Goal: Information Seeking & Learning: Learn about a topic

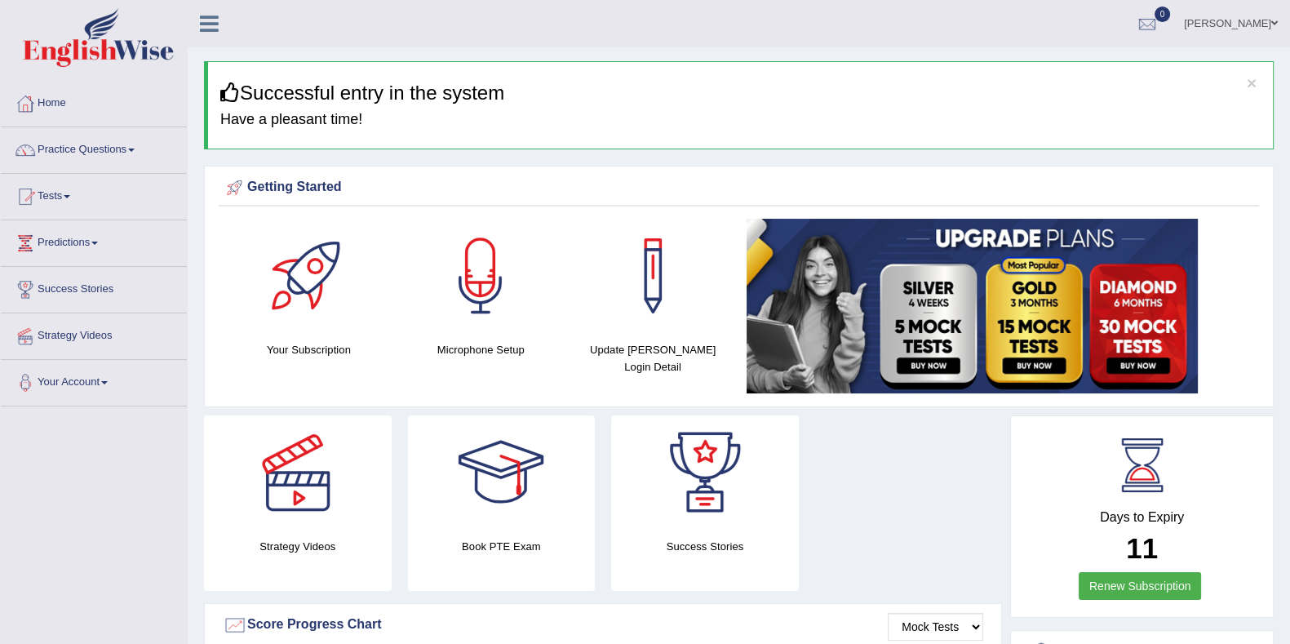
click at [569, 29] on ul "Eduardo Toggle navigation Username: eduardo_pte Access Type: Online Subscriptio…" at bounding box center [904, 23] width 772 height 46
click at [71, 148] on link "Practice Questions" at bounding box center [94, 147] width 186 height 41
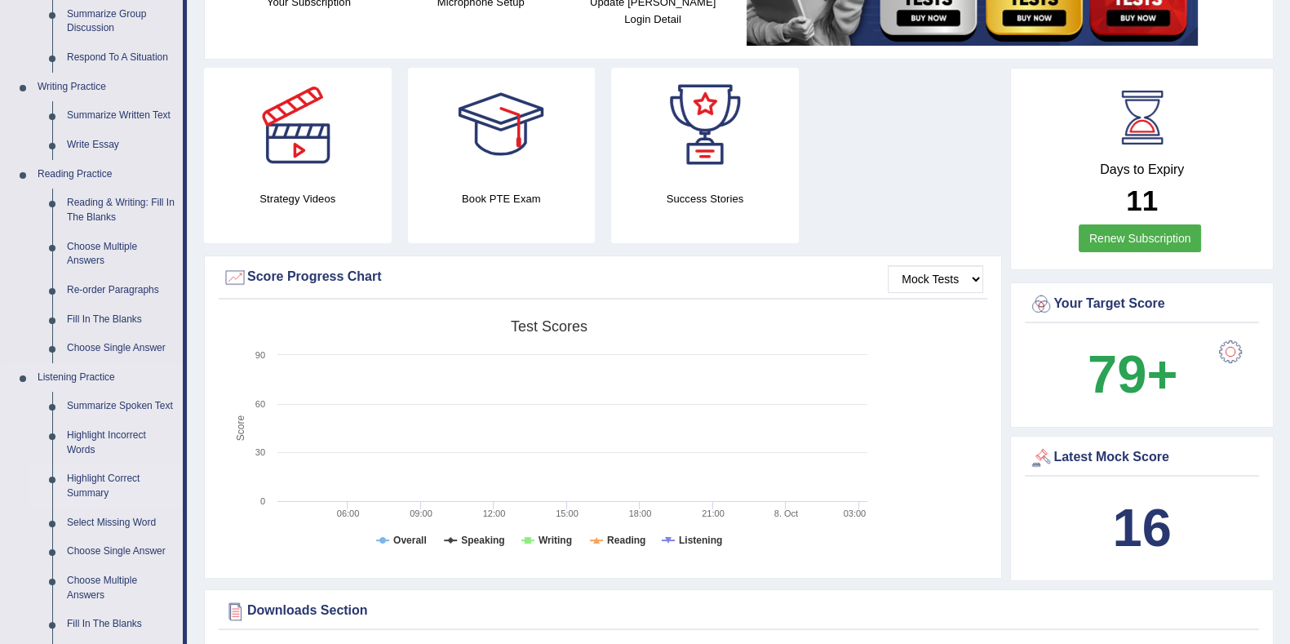
scroll to position [612, 0]
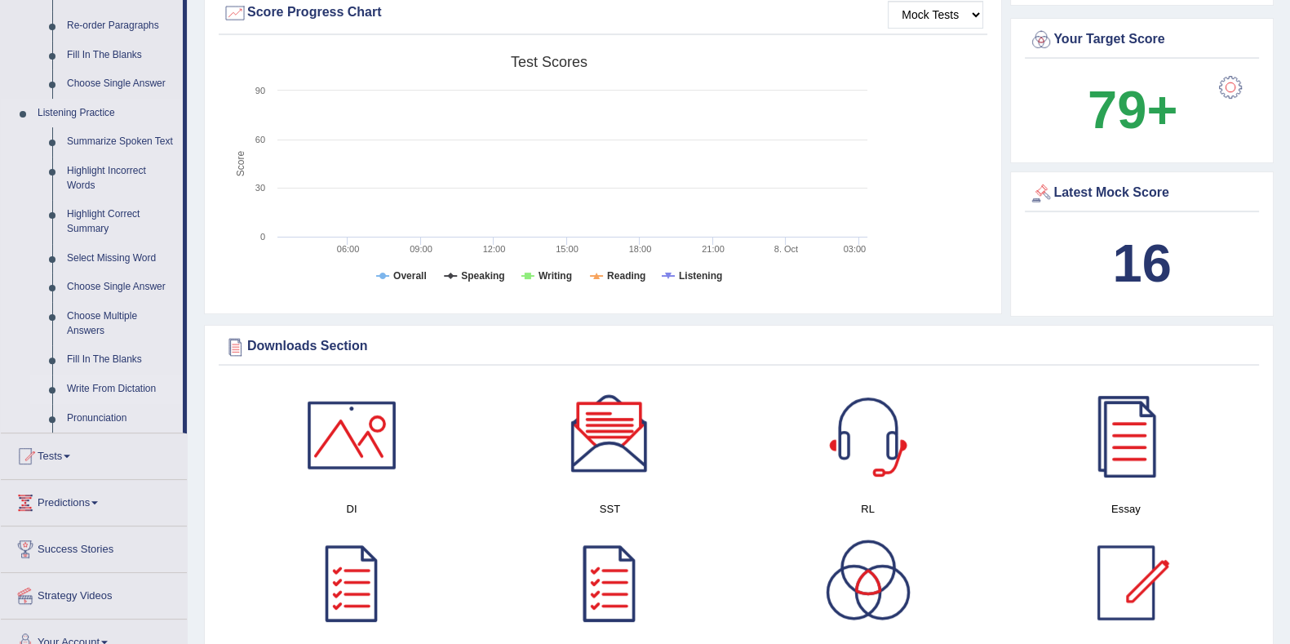
click at [105, 387] on link "Write From Dictation" at bounding box center [121, 388] width 123 height 29
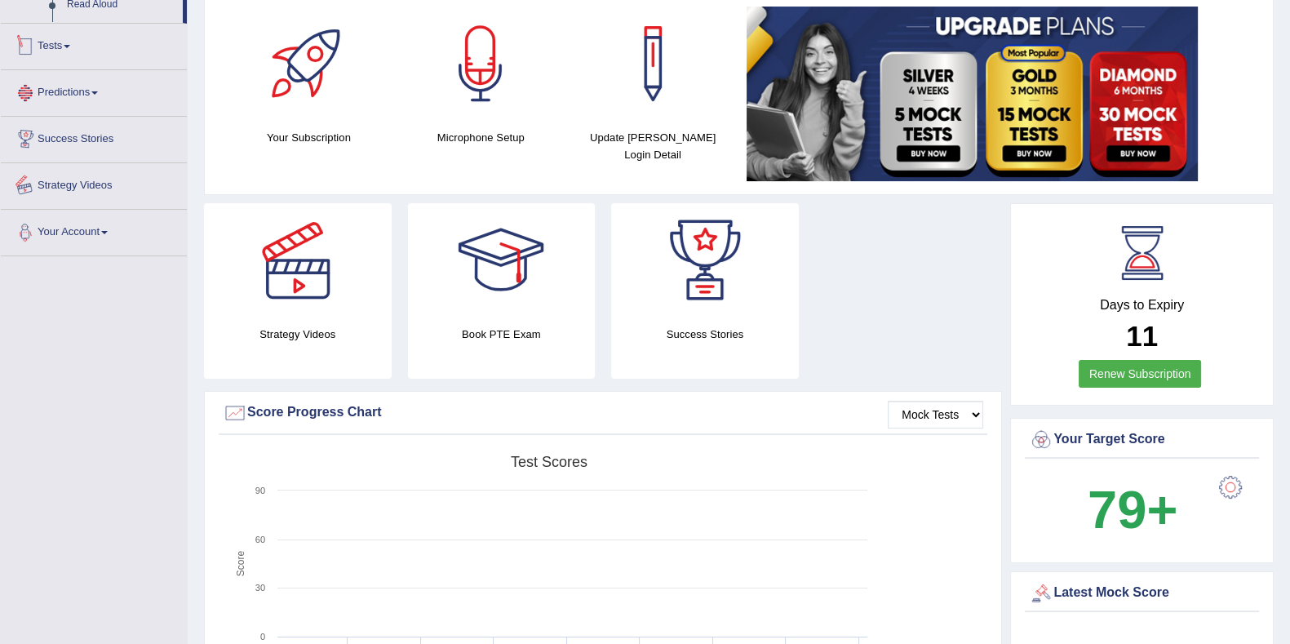
scroll to position [316, 0]
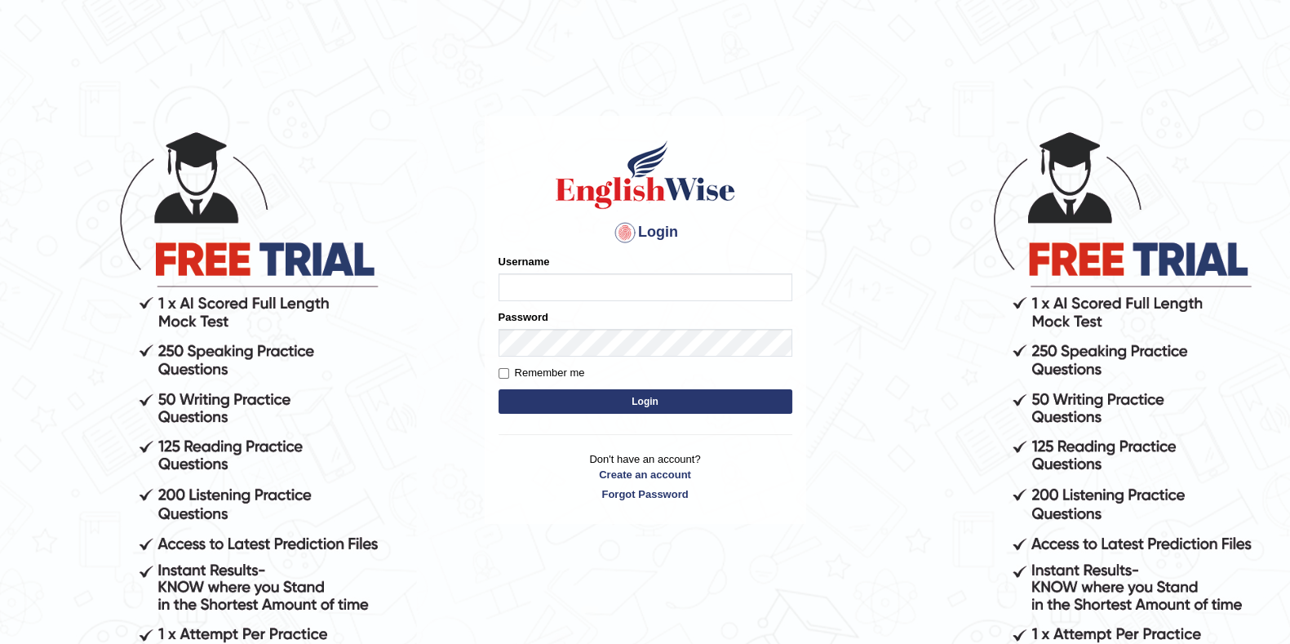
type input "eduardo_pte"
click at [628, 412] on button "Login" at bounding box center [645, 401] width 294 height 24
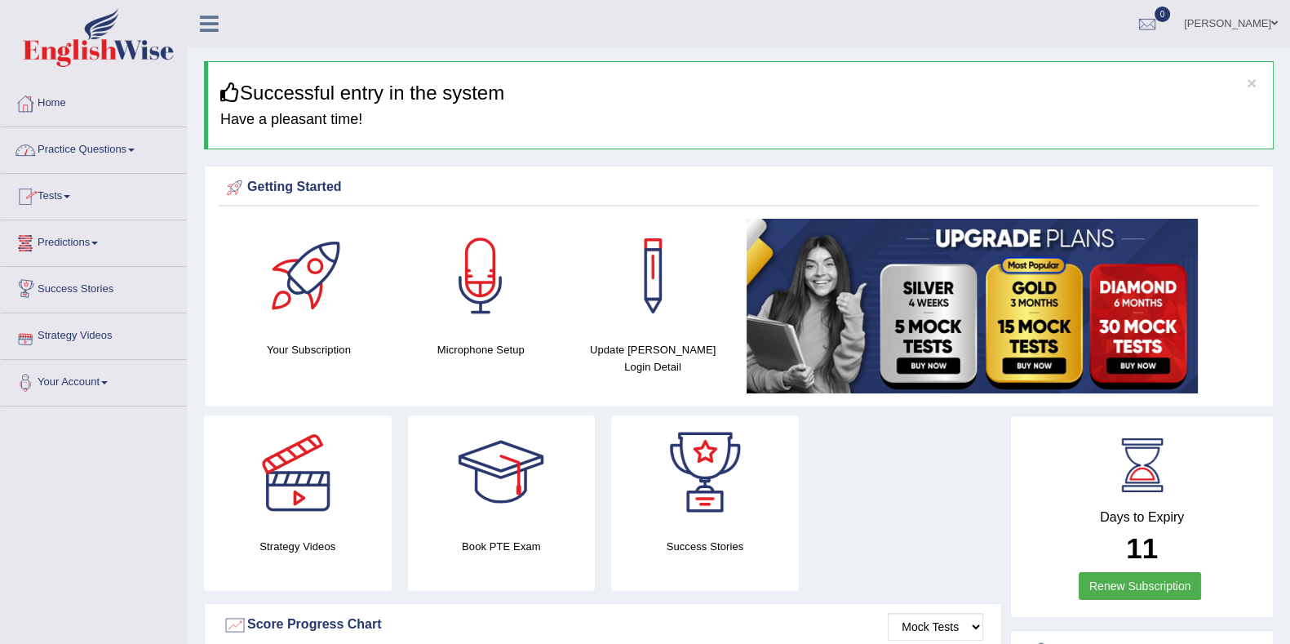
click at [88, 162] on link "Practice Questions" at bounding box center [94, 147] width 186 height 41
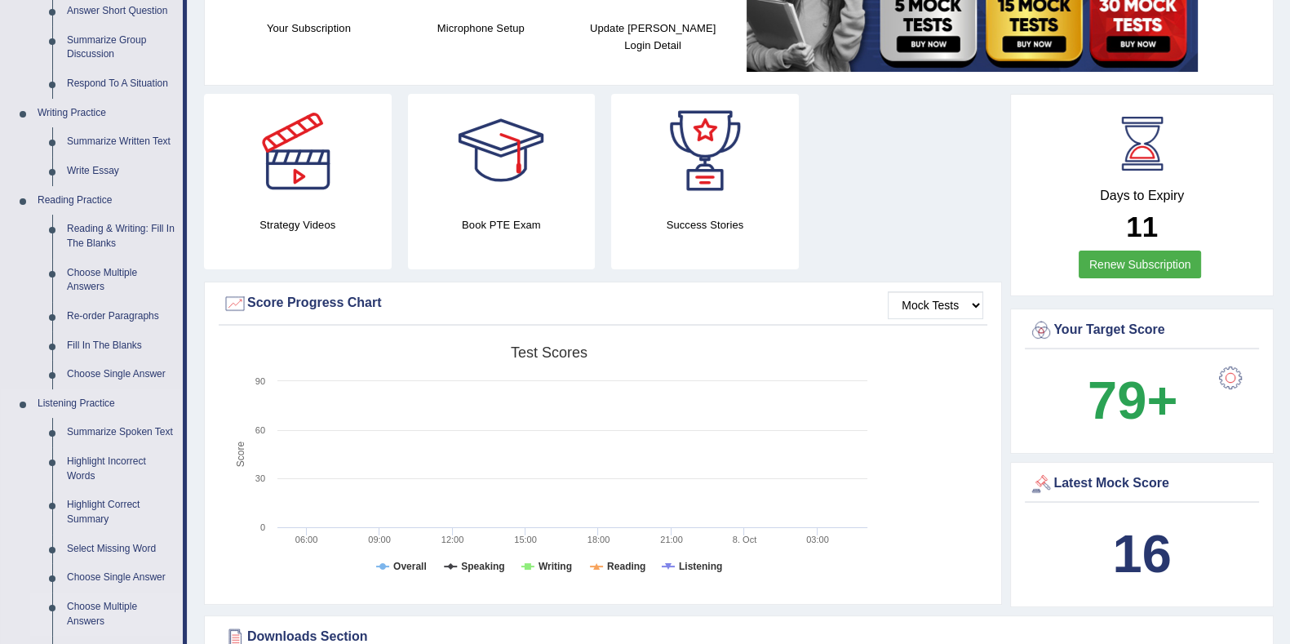
scroll to position [713, 0]
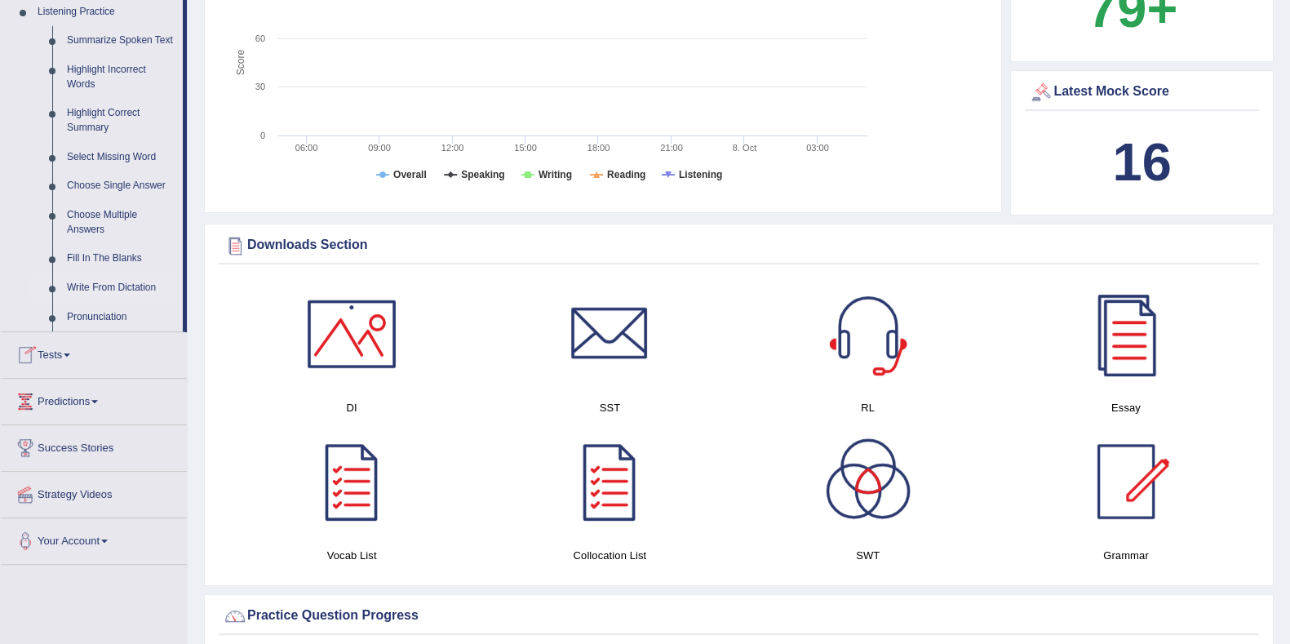
click at [127, 283] on link "Write From Dictation" at bounding box center [121, 287] width 123 height 29
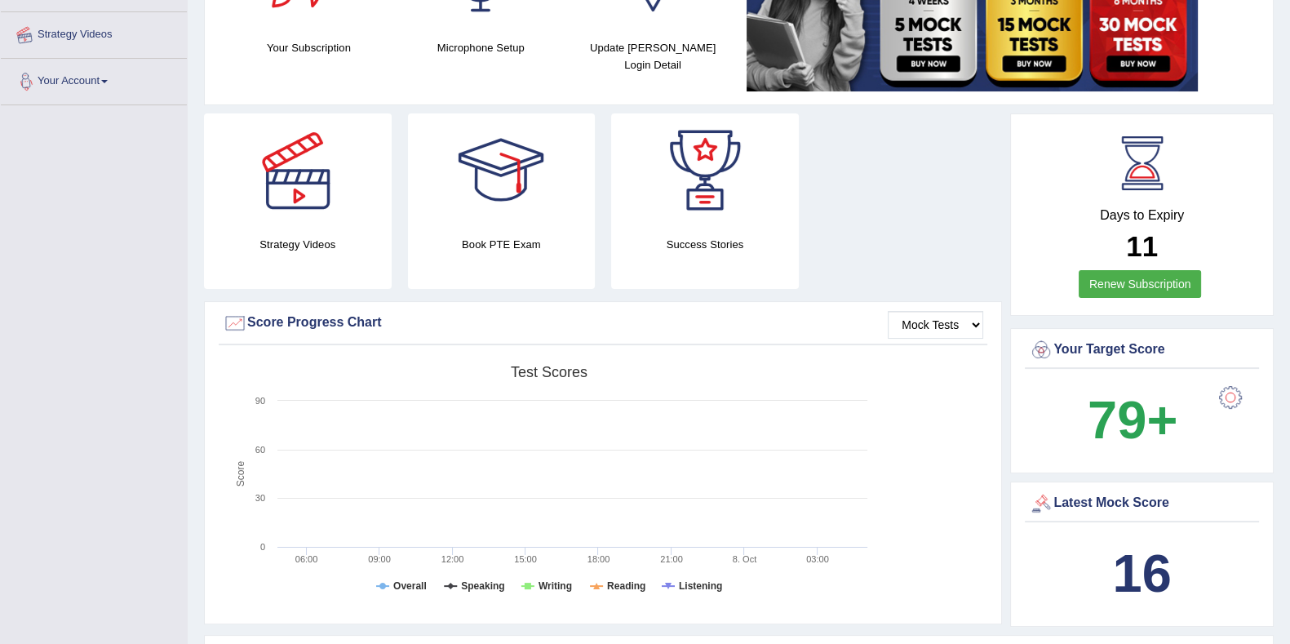
scroll to position [197, 0]
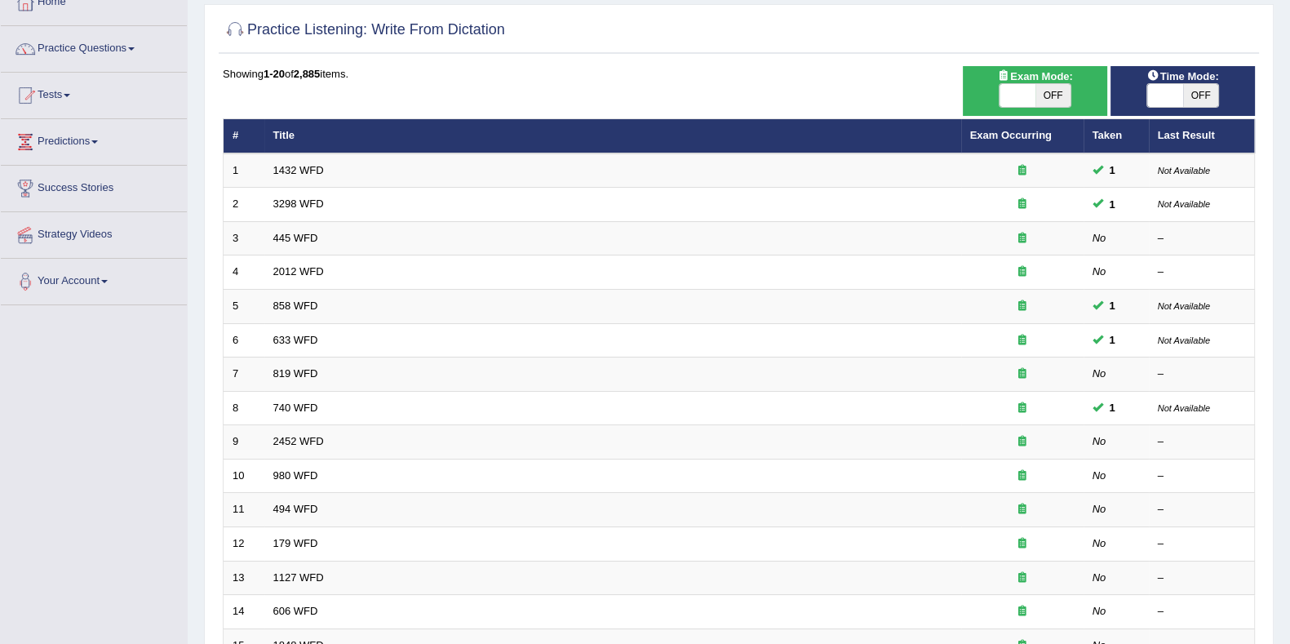
scroll to position [101, 0]
click at [1019, 135] on link "Exam Occurring" at bounding box center [1011, 135] width 82 height 12
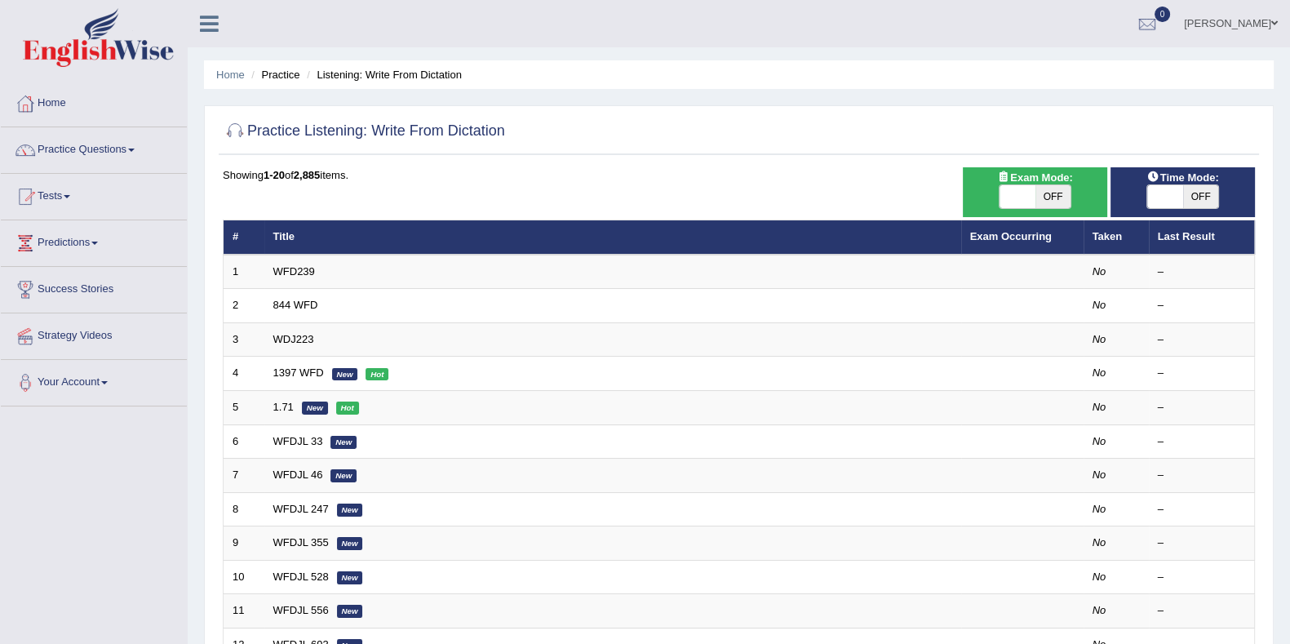
click at [1059, 199] on span "OFF" at bounding box center [1053, 196] width 36 height 23
checkbox input "true"
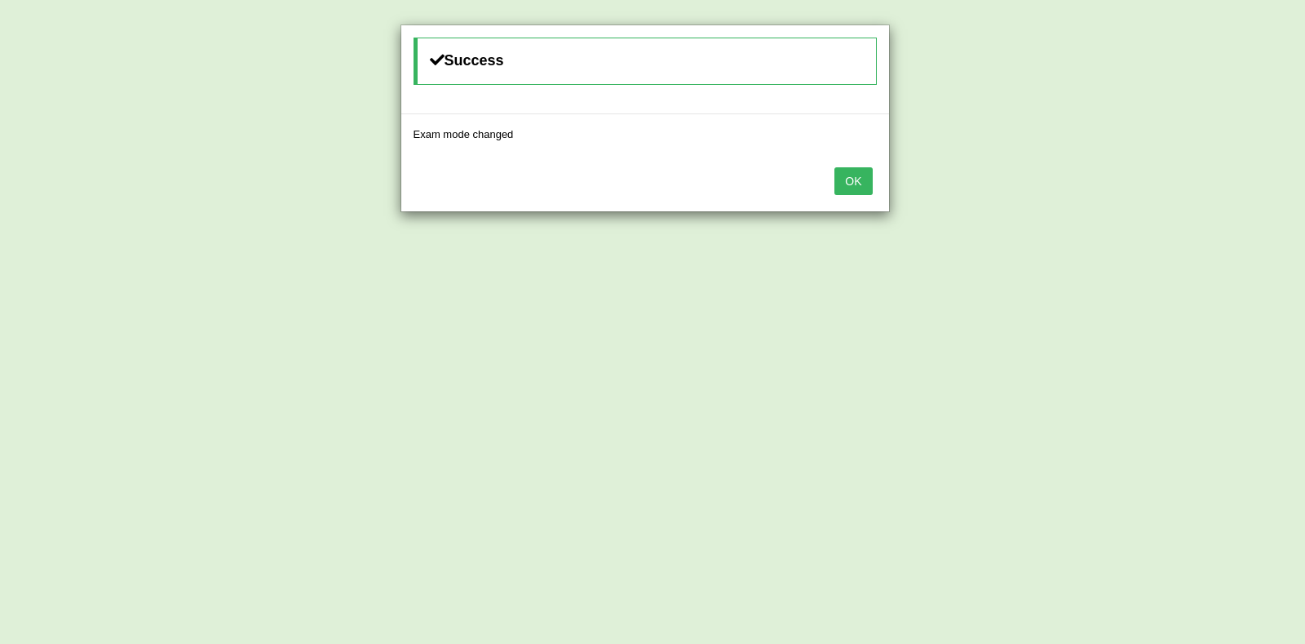
click at [877, 197] on div "OK" at bounding box center [645, 182] width 488 height 57
click at [876, 193] on div "OK" at bounding box center [645, 182] width 488 height 57
click at [863, 189] on button "OK" at bounding box center [853, 181] width 38 height 28
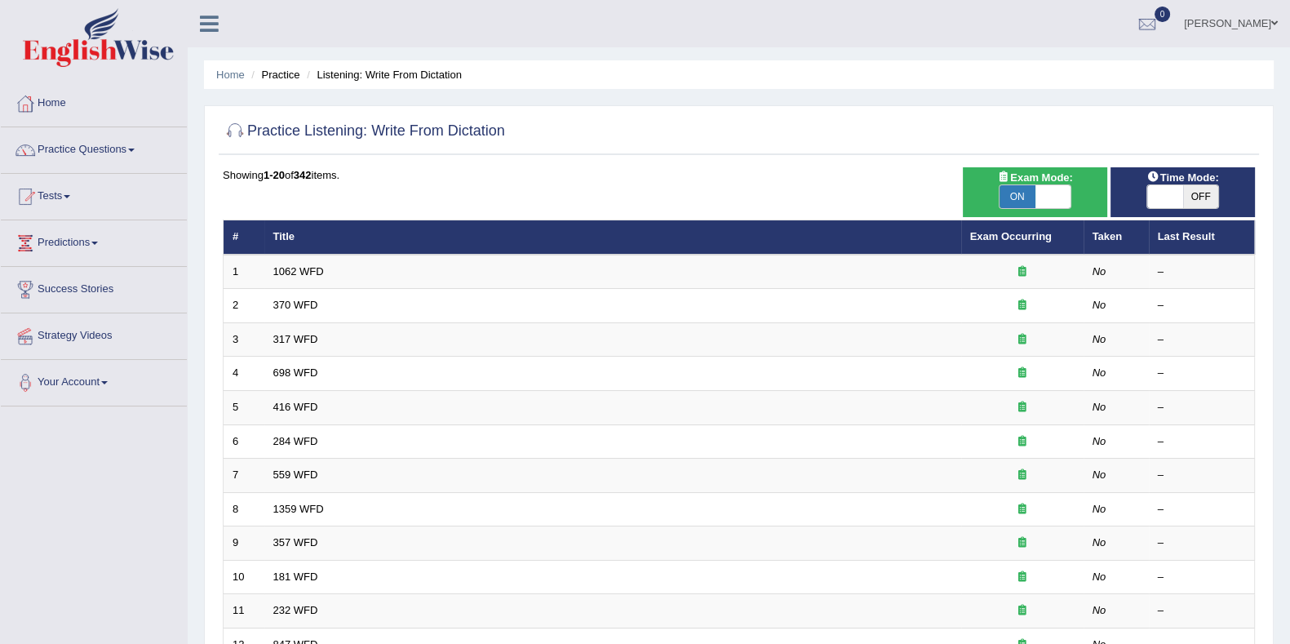
click at [1198, 205] on span "OFF" at bounding box center [1201, 196] width 36 height 23
checkbox input "true"
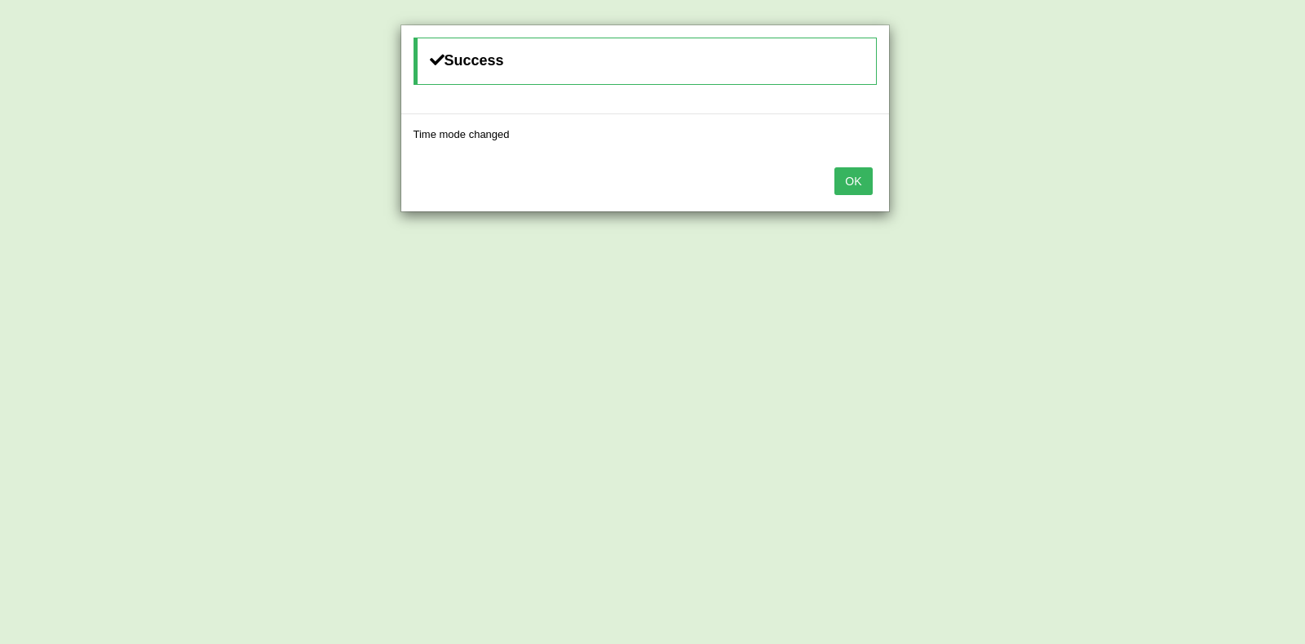
click at [861, 188] on button "OK" at bounding box center [853, 181] width 38 height 28
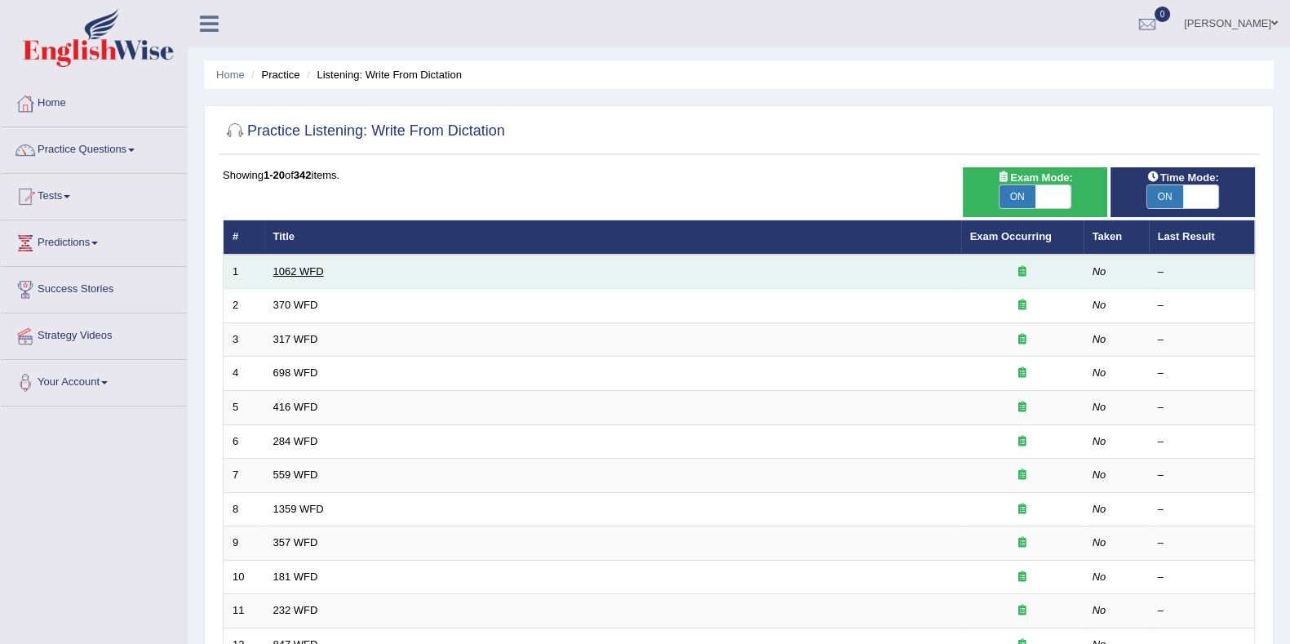
click at [314, 265] on link "1062 WFD" at bounding box center [298, 271] width 51 height 12
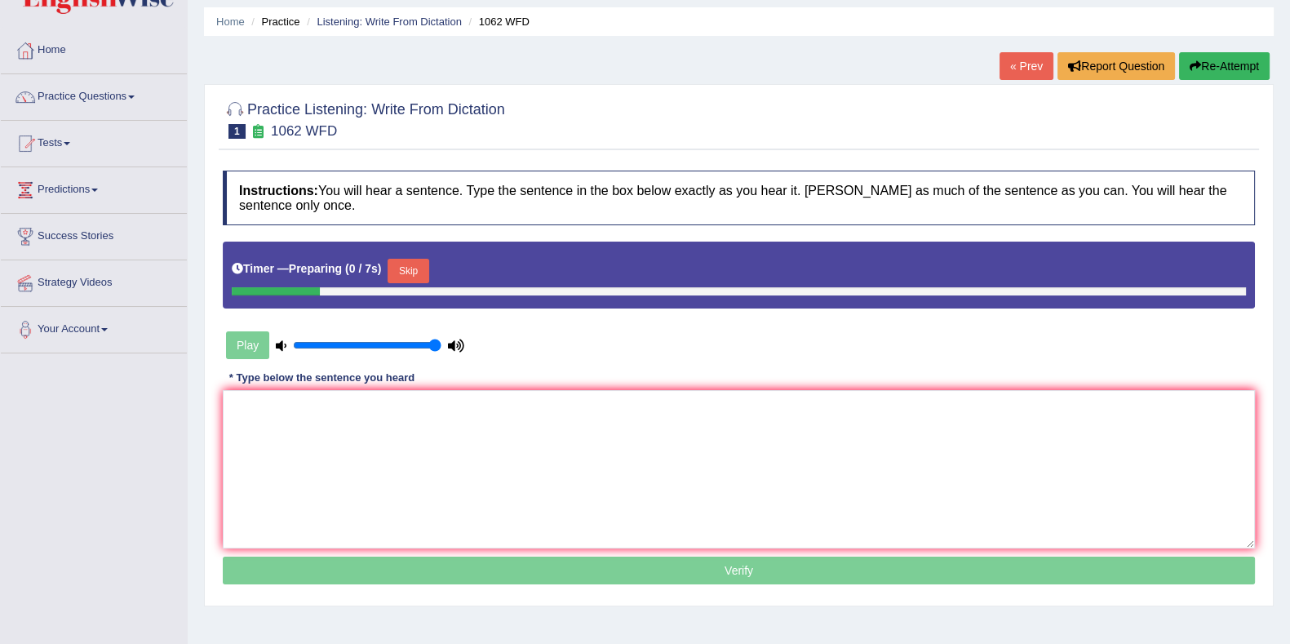
scroll to position [203, 0]
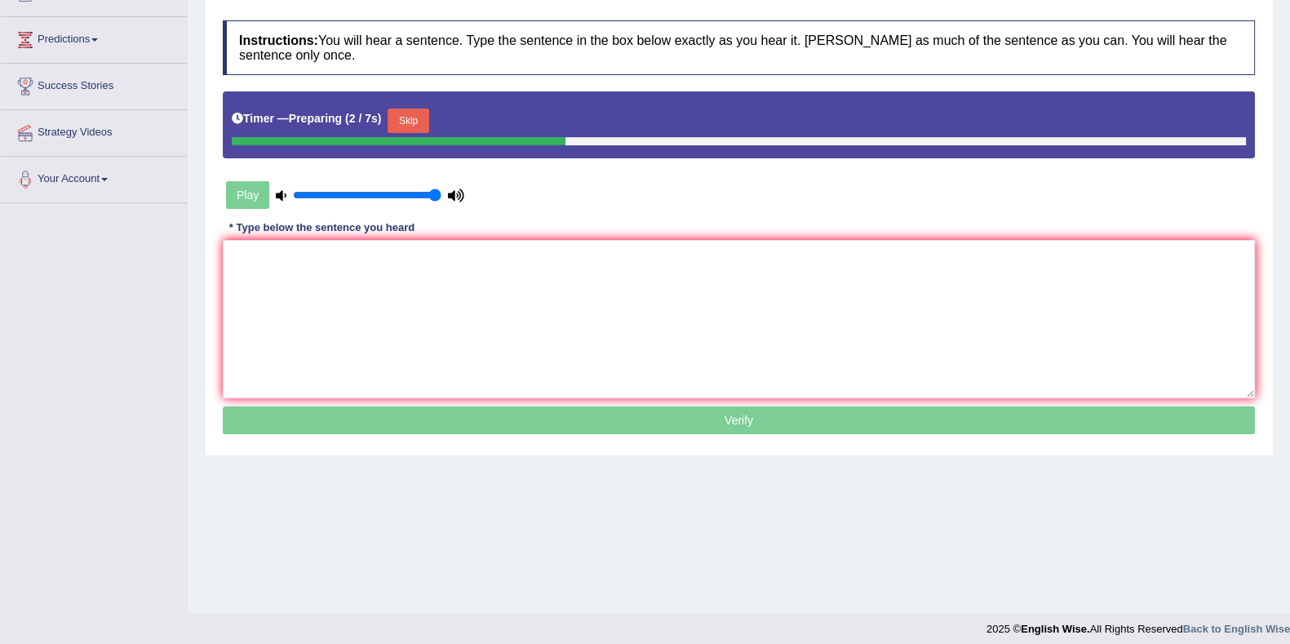
click at [428, 113] on button "Skip" at bounding box center [407, 120] width 41 height 24
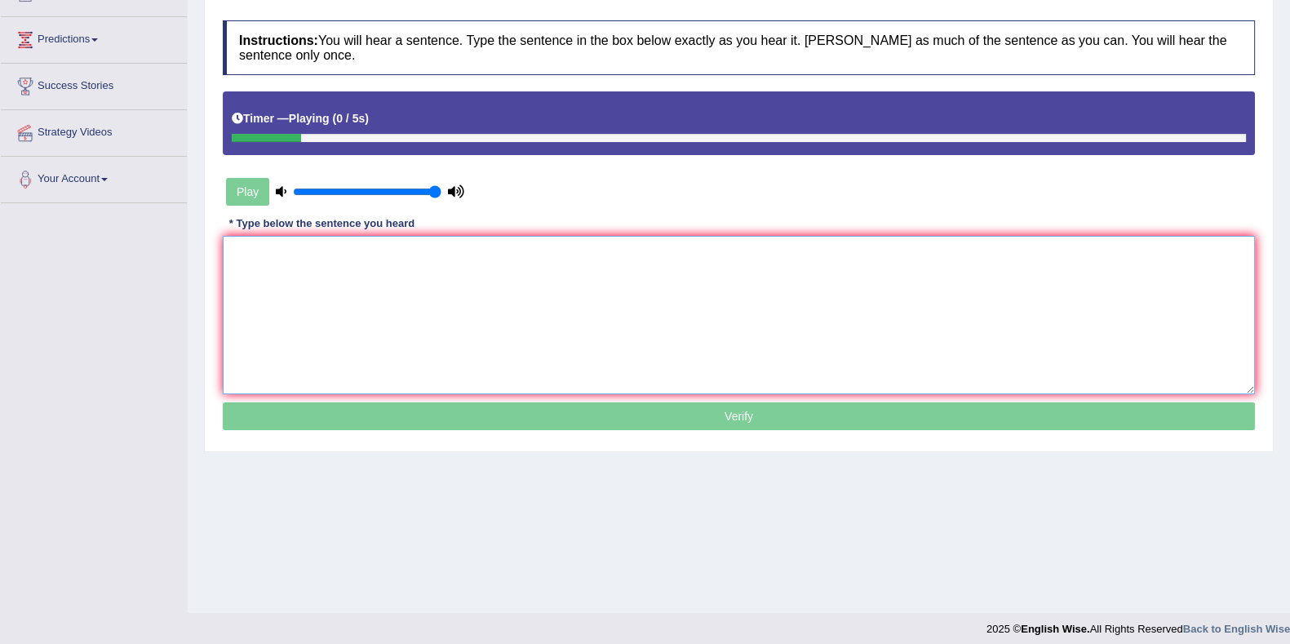
click at [392, 250] on textarea at bounding box center [739, 315] width 1032 height 158
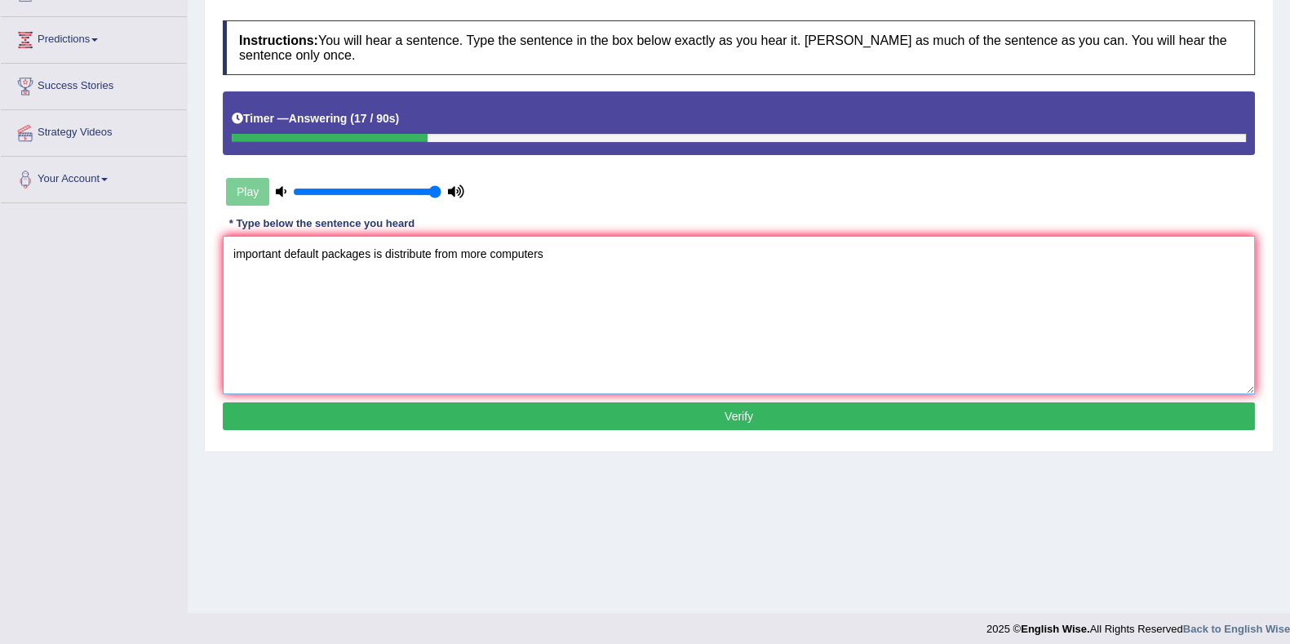
click at [281, 255] on textarea "important default packages is distribute from more computers" at bounding box center [739, 315] width 1032 height 158
click at [316, 255] on textarea "important default packages is distribute from more computers" at bounding box center [739, 315] width 1032 height 158
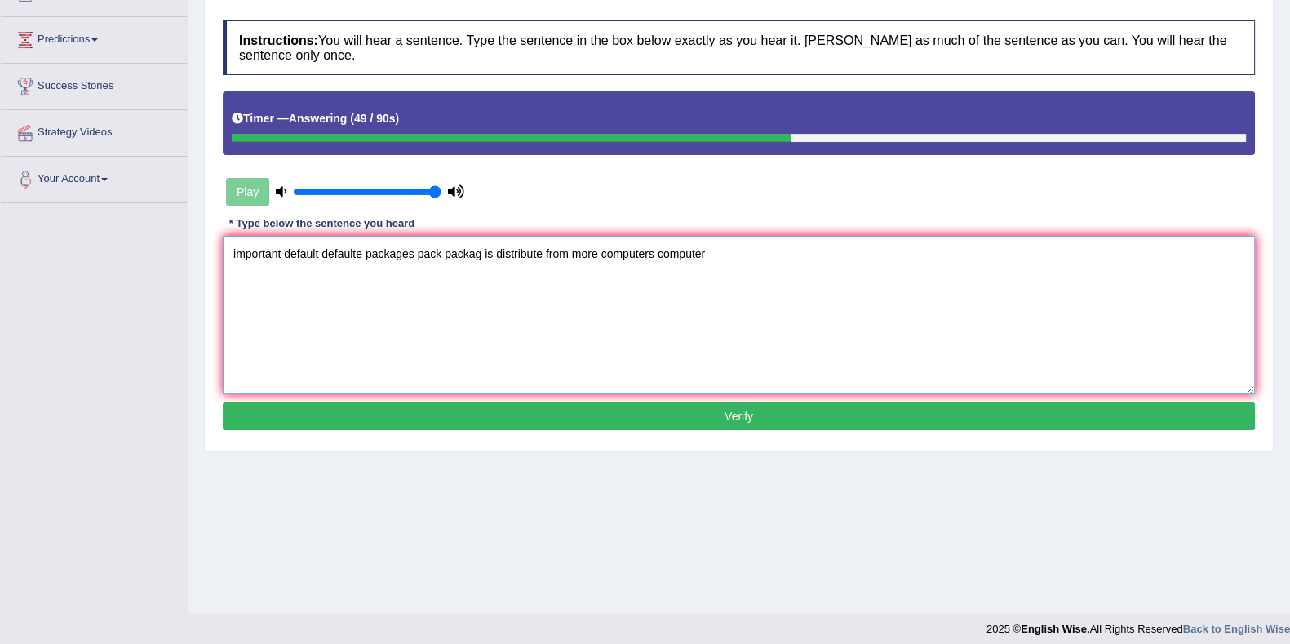
click at [233, 251] on textarea "important default defaulte packages pack packag is distribute from more compute…" at bounding box center [739, 315] width 1032 height 158
click at [799, 251] on textarea "Important default defaulte packages pack packag is distribute from more compute…" at bounding box center [739, 315] width 1032 height 158
type textarea "Important default defaulte packages pack packag is distribute from more compute…"
click at [799, 414] on button "Verify" at bounding box center [739, 416] width 1032 height 28
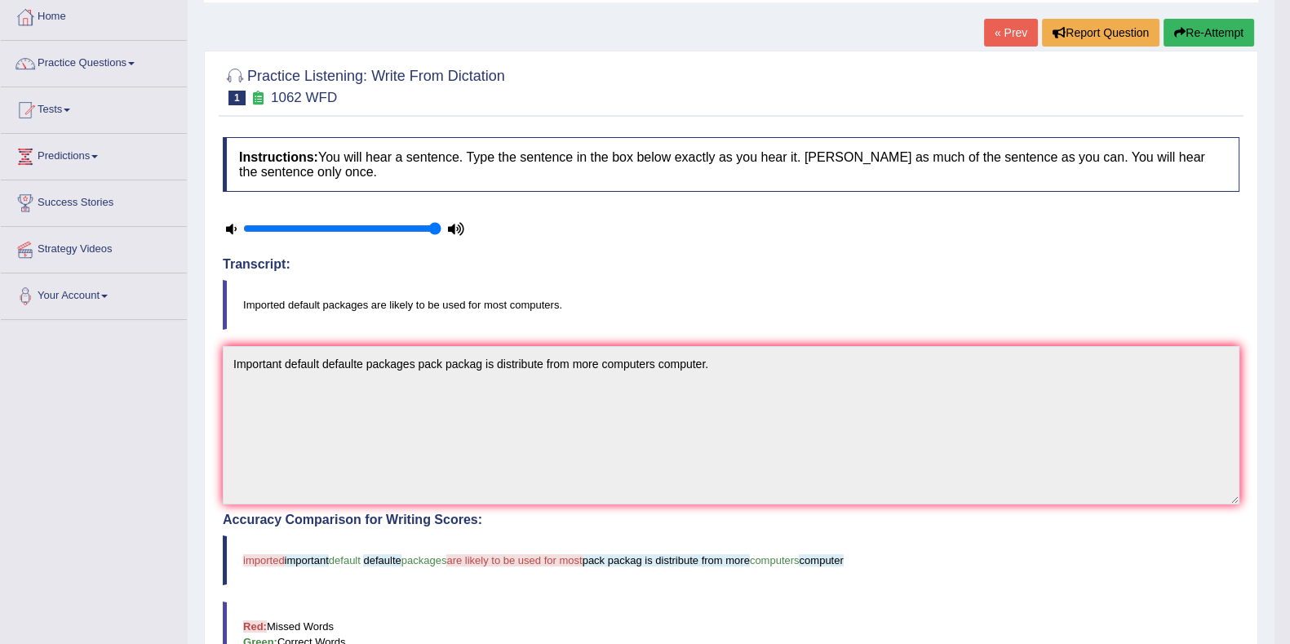
scroll to position [0, 0]
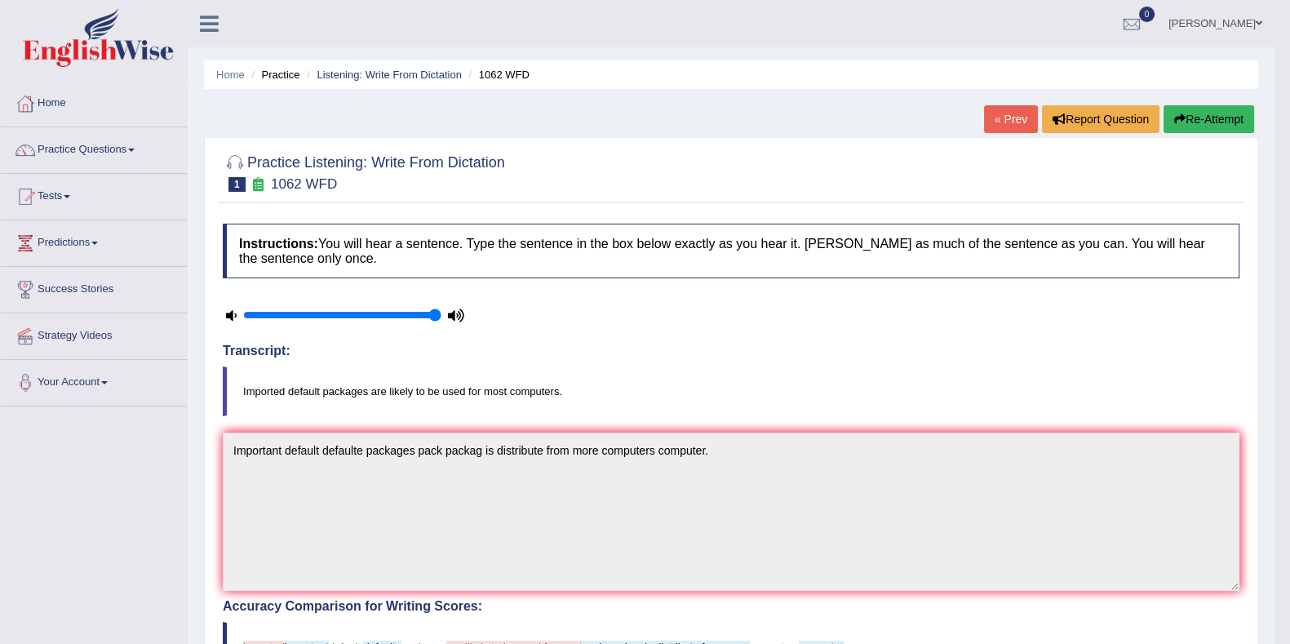
click at [1005, 114] on link "« Prev" at bounding box center [1011, 119] width 54 height 28
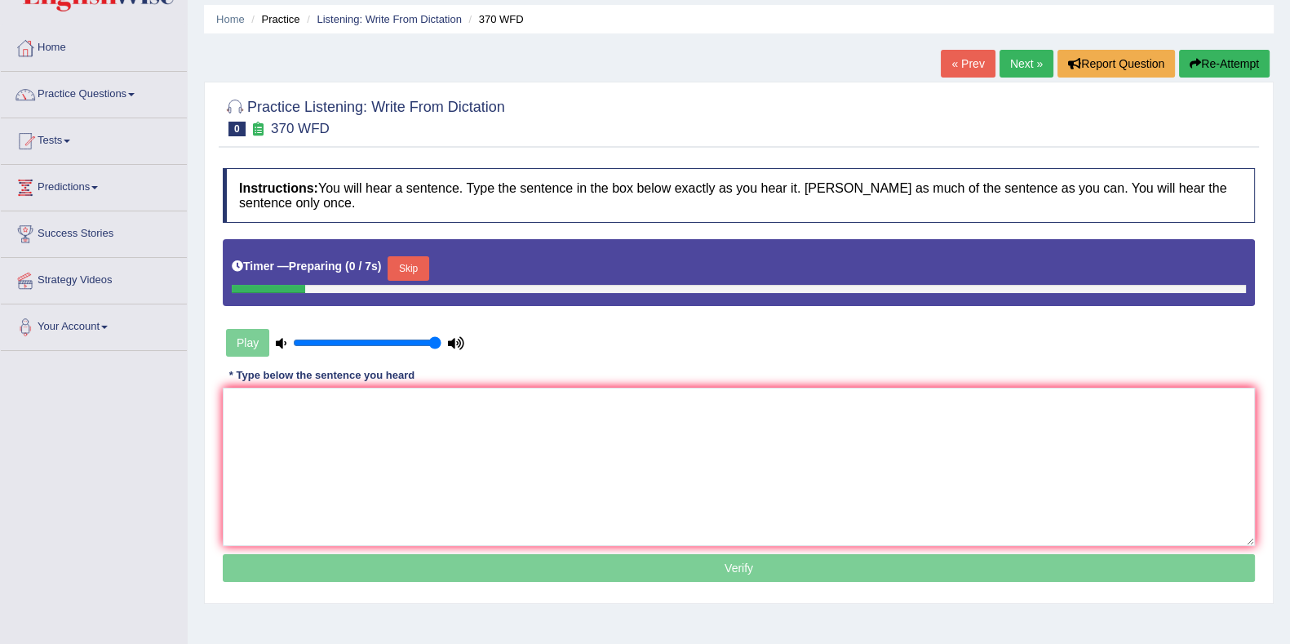
scroll to position [203, 0]
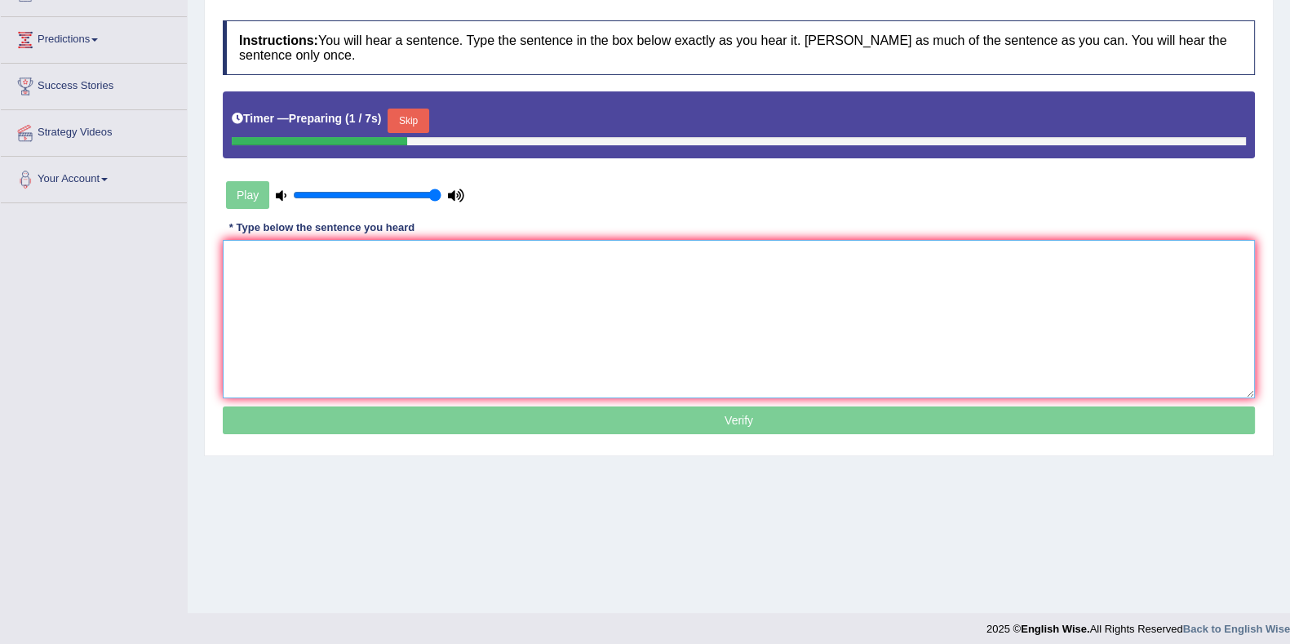
click at [371, 281] on textarea at bounding box center [739, 319] width 1032 height 158
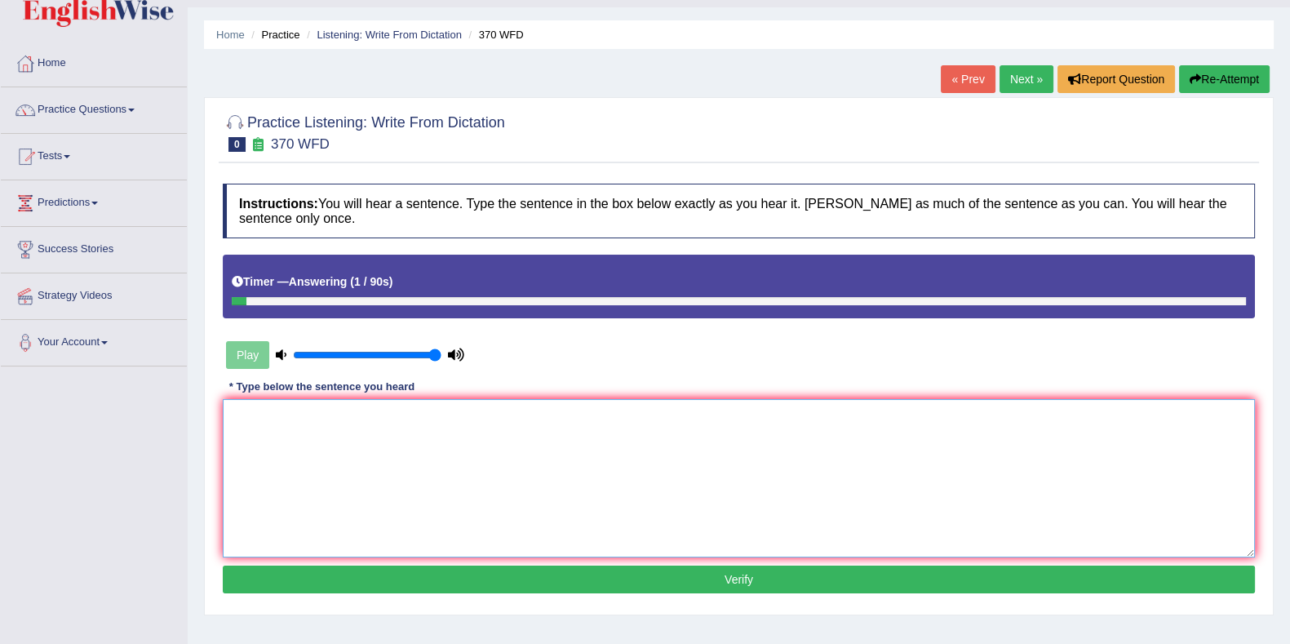
scroll to position [0, 0]
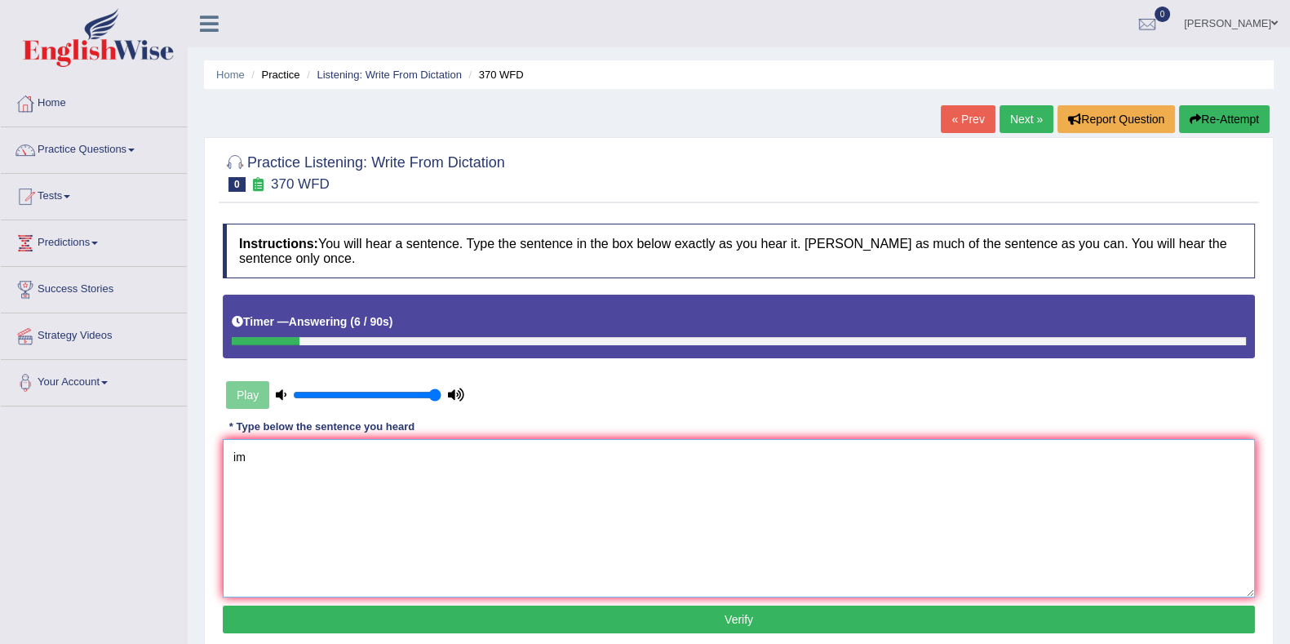
type textarea "i"
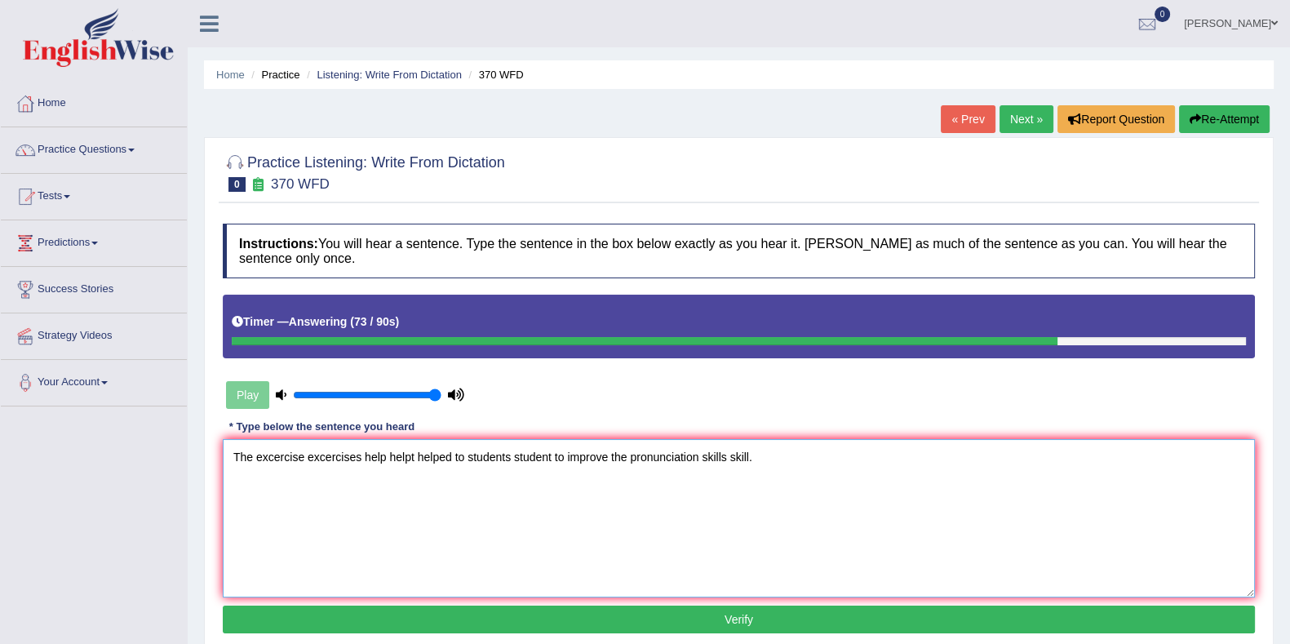
type textarea "The excercise excercises help helpt helped to students student to improve the p…"
click at [485, 609] on button "Verify" at bounding box center [739, 619] width 1032 height 28
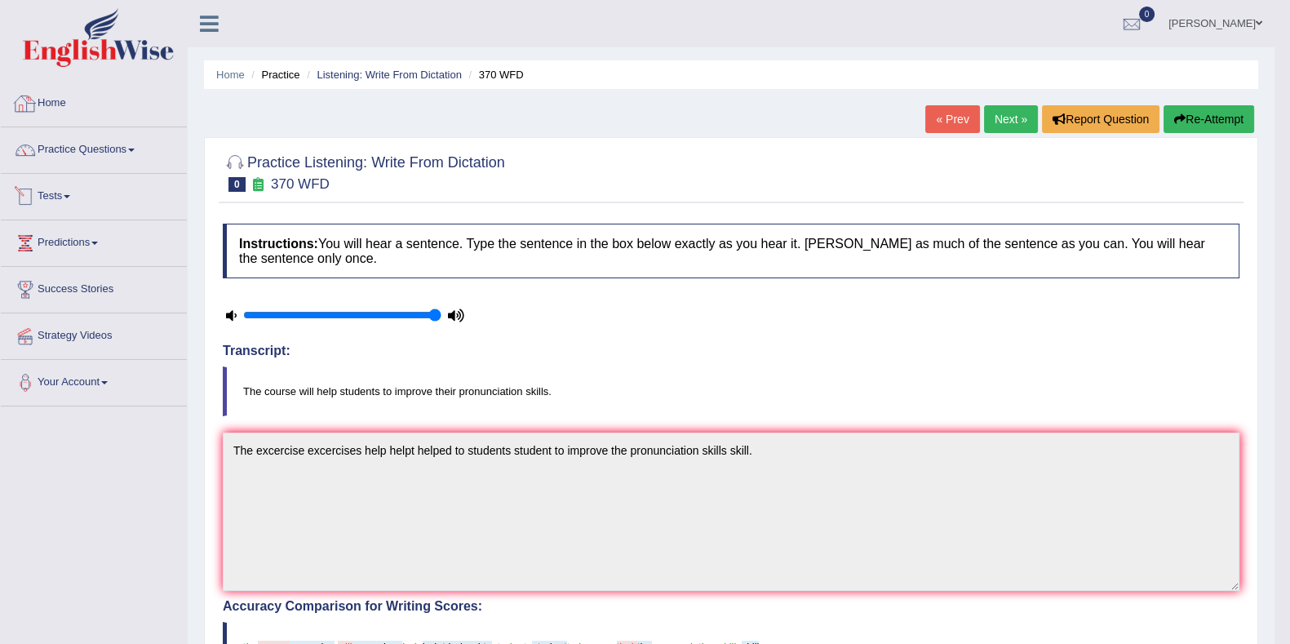
click at [49, 99] on link "Home" at bounding box center [94, 101] width 186 height 41
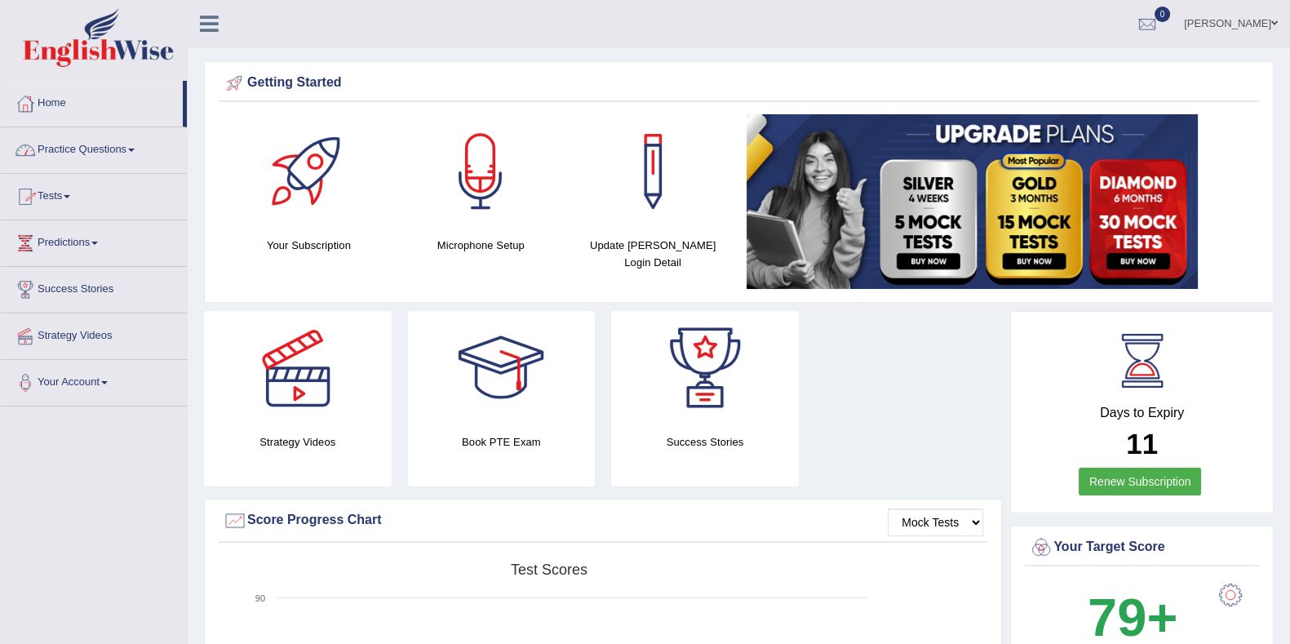
click at [41, 187] on link "Tests" at bounding box center [94, 194] width 186 height 41
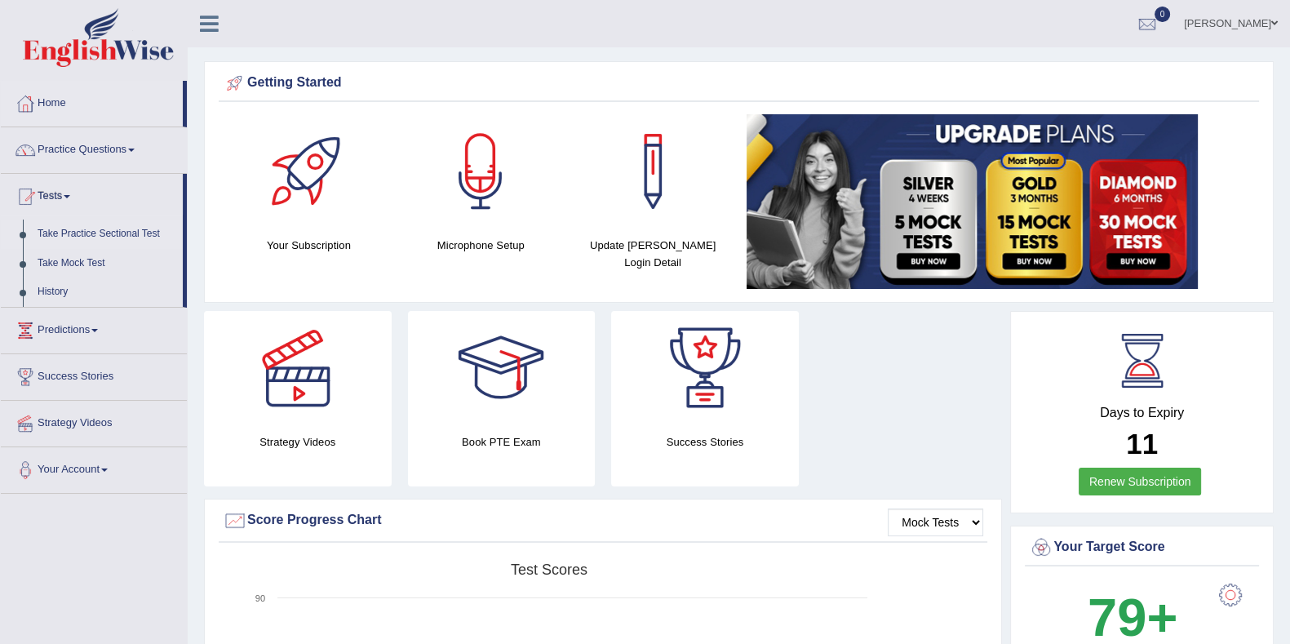
click at [49, 228] on link "Take Practice Sectional Test" at bounding box center [106, 233] width 153 height 29
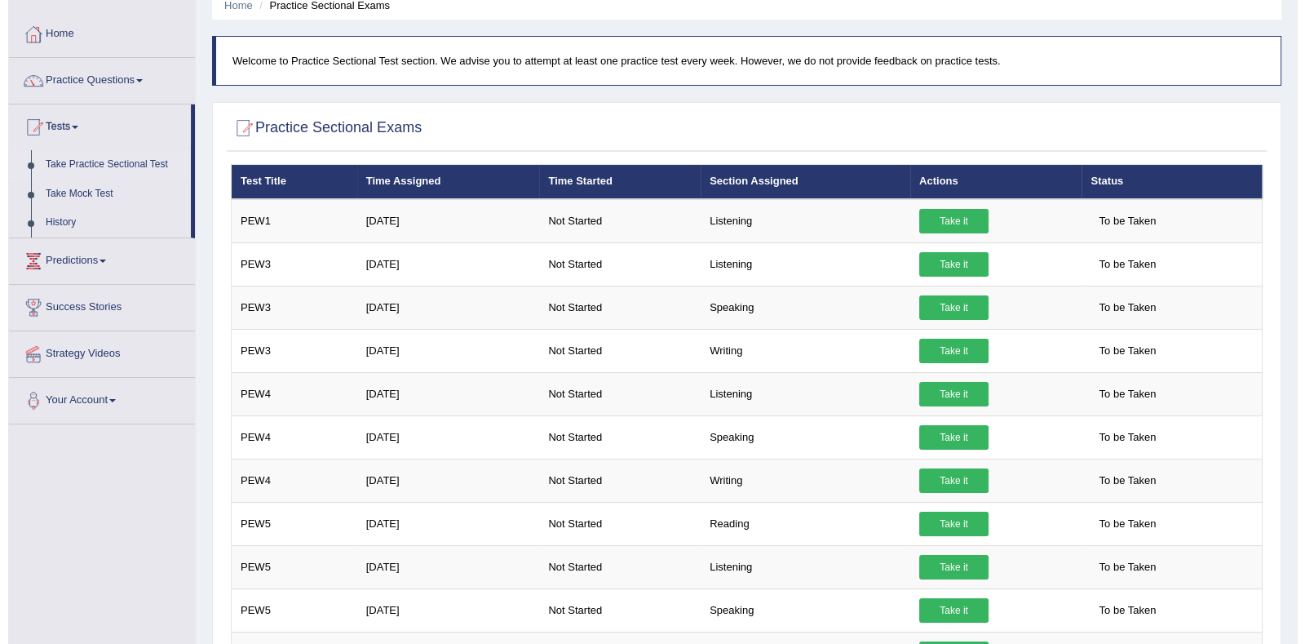
scroll to position [101, 0]
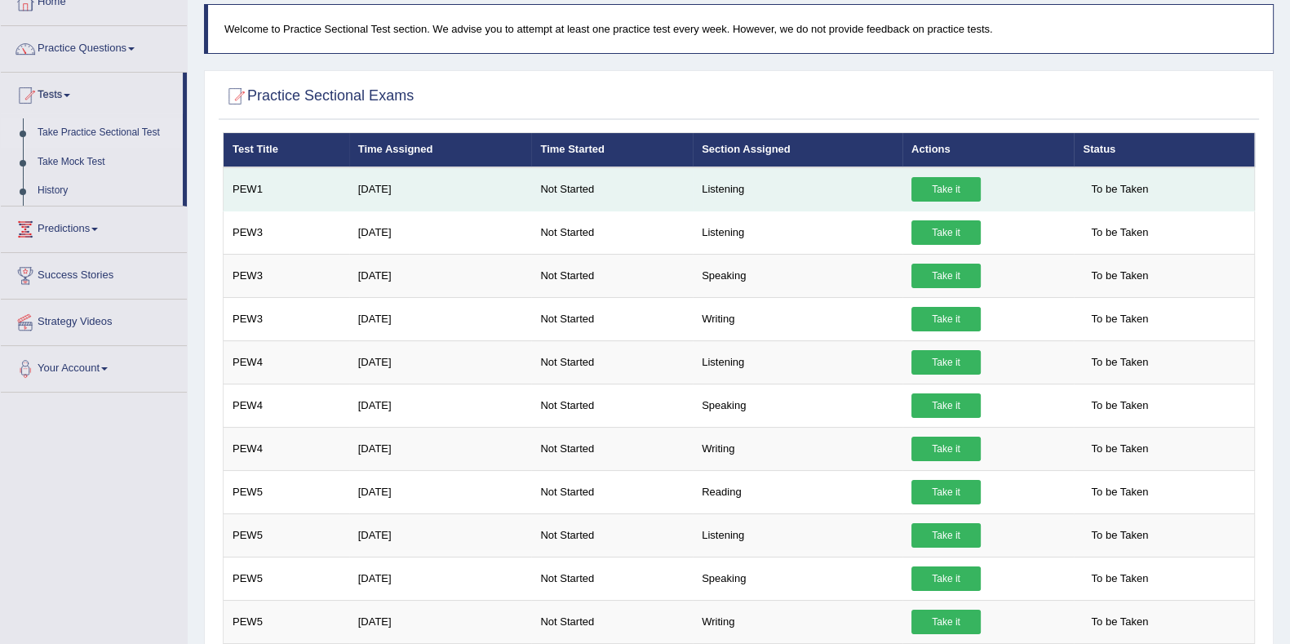
click at [972, 192] on link "Take it" at bounding box center [945, 189] width 69 height 24
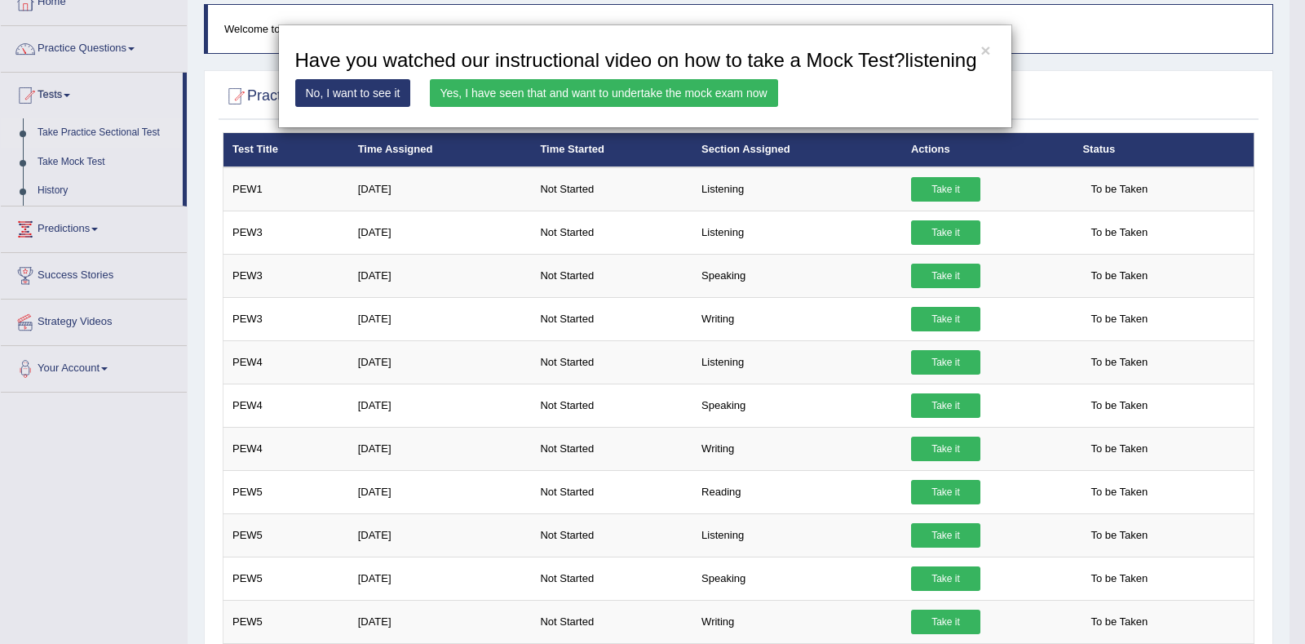
click at [472, 100] on link "Yes, I have seen that and want to undertake the mock exam now" at bounding box center [604, 93] width 348 height 28
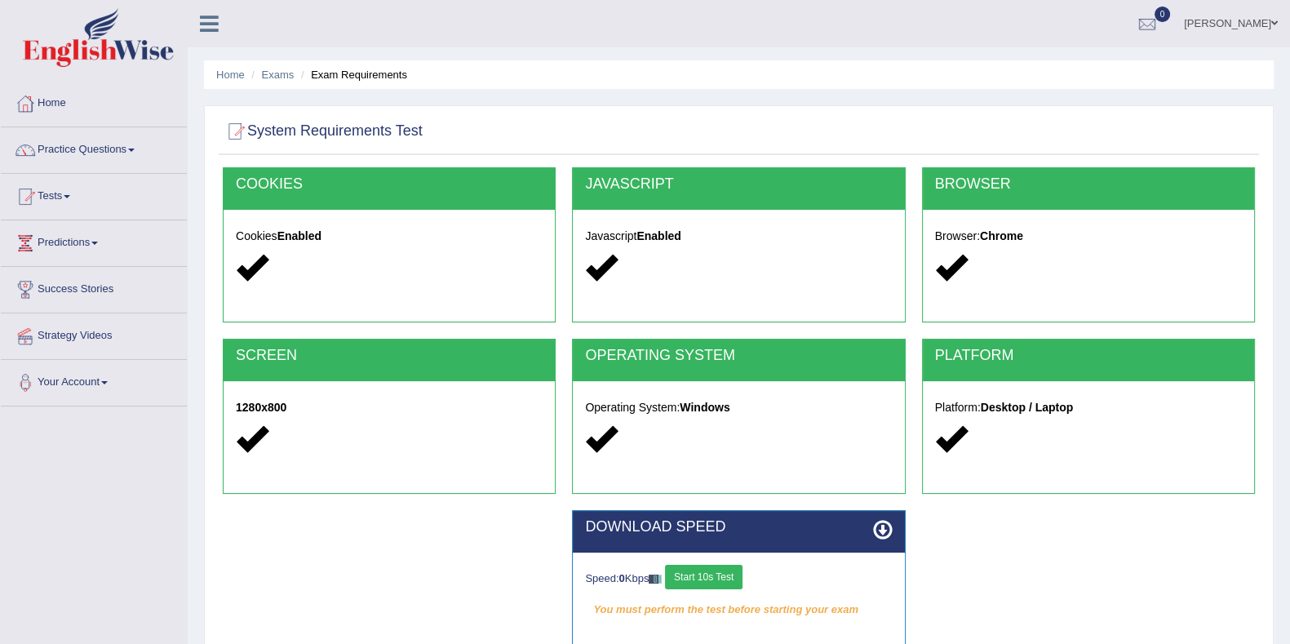
scroll to position [212, 0]
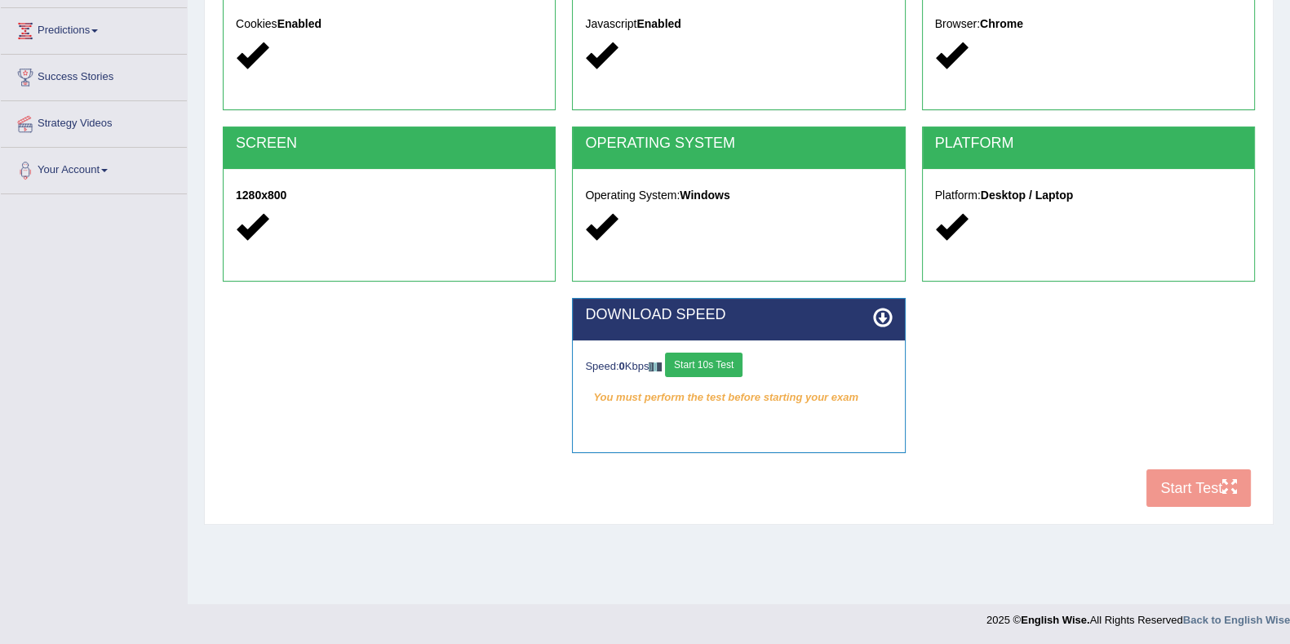
click at [686, 368] on button "Start 10s Test" at bounding box center [703, 364] width 77 height 24
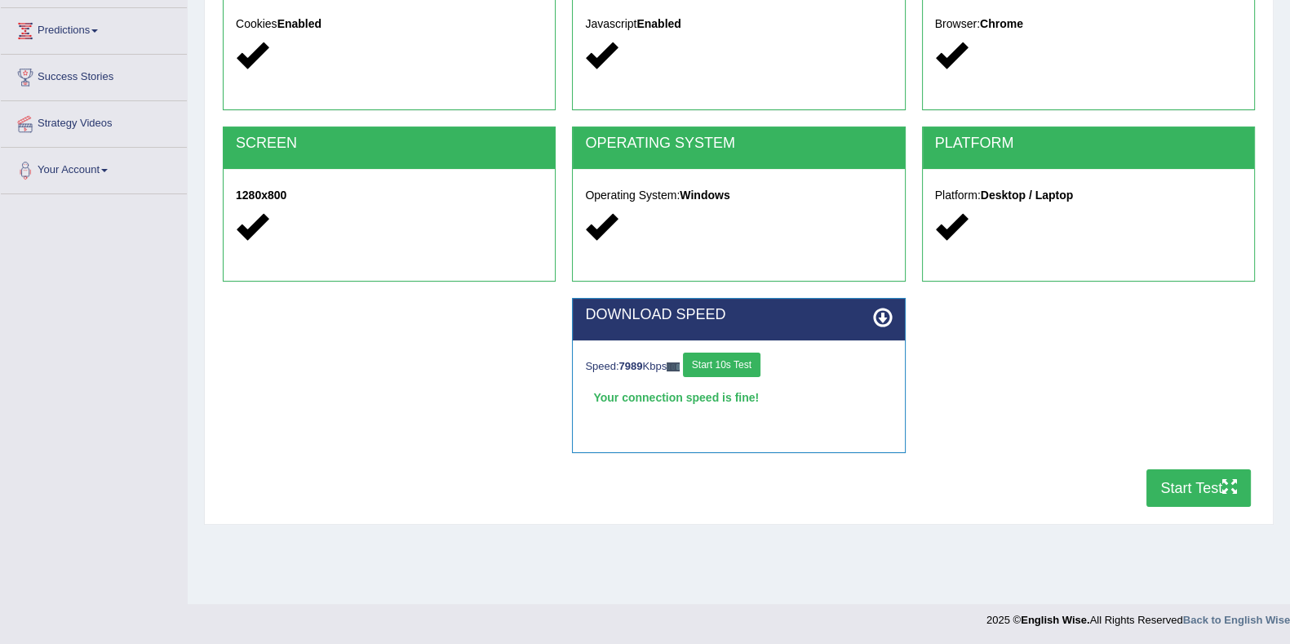
click at [1178, 475] on button "Start Test" at bounding box center [1198, 488] width 104 height 38
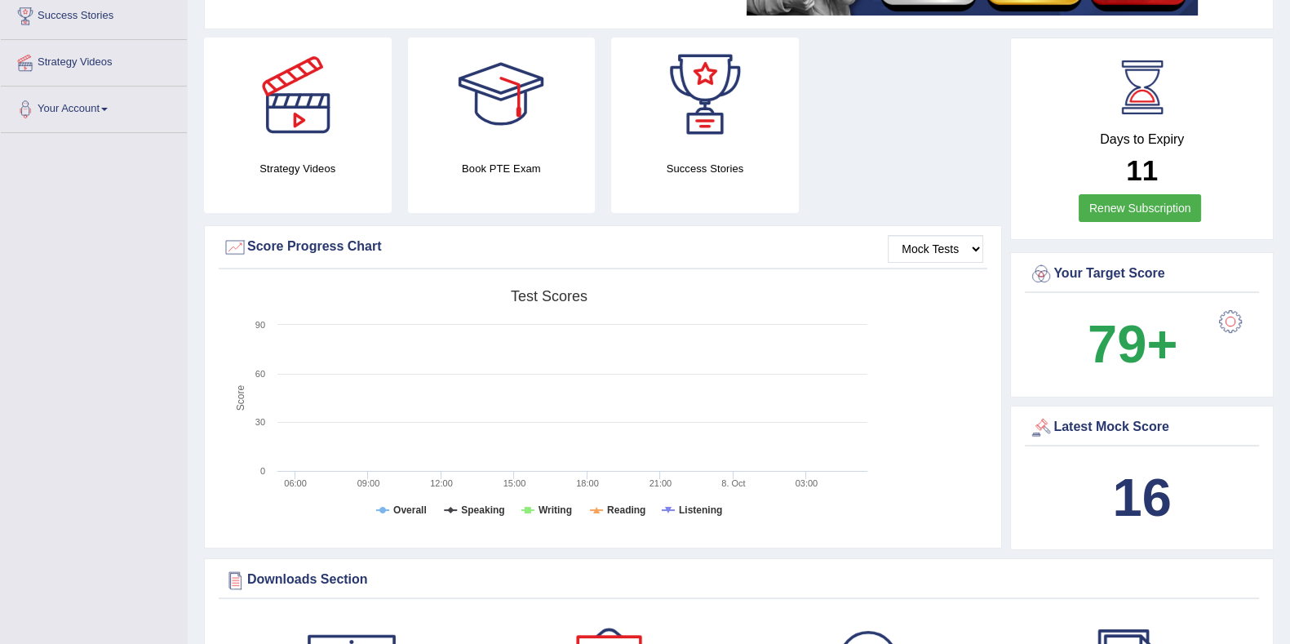
scroll to position [109, 0]
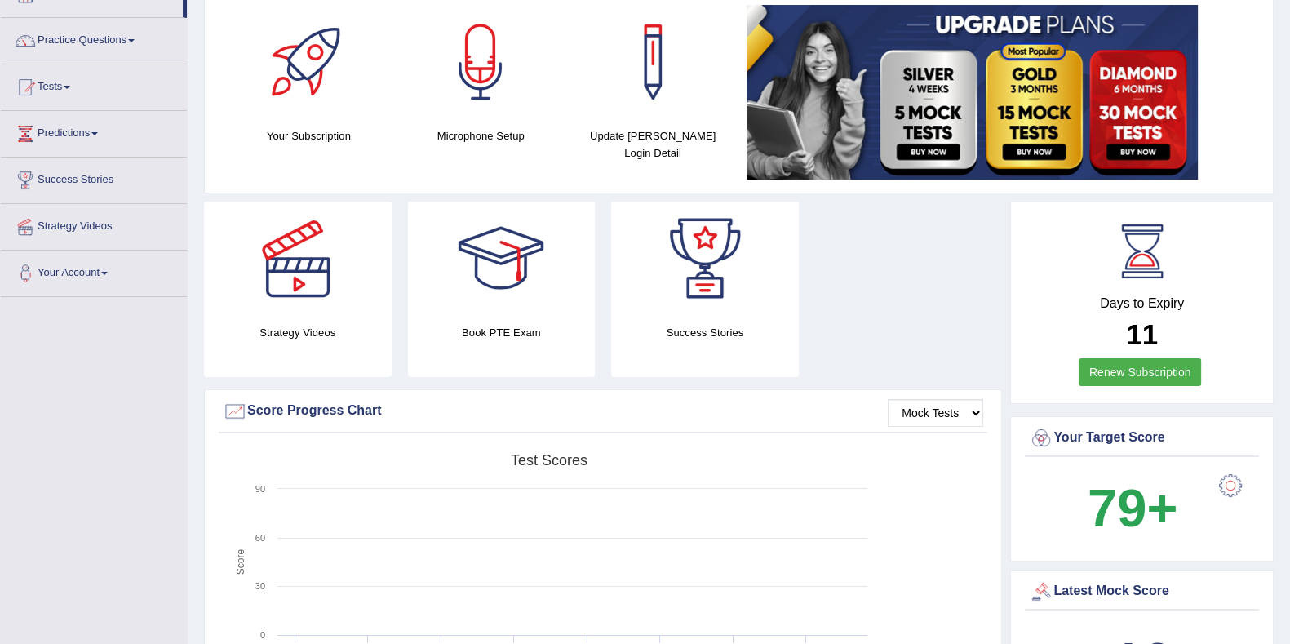
click at [500, 162] on div "Your Subscription Microphone Setup Update Pearson Login Detail" at bounding box center [739, 94] width 1040 height 179
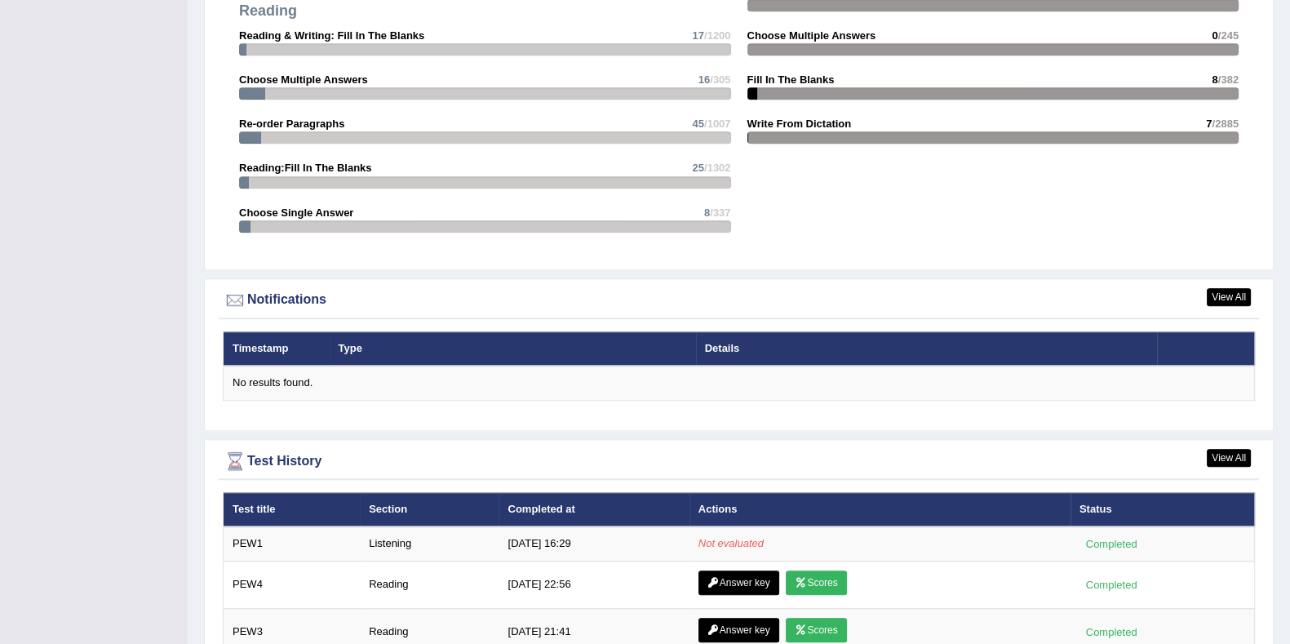
scroll to position [1945, 0]
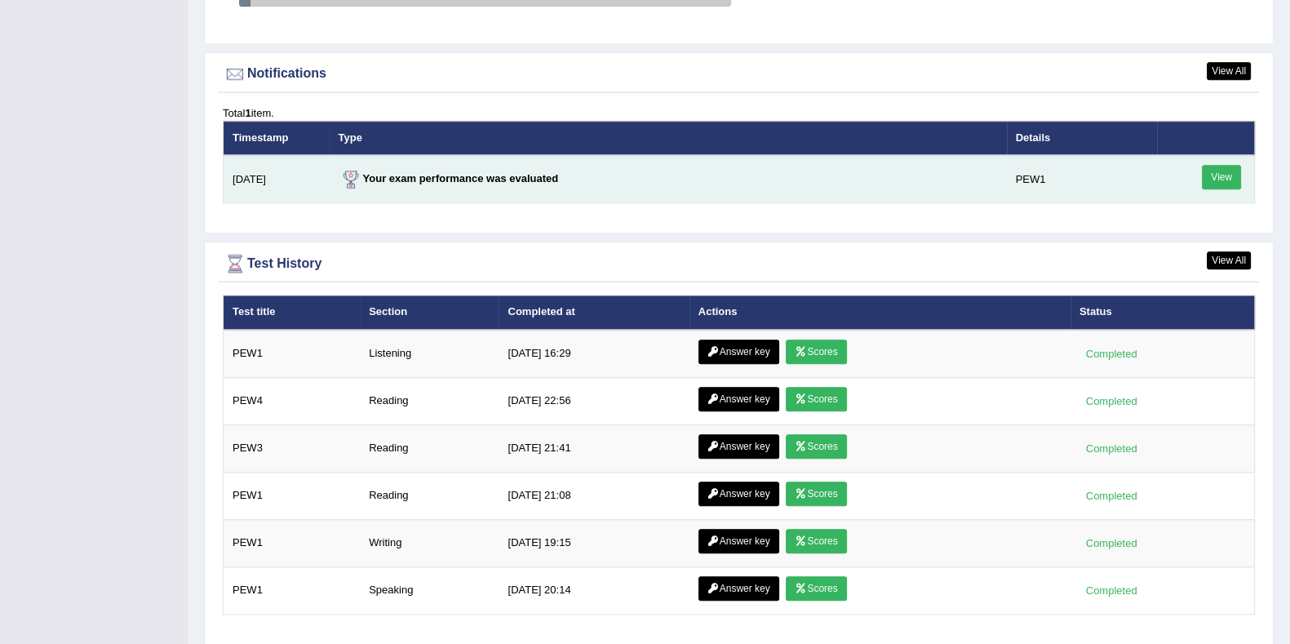
click at [1221, 172] on link "View" at bounding box center [1221, 177] width 39 height 24
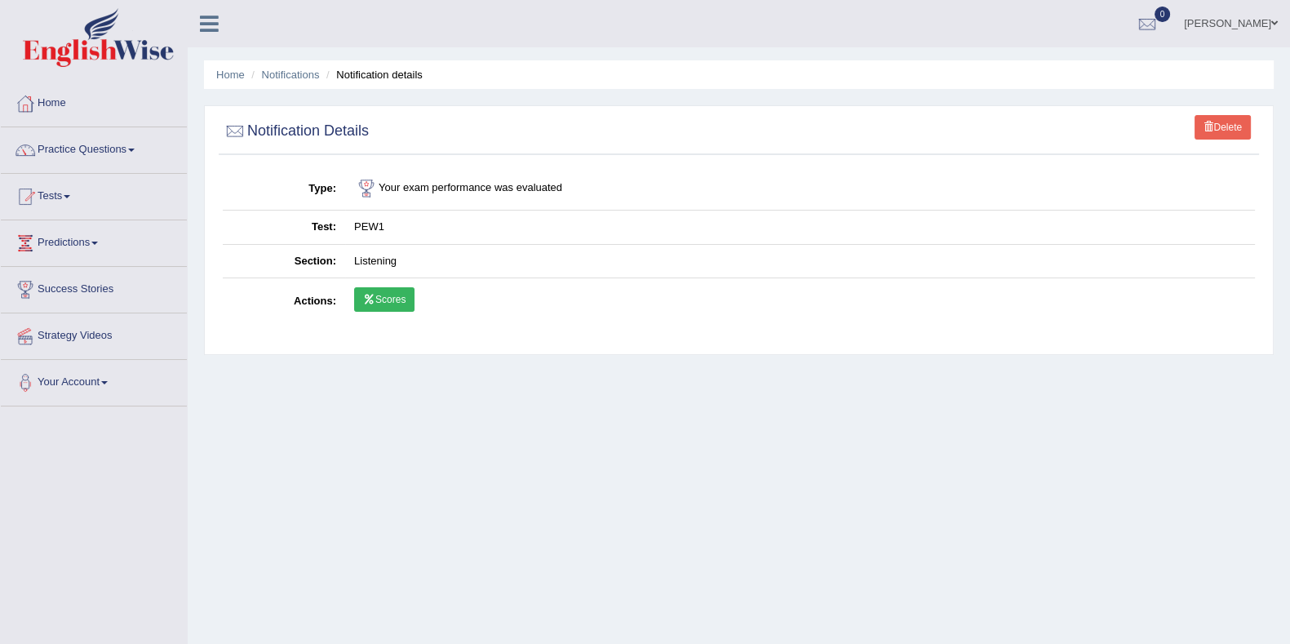
click at [370, 296] on icon at bounding box center [369, 299] width 12 height 10
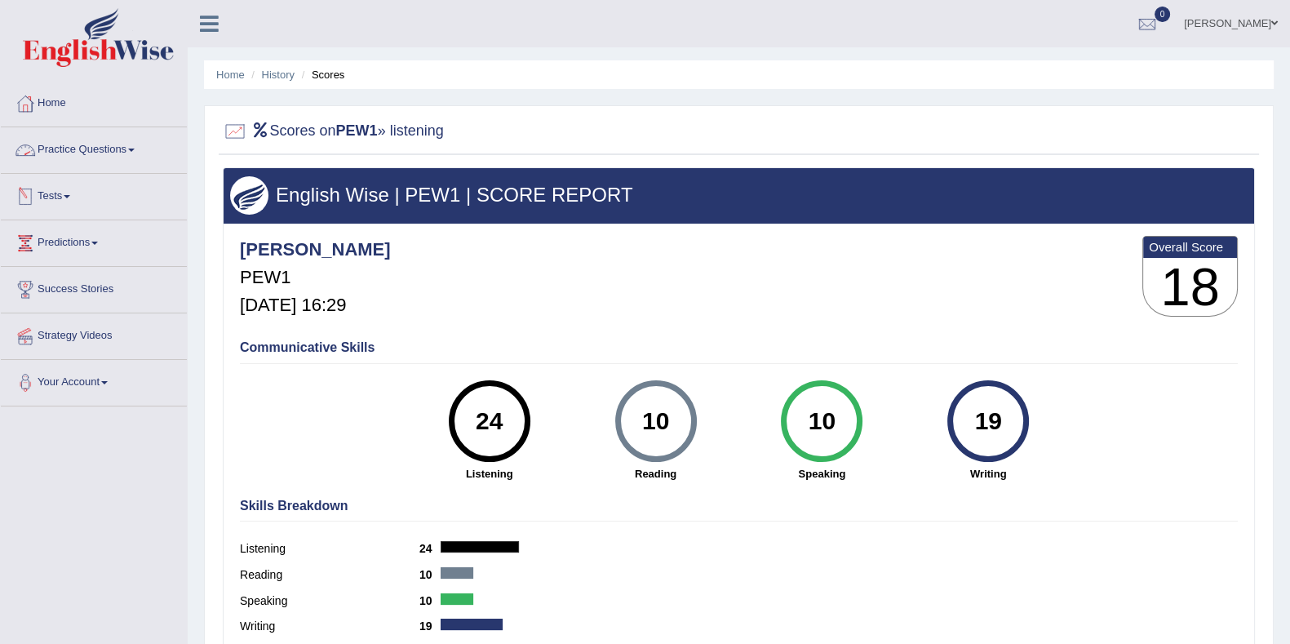
click at [110, 153] on link "Practice Questions" at bounding box center [94, 147] width 186 height 41
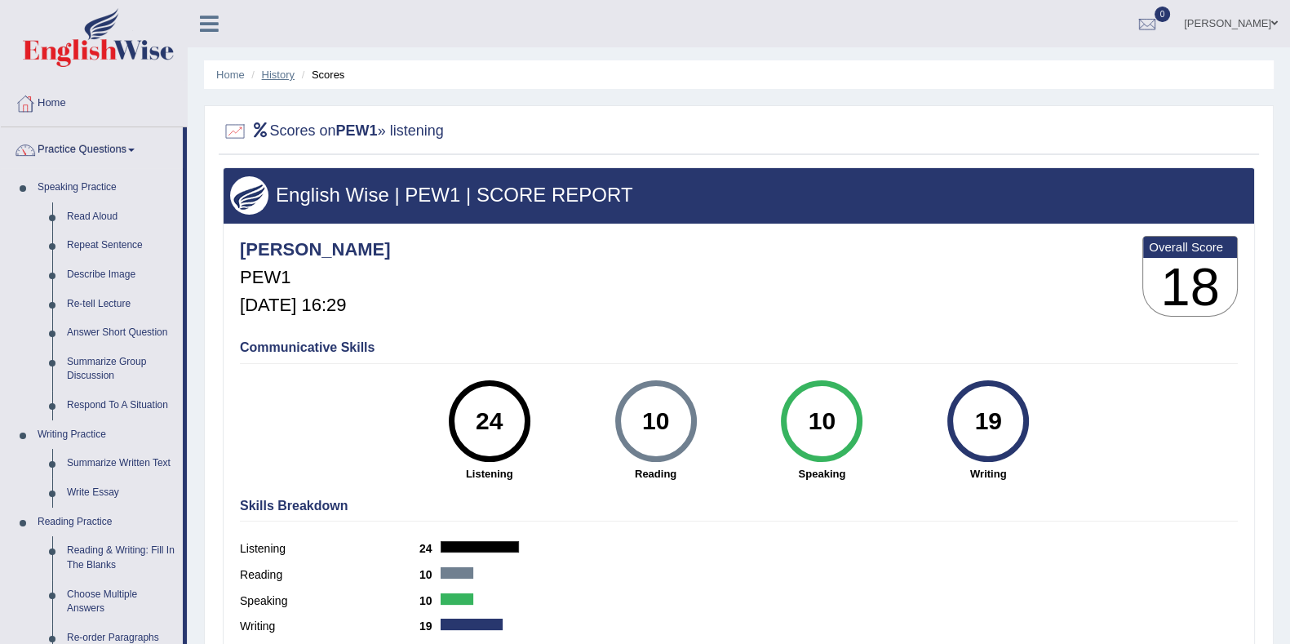
click at [287, 73] on link "History" at bounding box center [278, 75] width 33 height 12
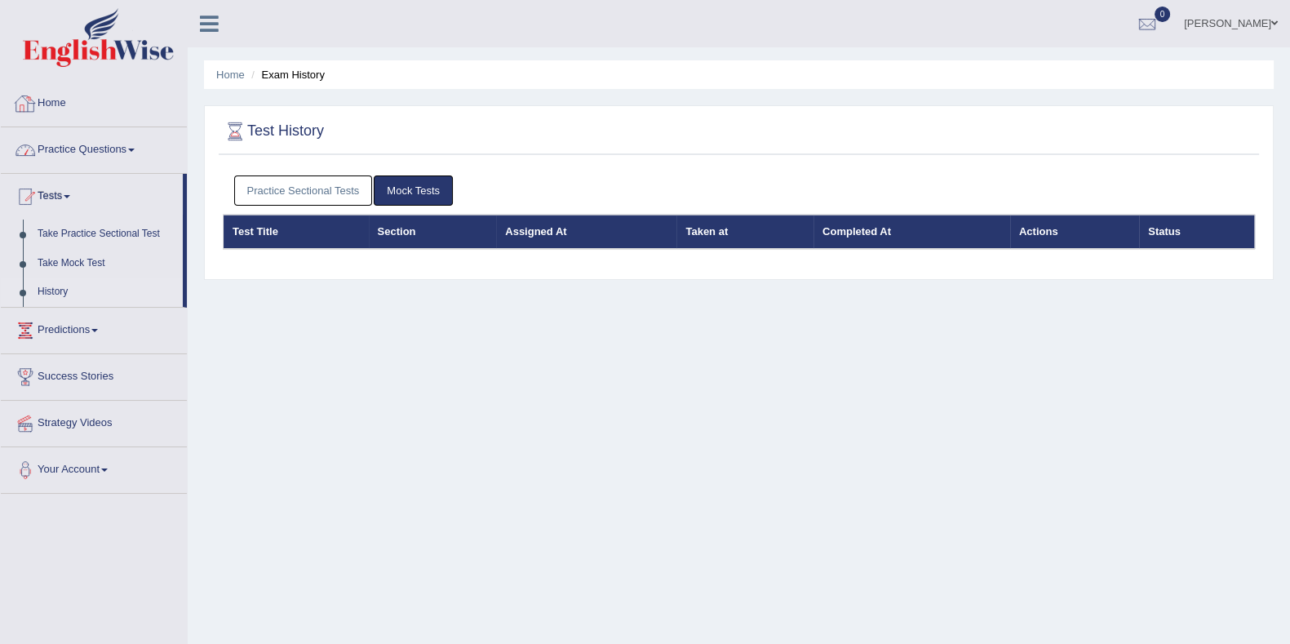
click at [46, 92] on link "Home" at bounding box center [94, 101] width 186 height 41
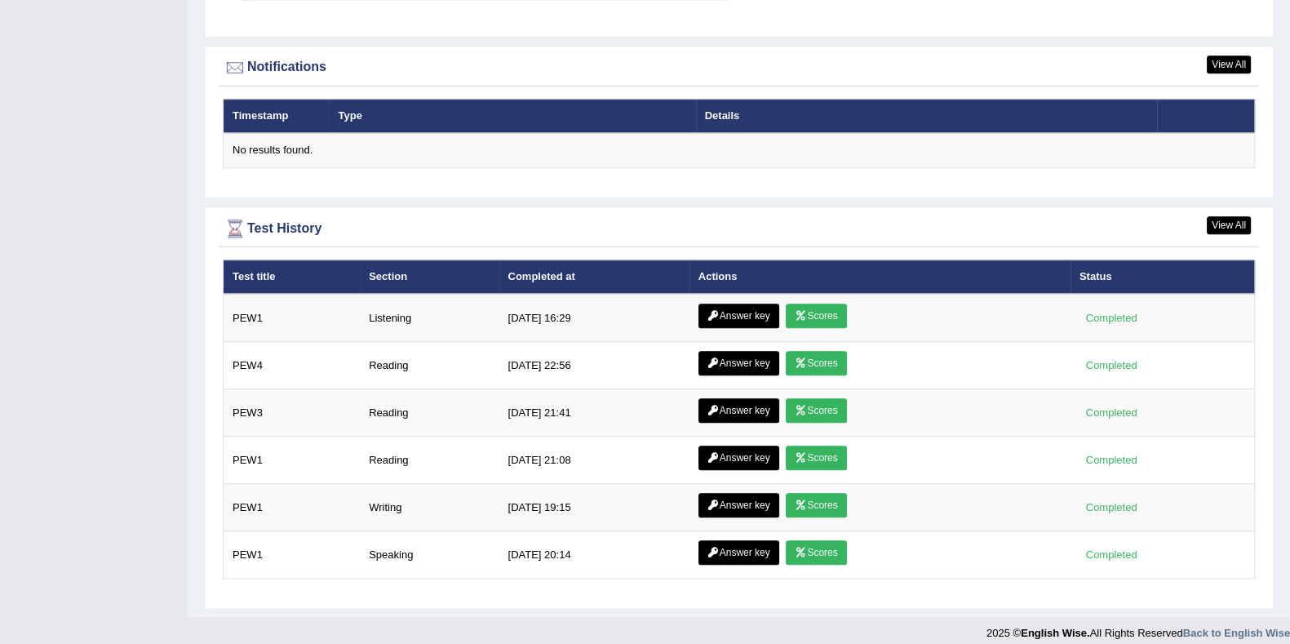
scroll to position [1958, 0]
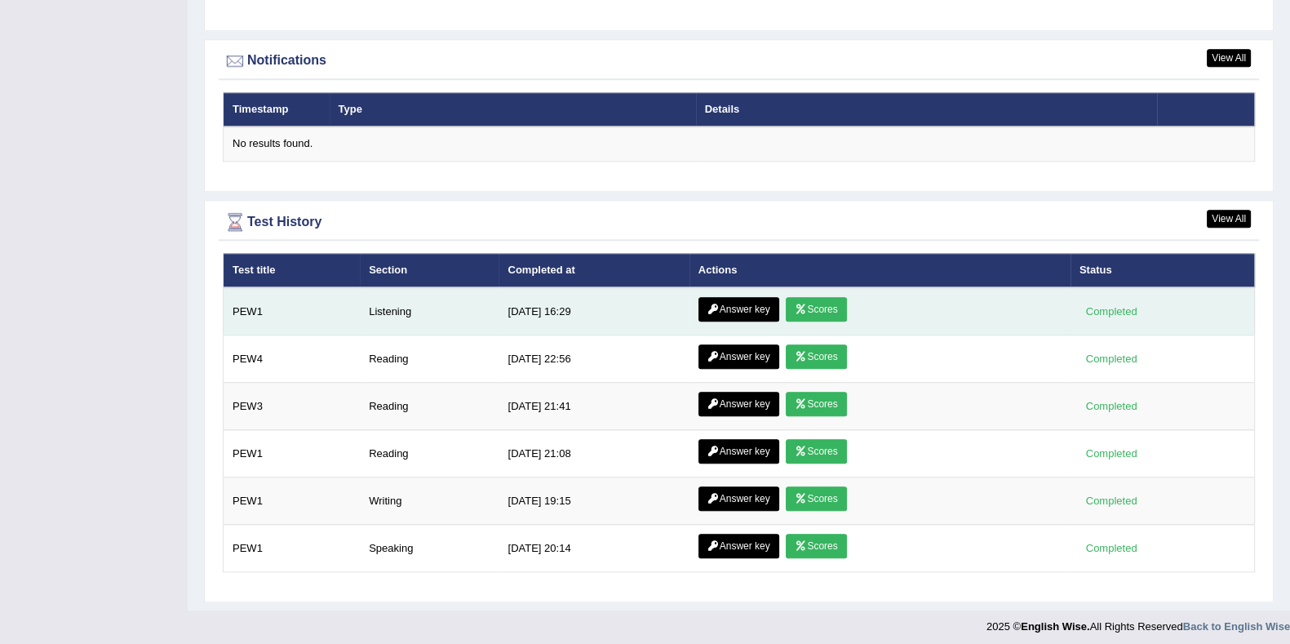
click at [749, 302] on link "Answer key" at bounding box center [738, 309] width 81 height 24
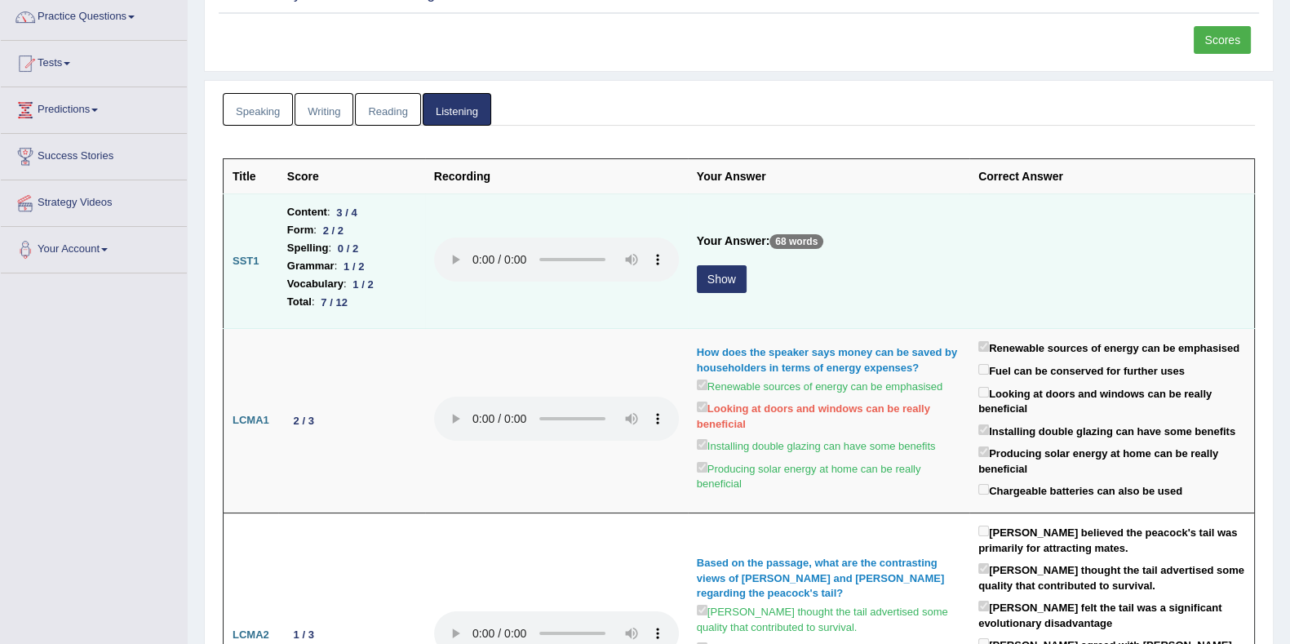
scroll to position [203, 0]
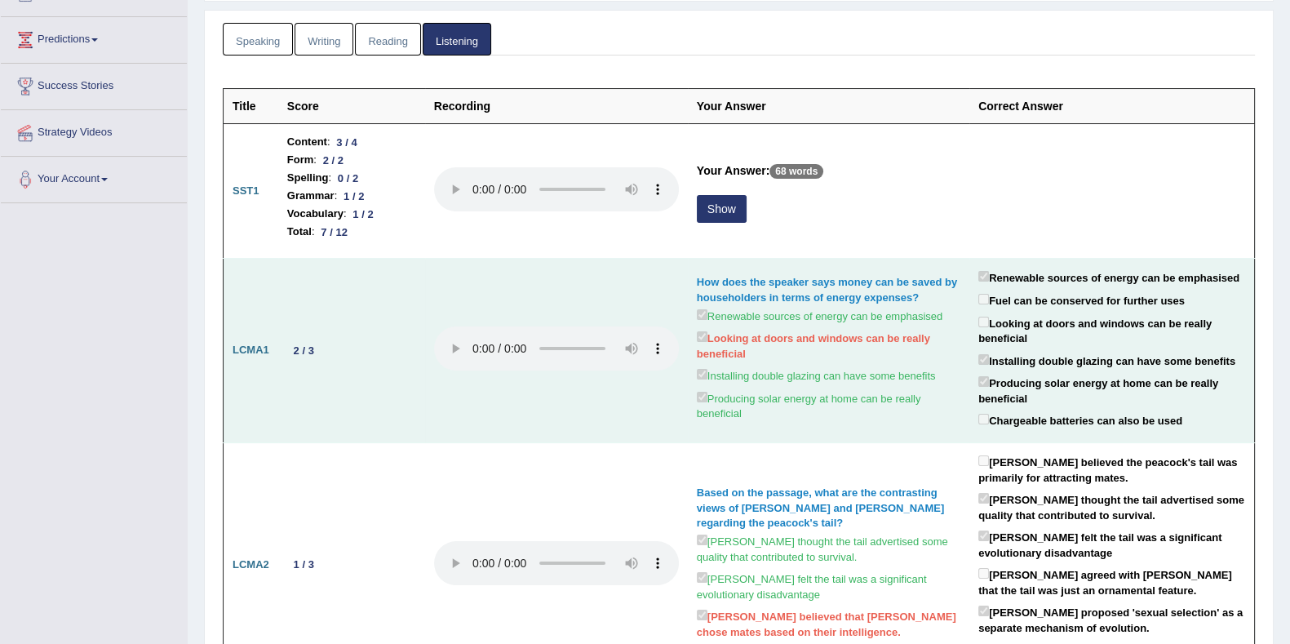
click at [280, 321] on td "2 / 3" at bounding box center [351, 351] width 147 height 184
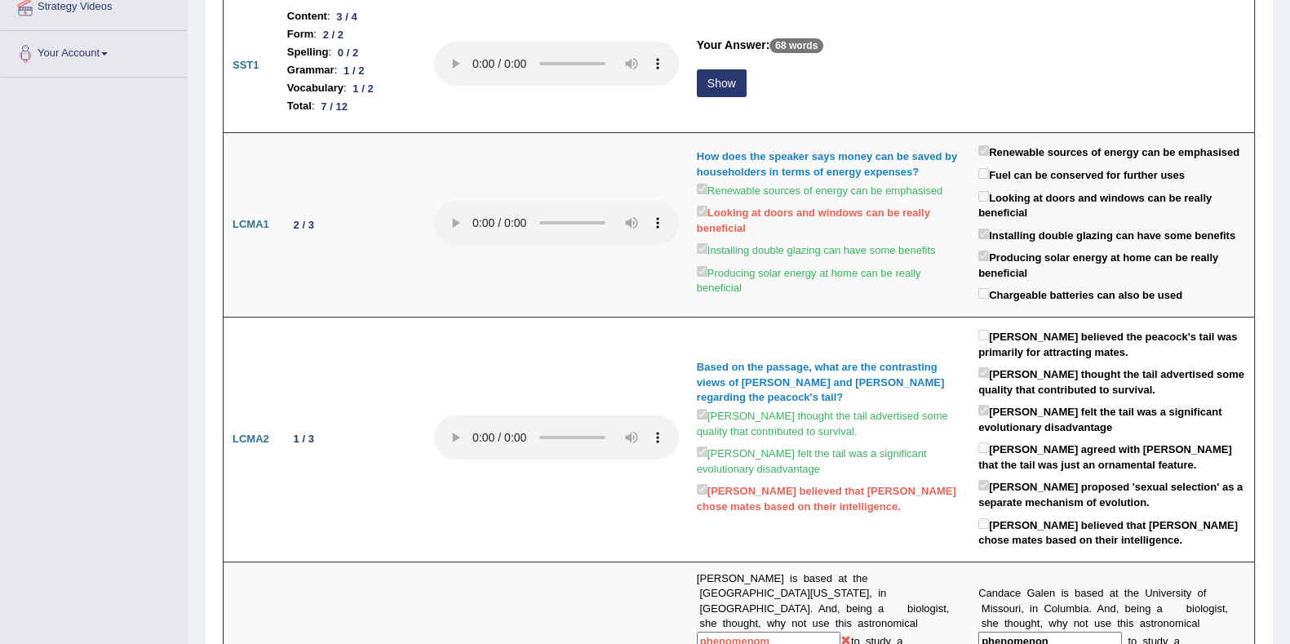
scroll to position [0, 0]
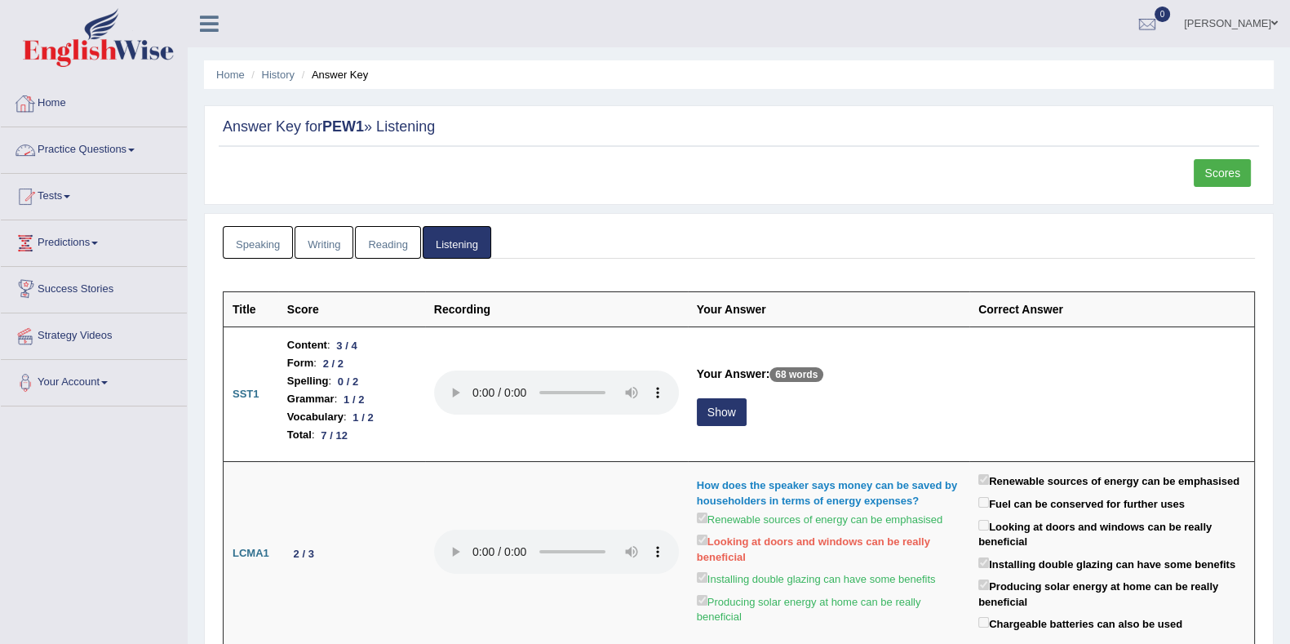
click at [75, 102] on link "Home" at bounding box center [94, 101] width 186 height 41
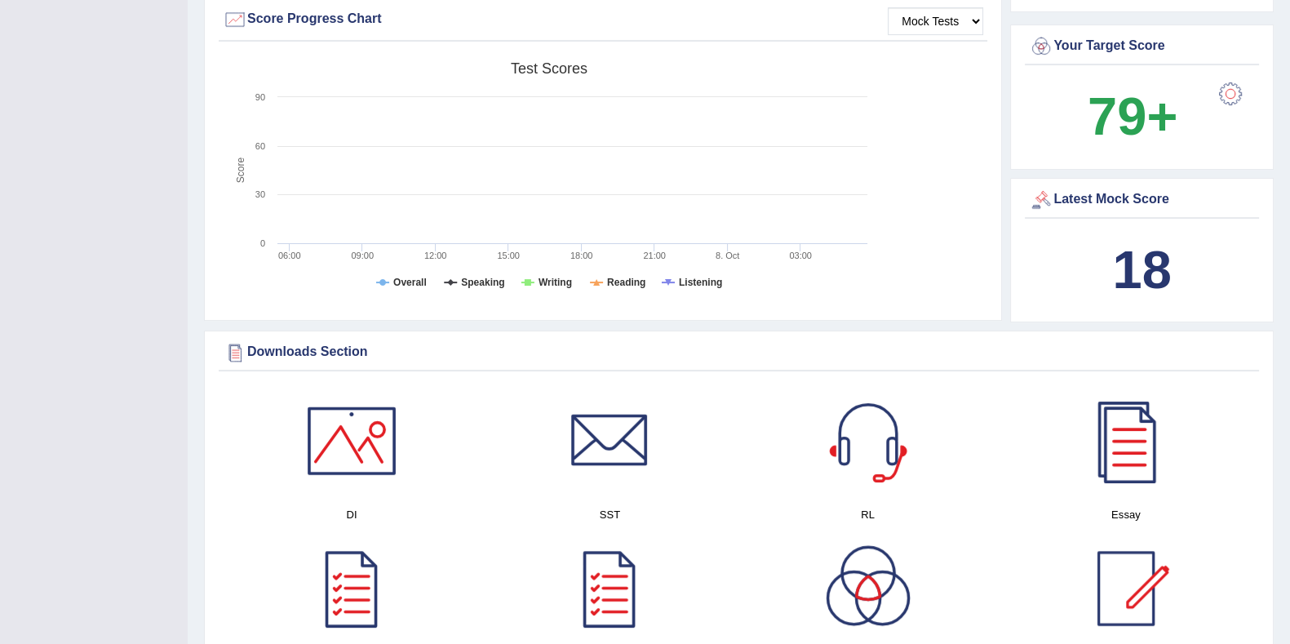
scroll to position [506, 0]
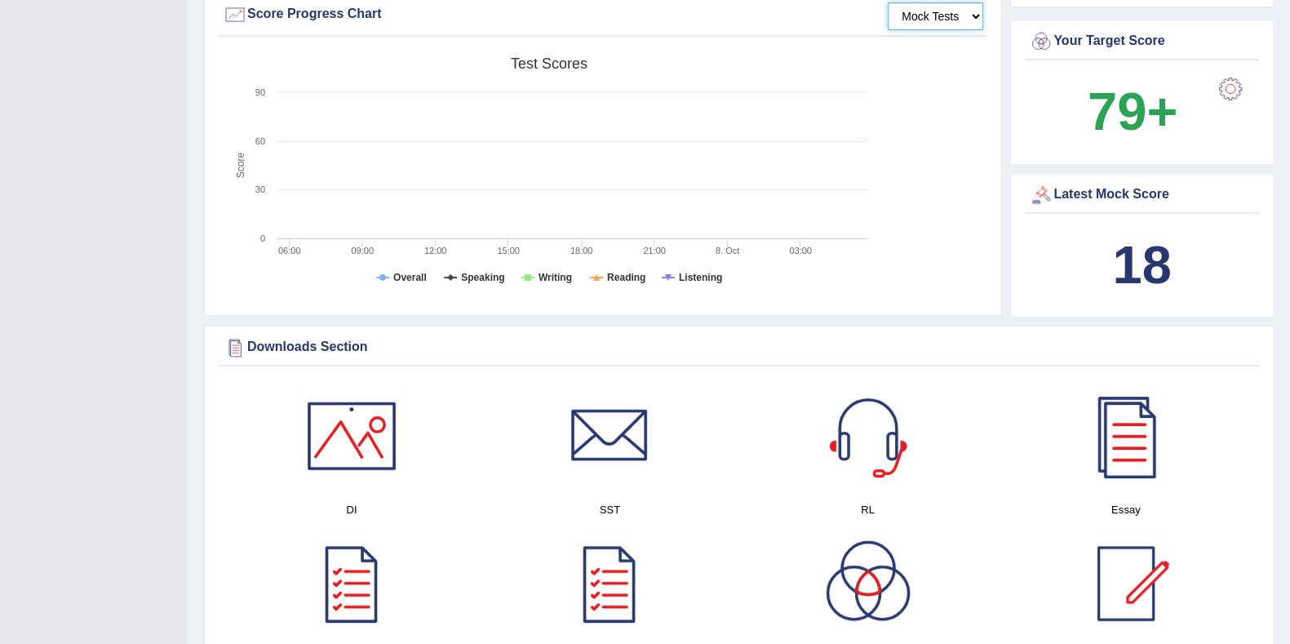
click at [897, 8] on select "Mock Tests" at bounding box center [935, 16] width 95 height 28
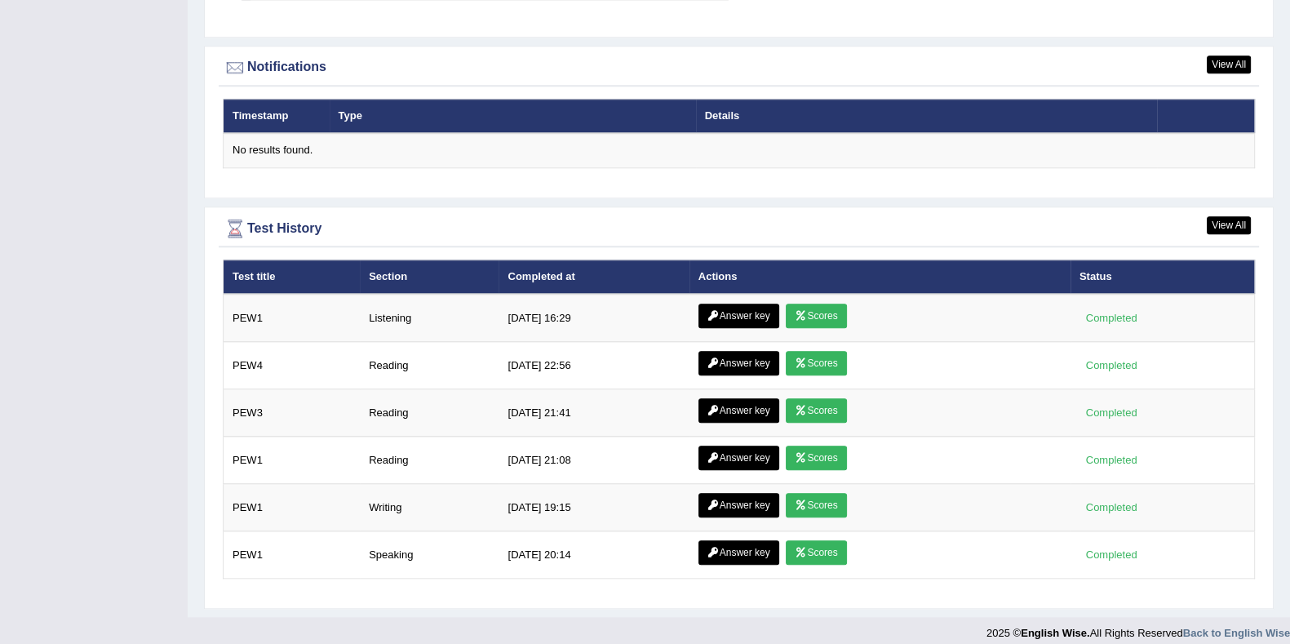
scroll to position [1958, 0]
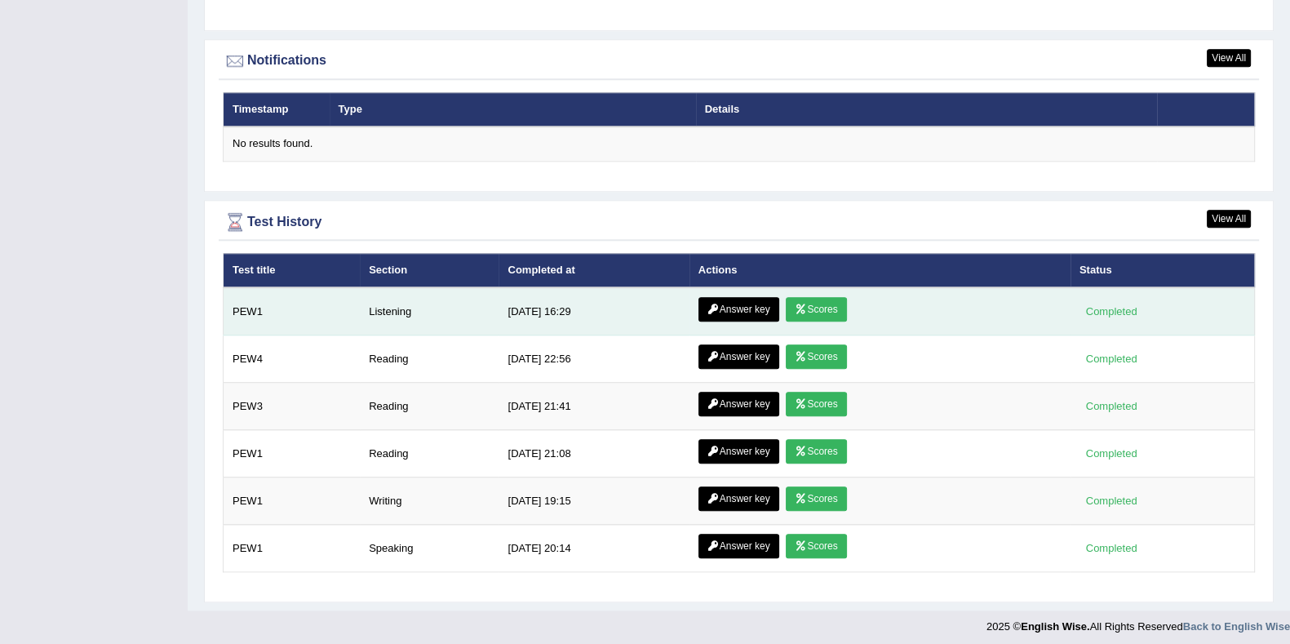
click at [768, 312] on link "Answer key" at bounding box center [738, 309] width 81 height 24
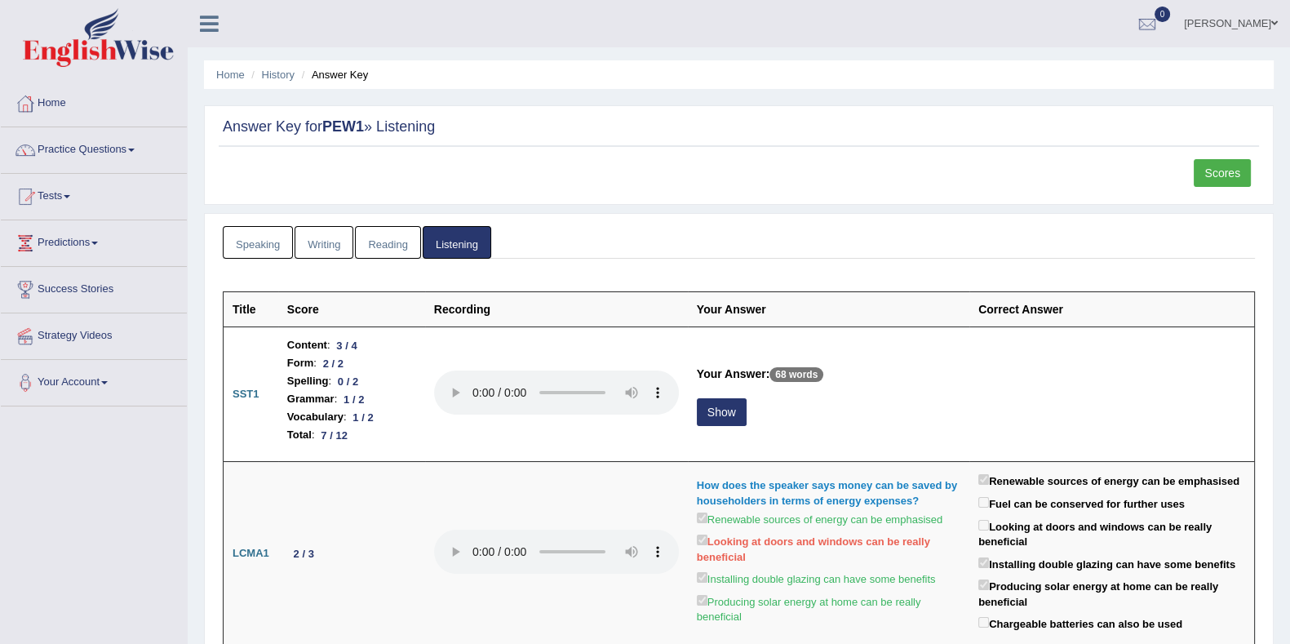
scroll to position [101, 0]
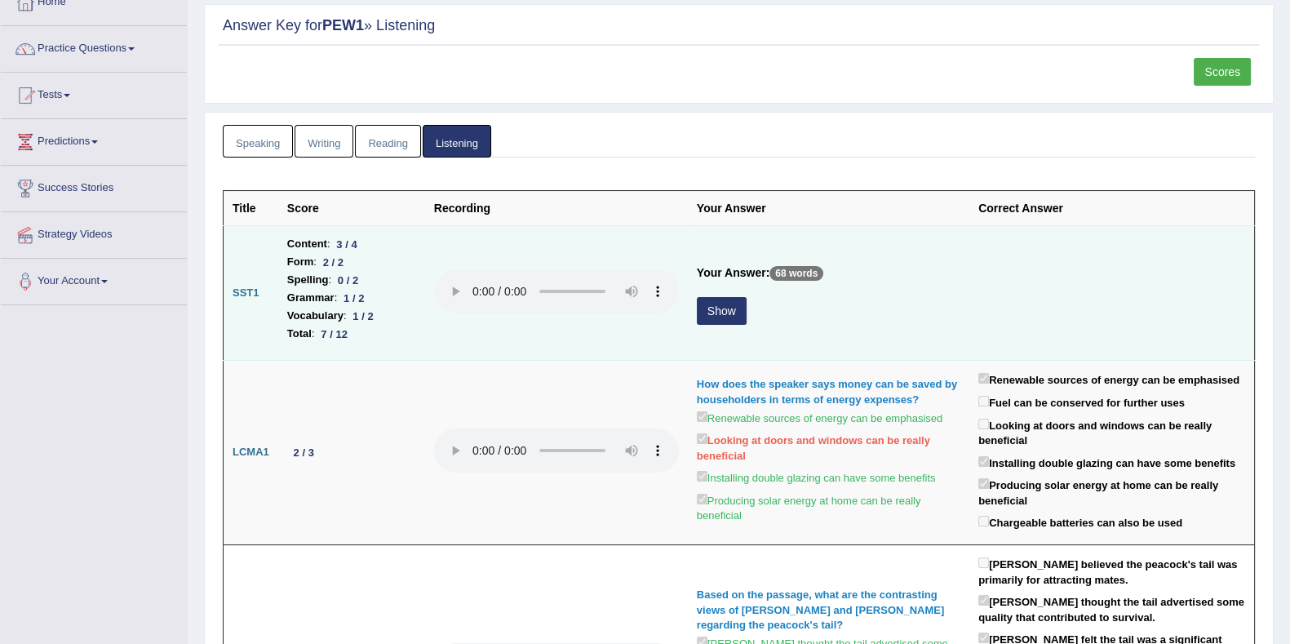
click at [699, 320] on button "Show" at bounding box center [722, 311] width 50 height 28
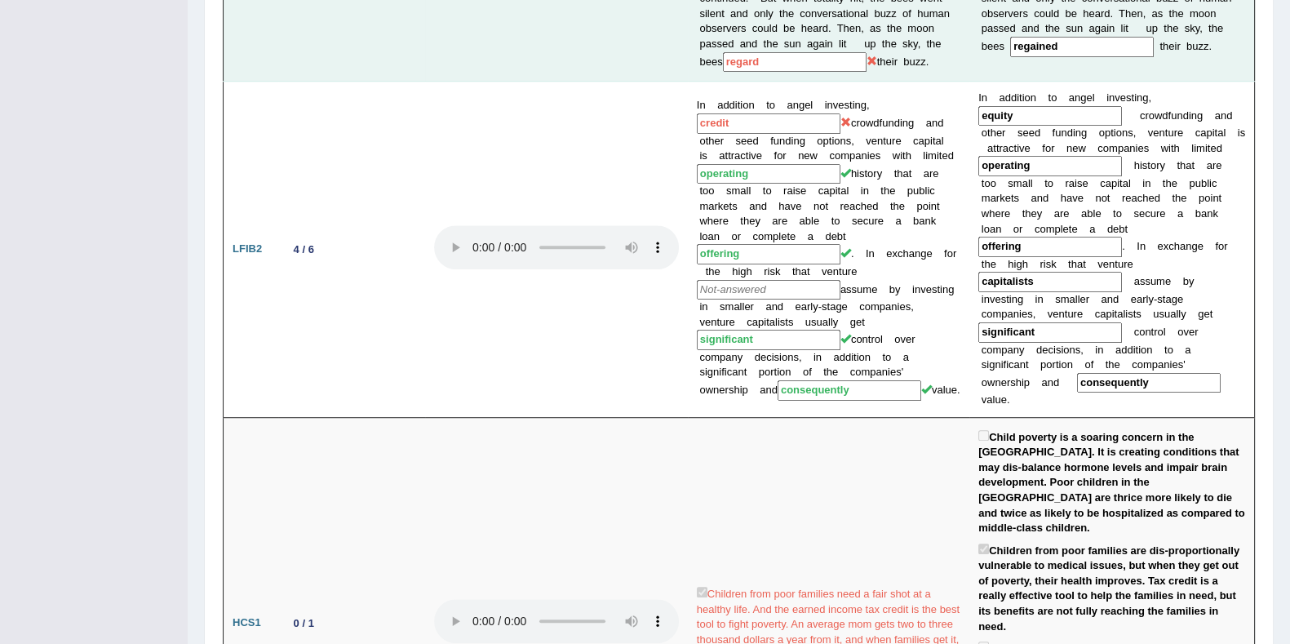
scroll to position [1297, 0]
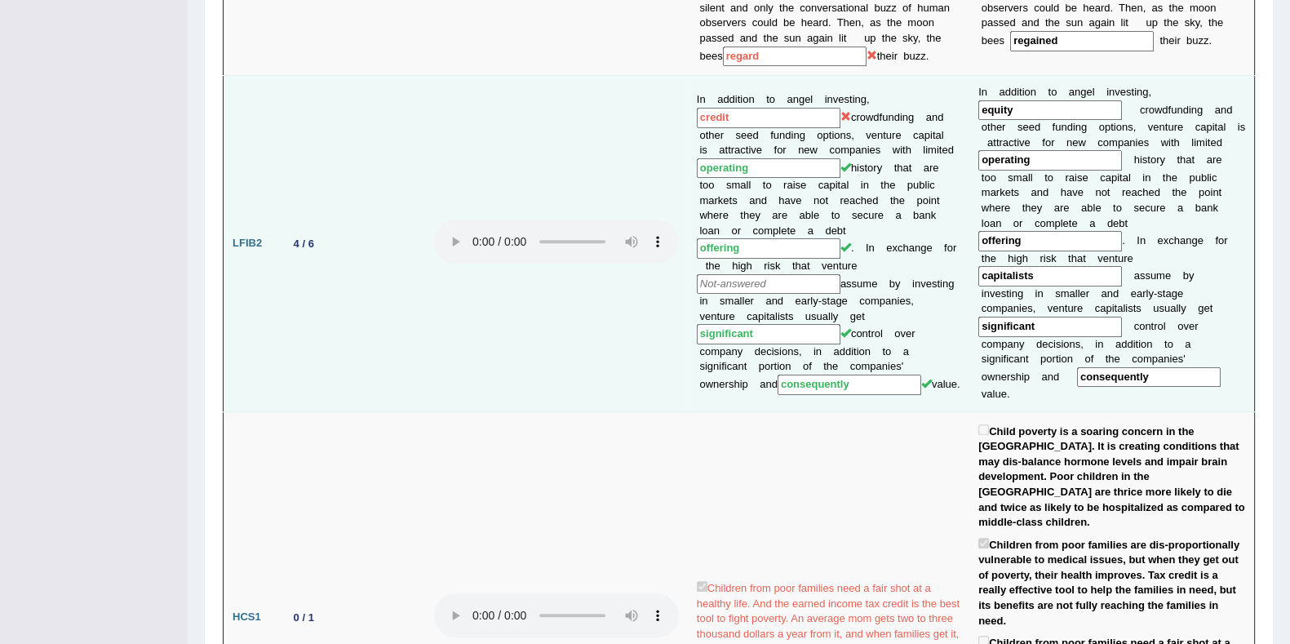
click at [783, 274] on input "text" at bounding box center [769, 284] width 144 height 20
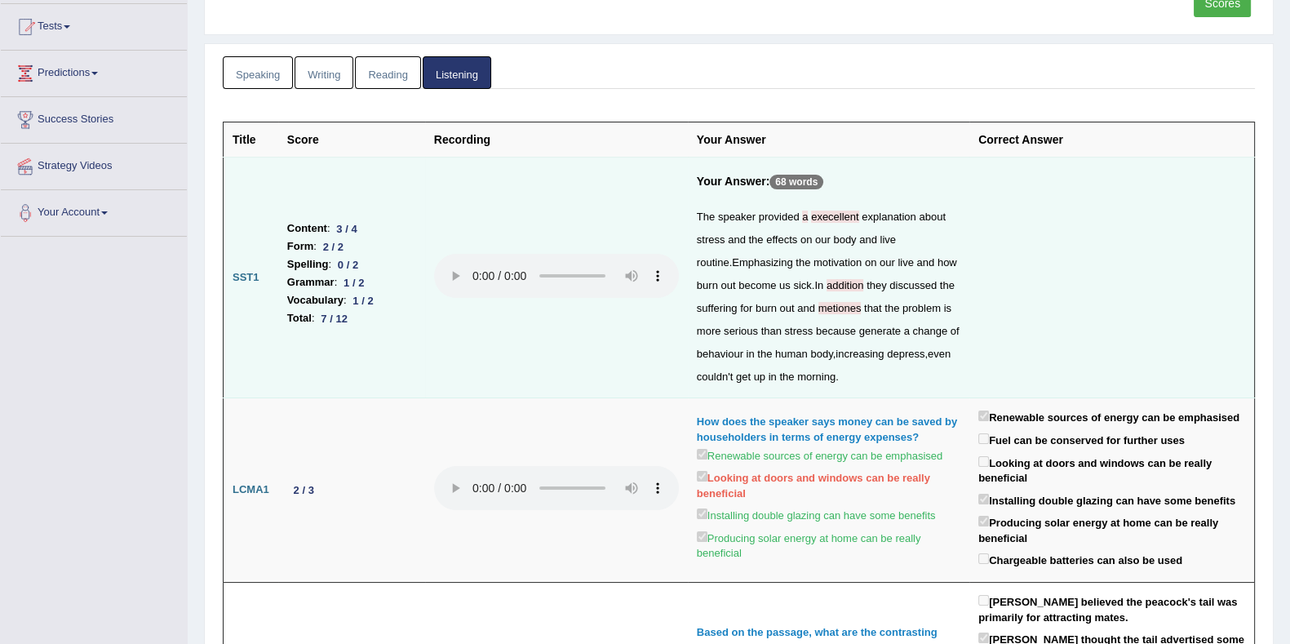
scroll to position [0, 0]
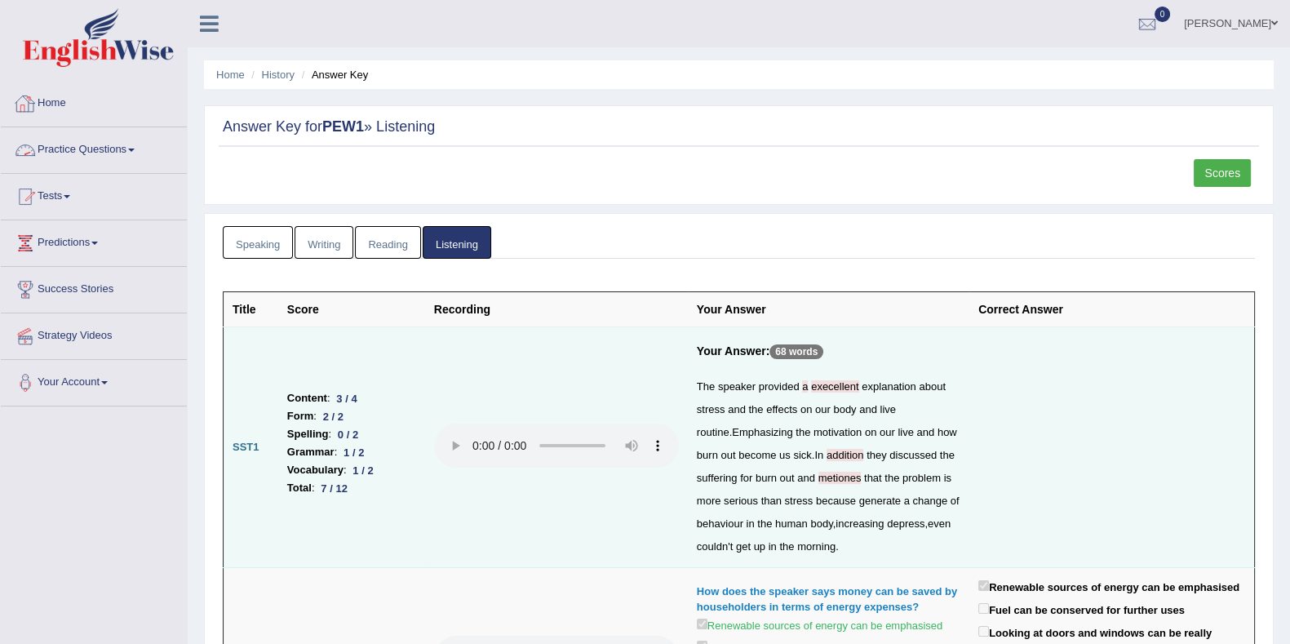
click at [114, 103] on link "Home" at bounding box center [94, 101] width 186 height 41
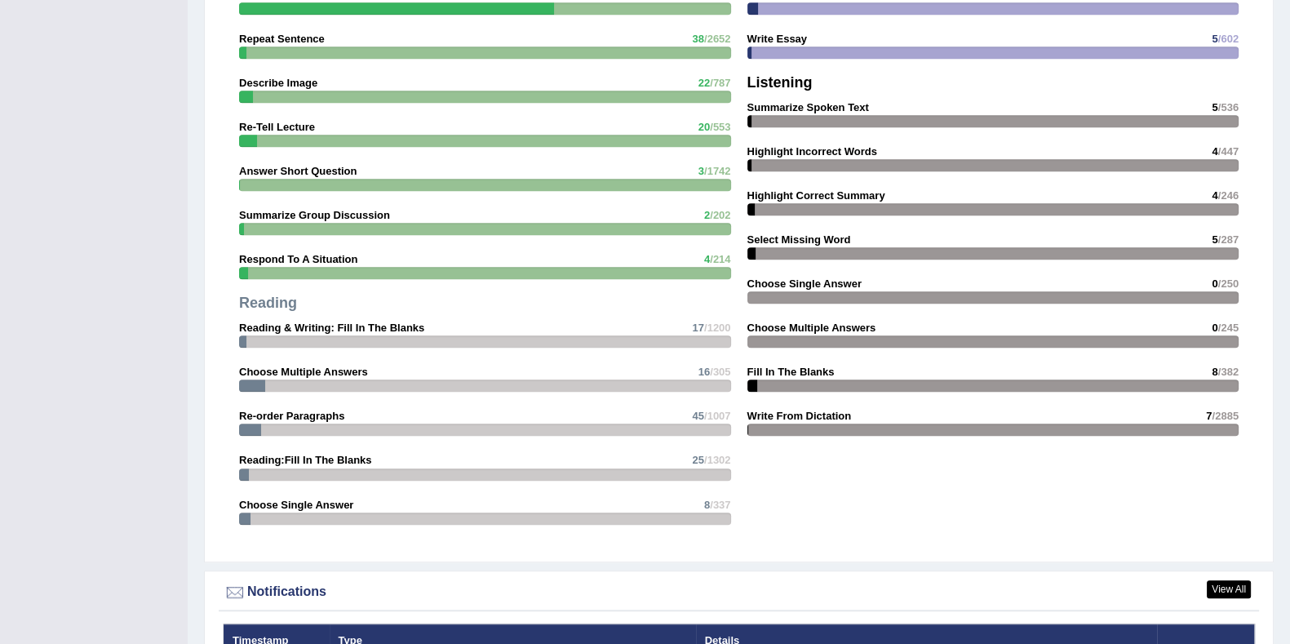
scroll to position [1937, 0]
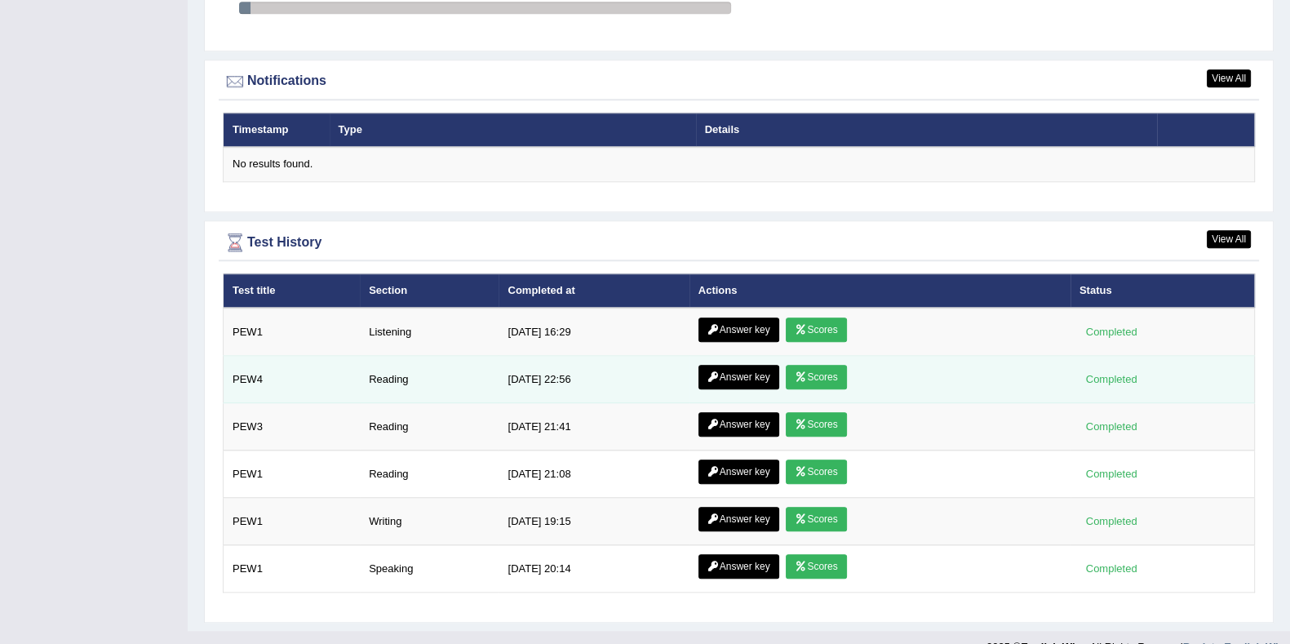
click at [707, 374] on icon at bounding box center [713, 377] width 12 height 10
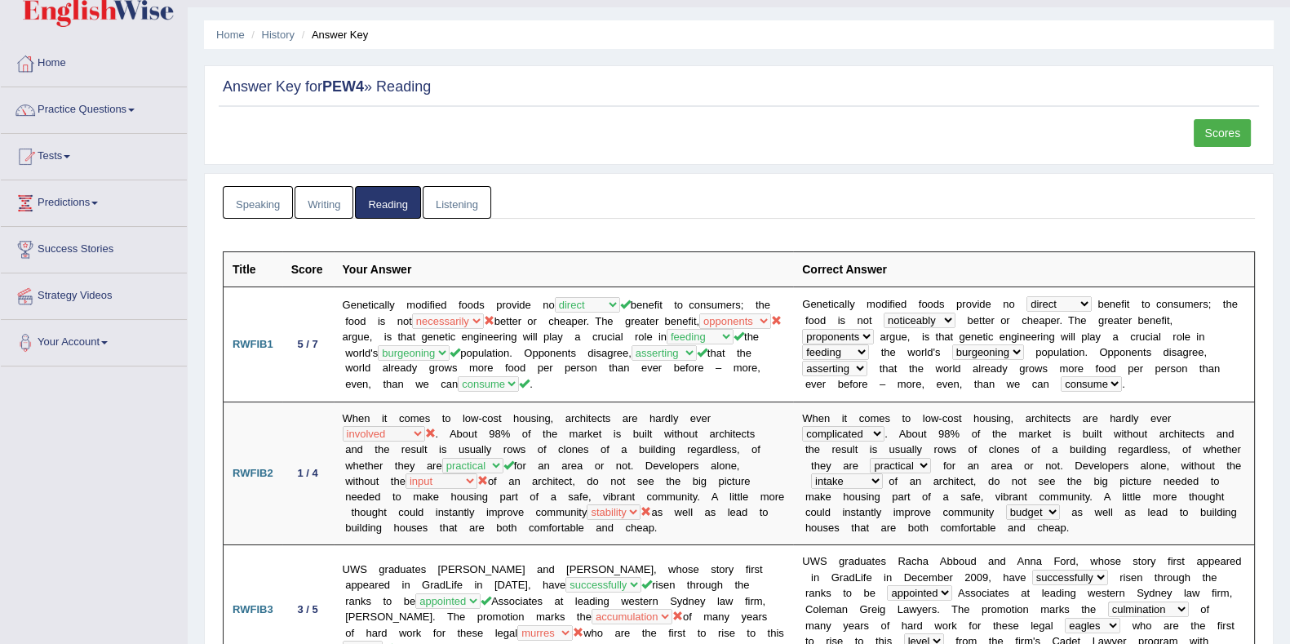
scroll to position [2, 0]
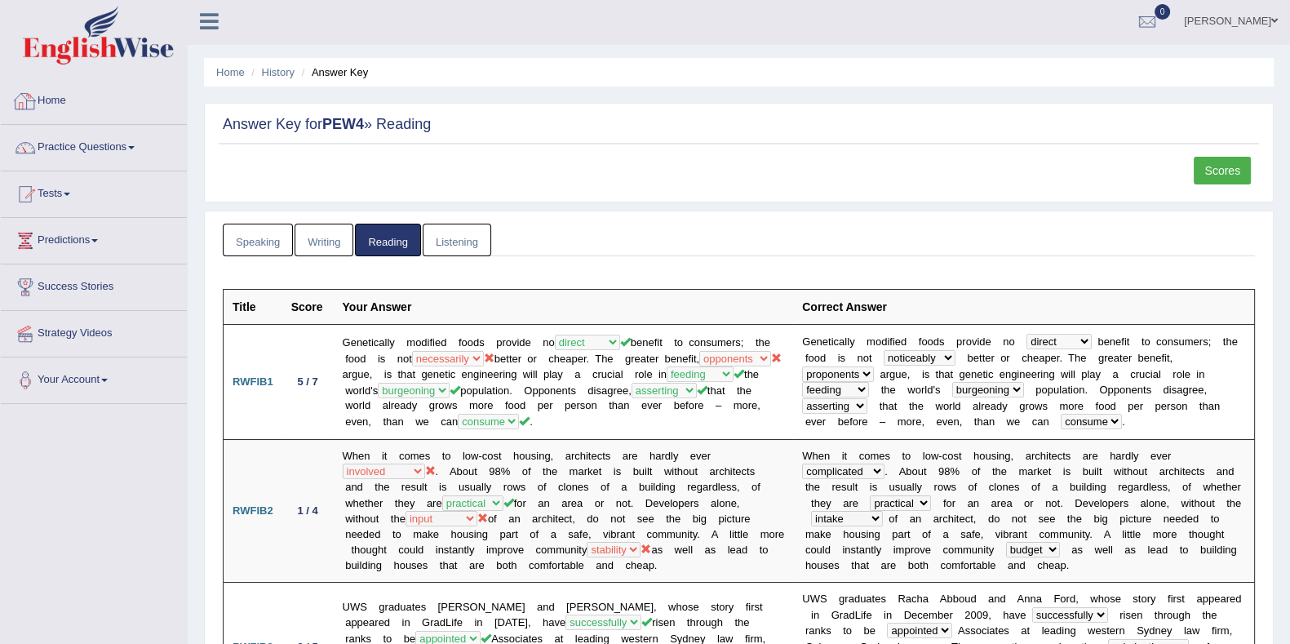
click at [98, 104] on link "Home" at bounding box center [94, 98] width 186 height 41
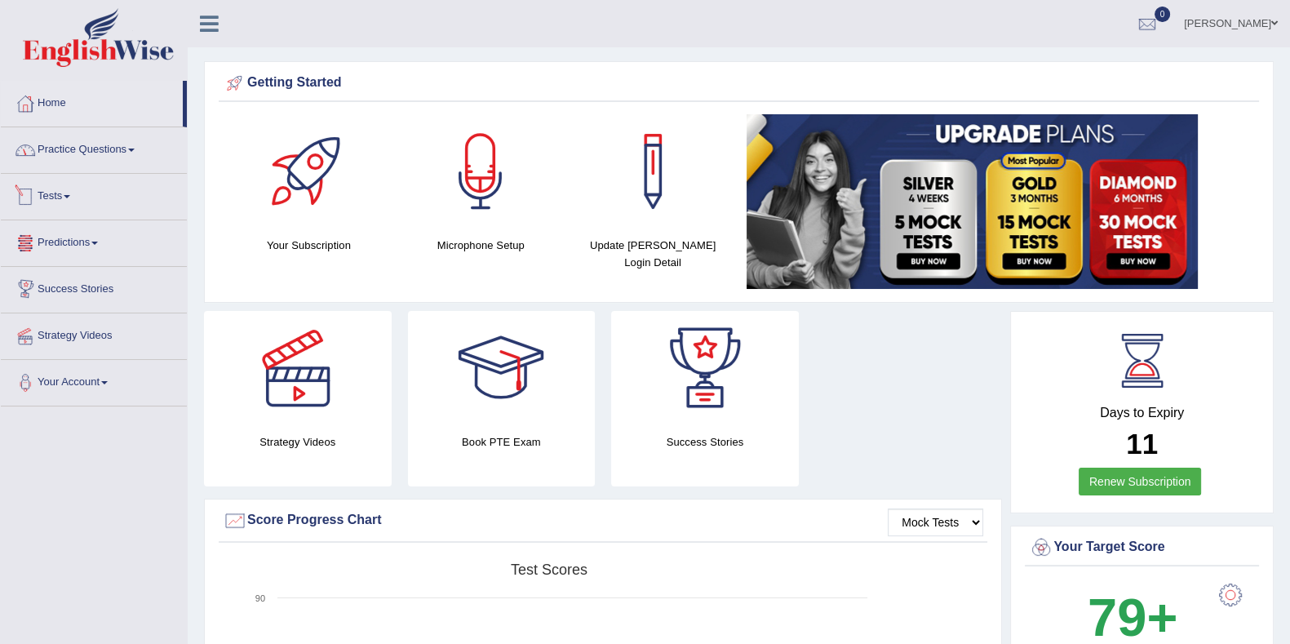
click at [82, 159] on link "Practice Questions" at bounding box center [94, 147] width 186 height 41
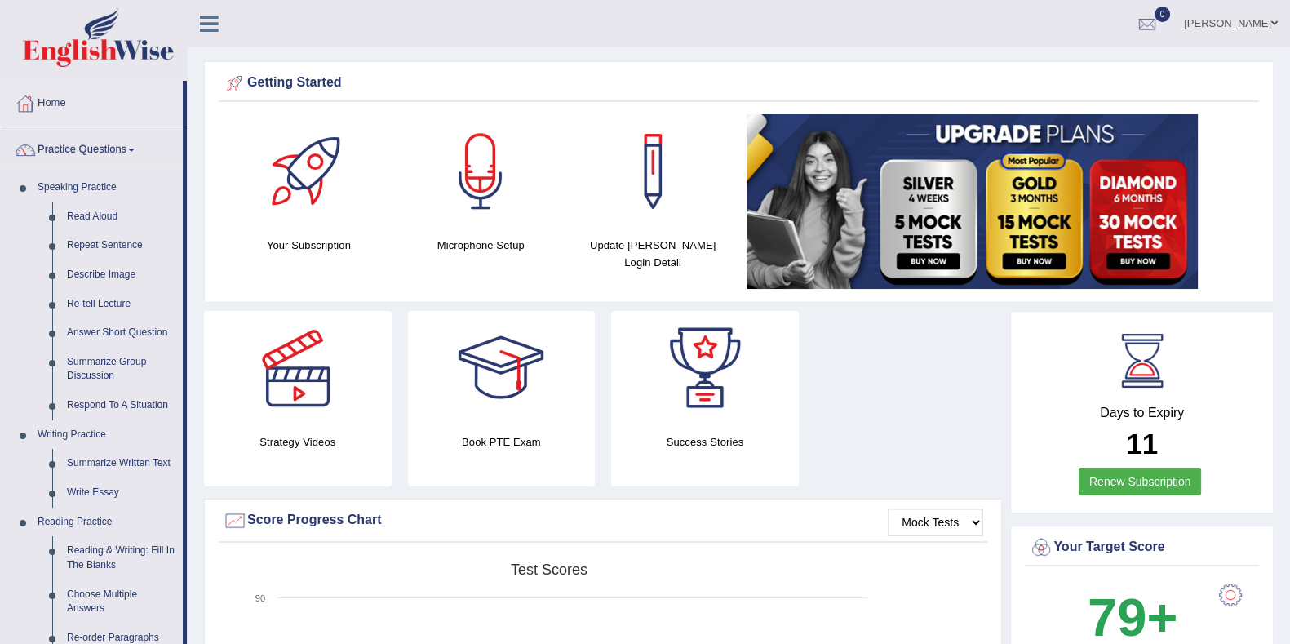
click at [211, 19] on icon at bounding box center [209, 23] width 19 height 21
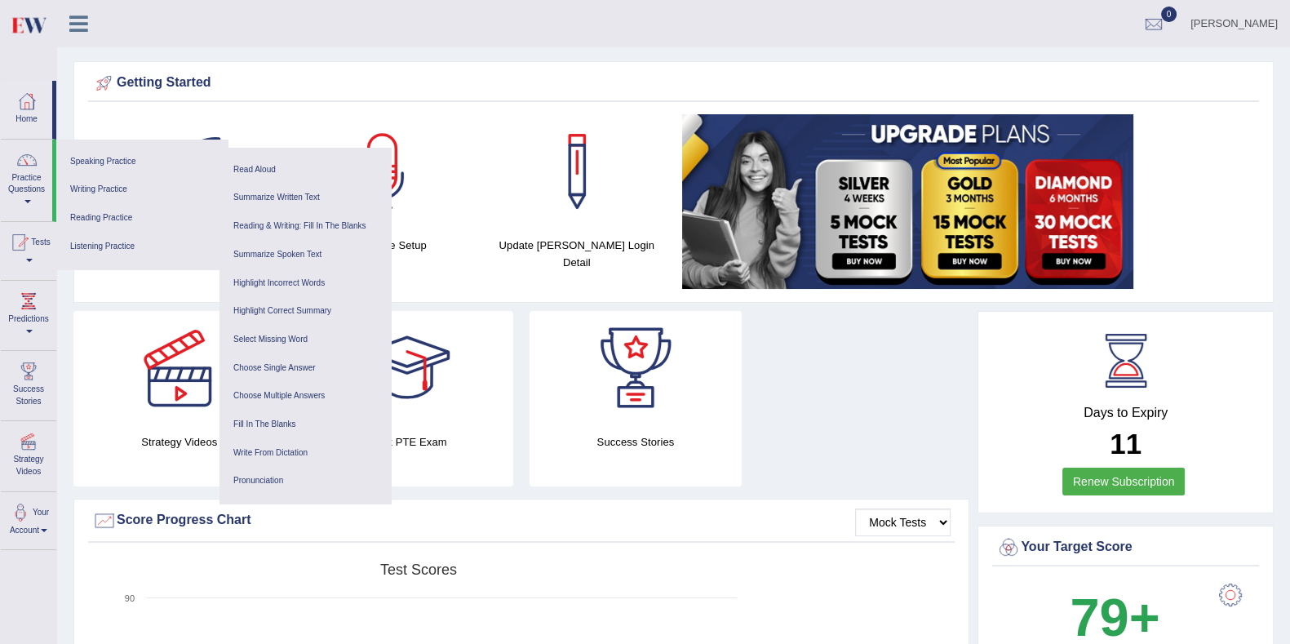
click at [90, 28] on link at bounding box center [78, 22] width 43 height 24
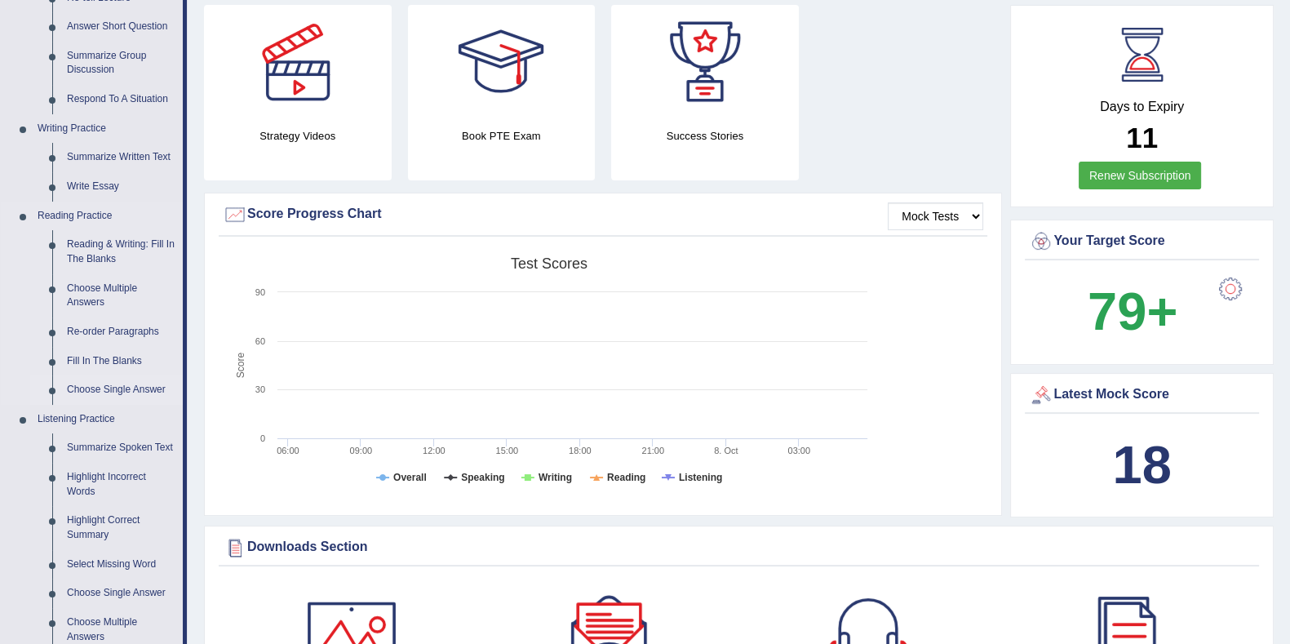
scroll to position [407, 0]
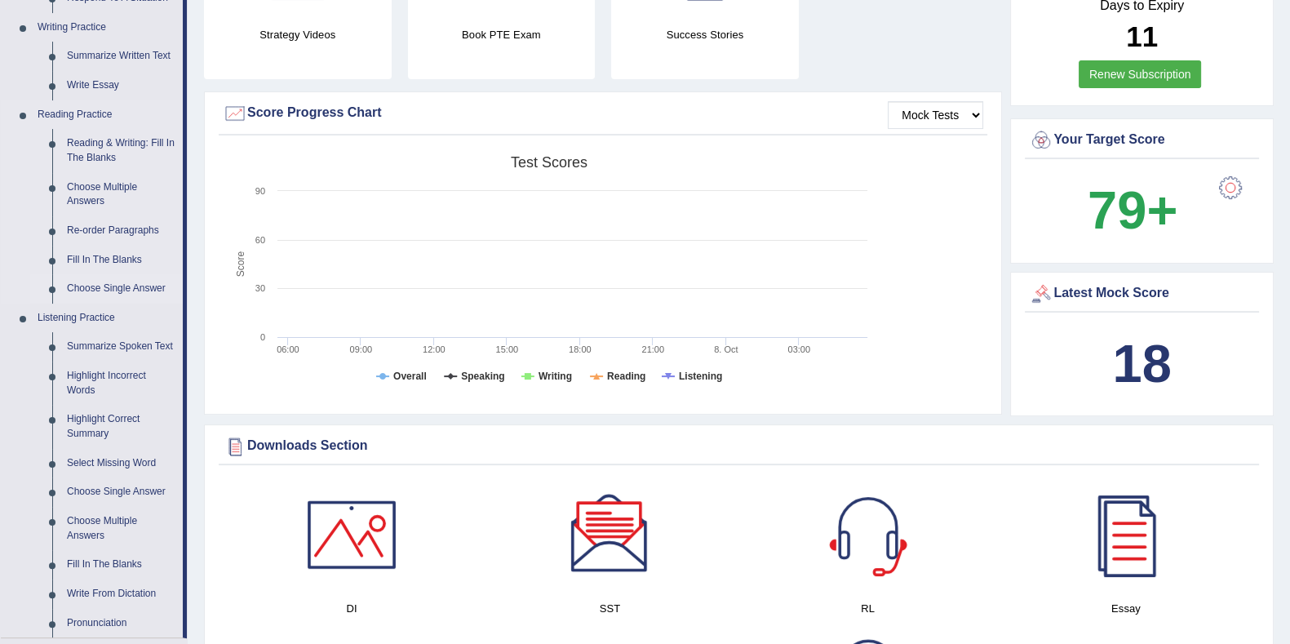
click at [102, 283] on link "Choose Single Answer" at bounding box center [121, 288] width 123 height 29
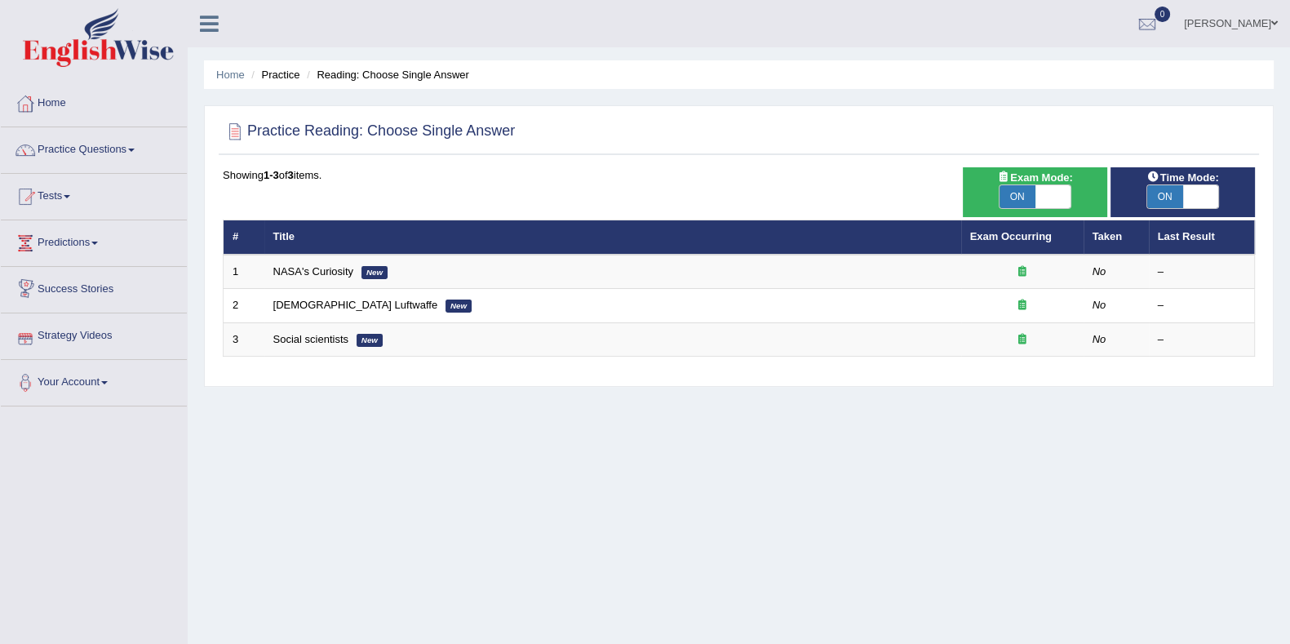
click at [1018, 192] on span "ON" at bounding box center [1017, 196] width 36 height 23
checkbox input "false"
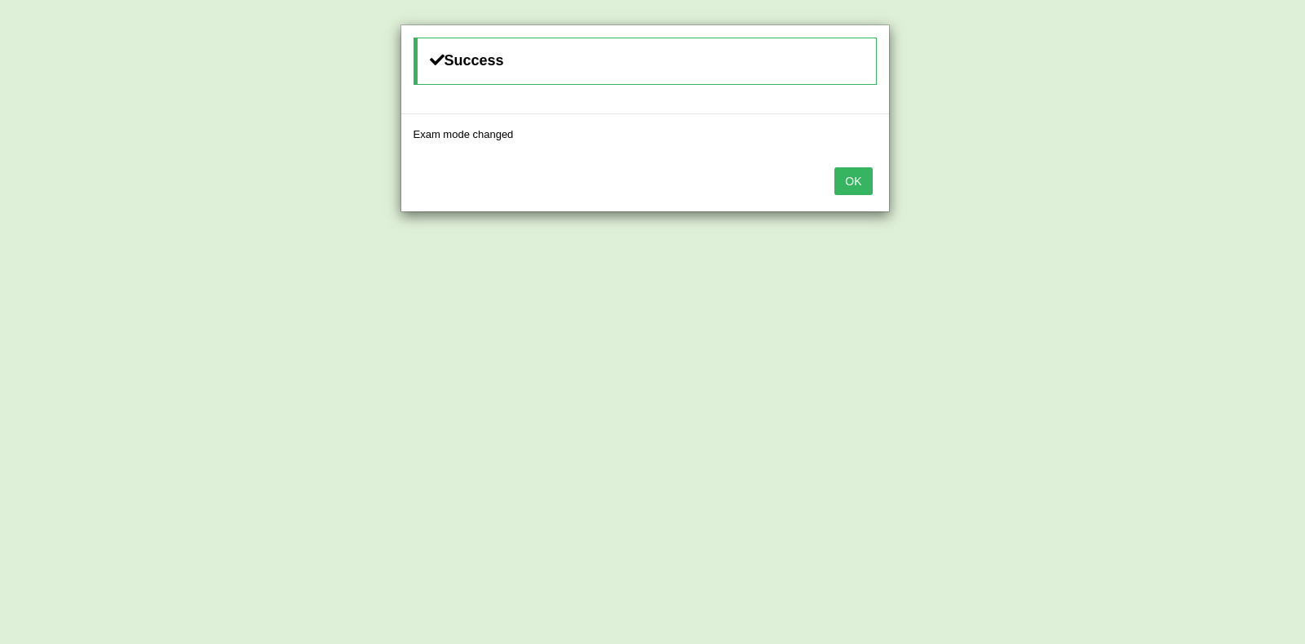
click at [857, 178] on button "OK" at bounding box center [853, 181] width 38 height 28
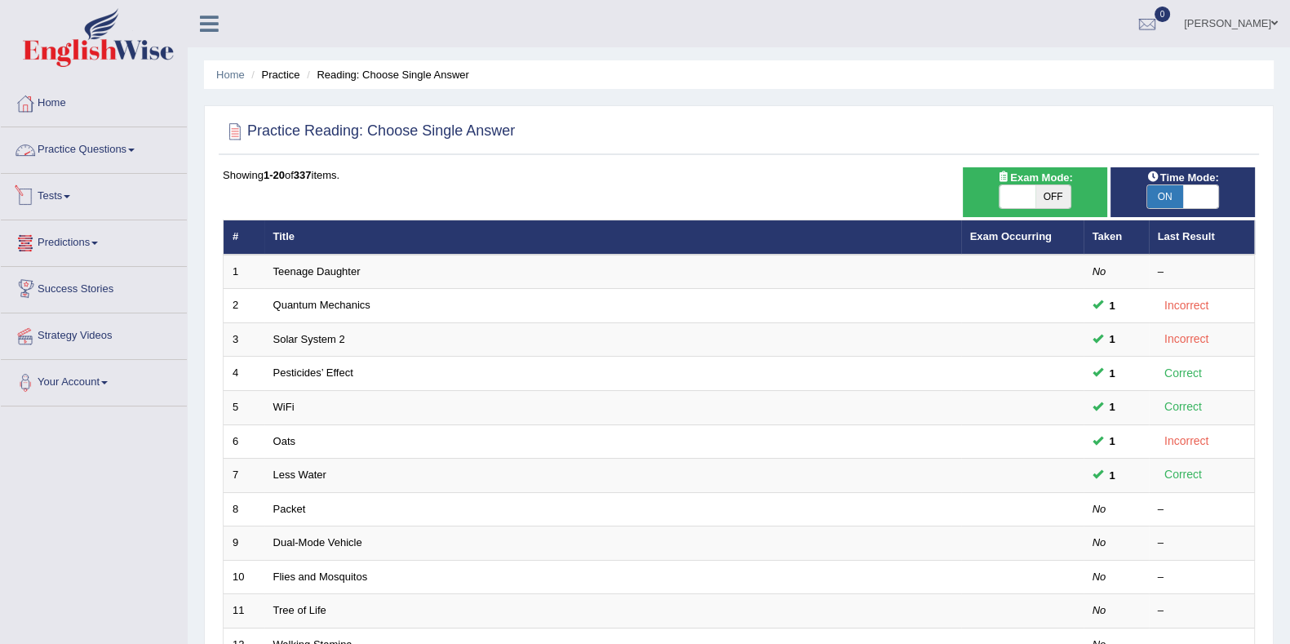
click at [61, 153] on link "Practice Questions" at bounding box center [94, 147] width 186 height 41
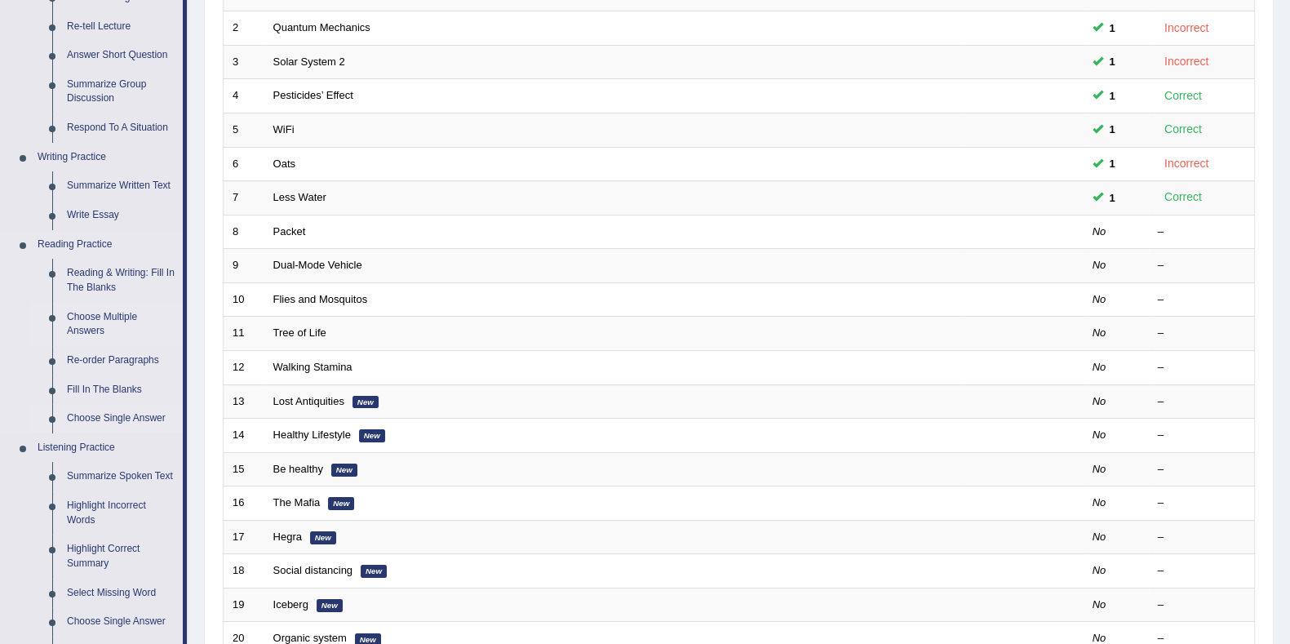
scroll to position [306, 0]
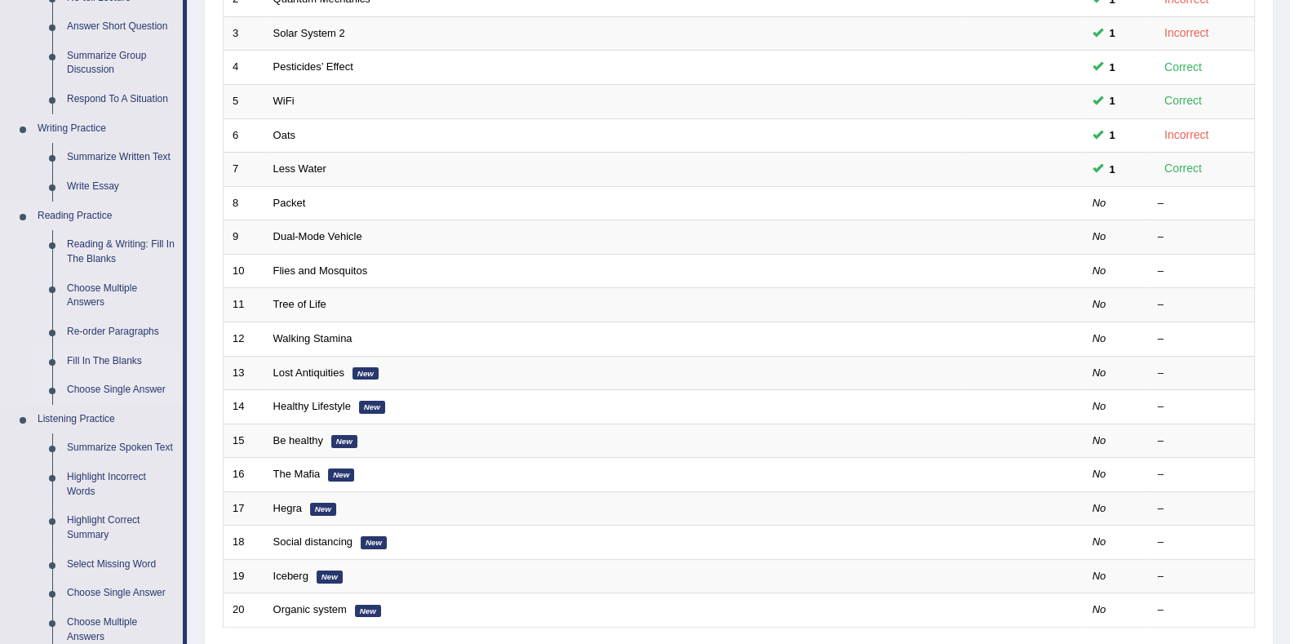
click at [94, 356] on link "Fill In The Blanks" at bounding box center [121, 361] width 123 height 29
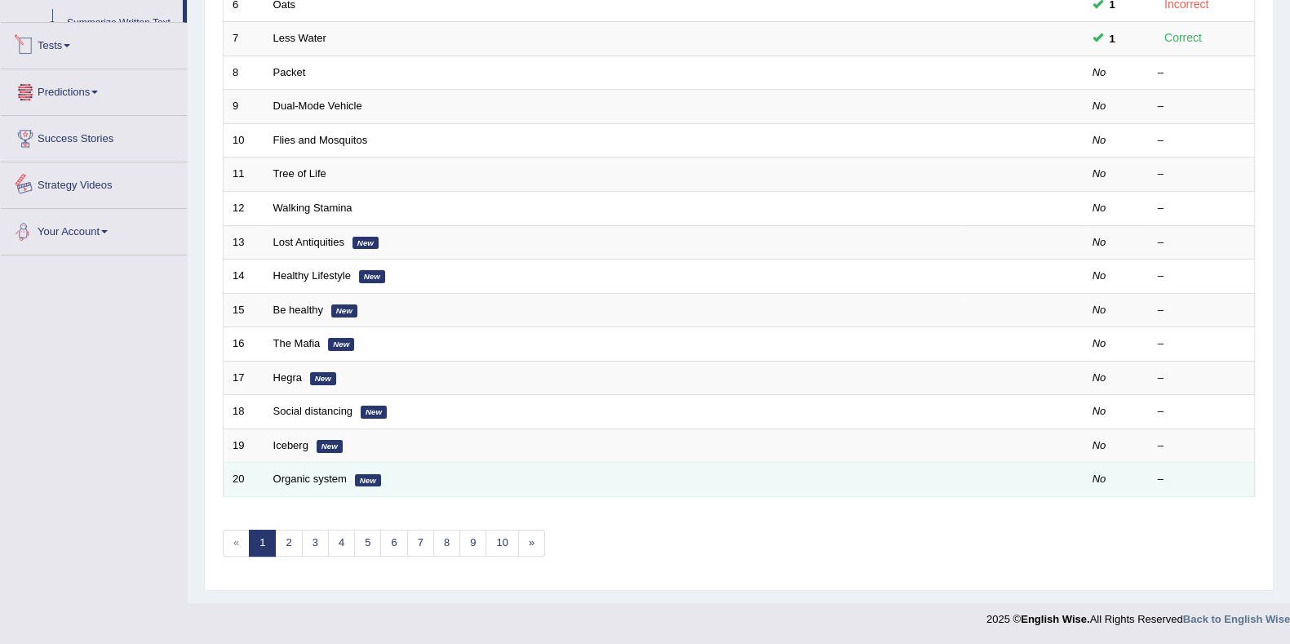
scroll to position [600, 0]
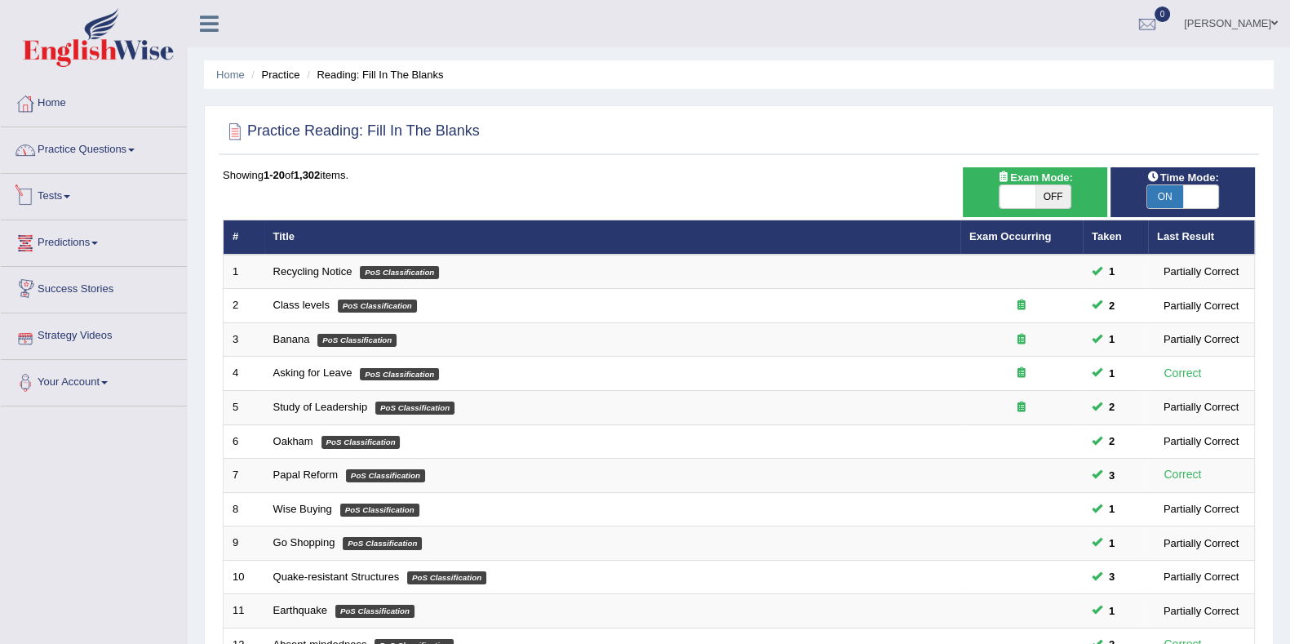
click at [123, 148] on link "Practice Questions" at bounding box center [94, 147] width 186 height 41
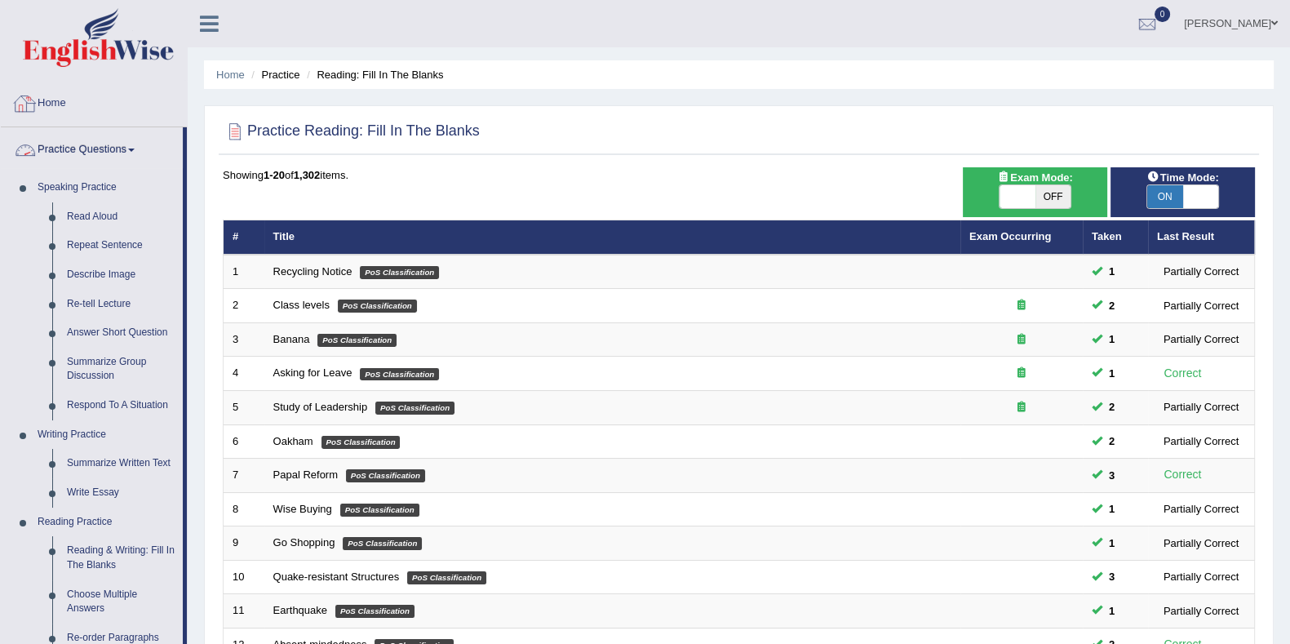
click at [95, 33] on img at bounding box center [98, 37] width 151 height 59
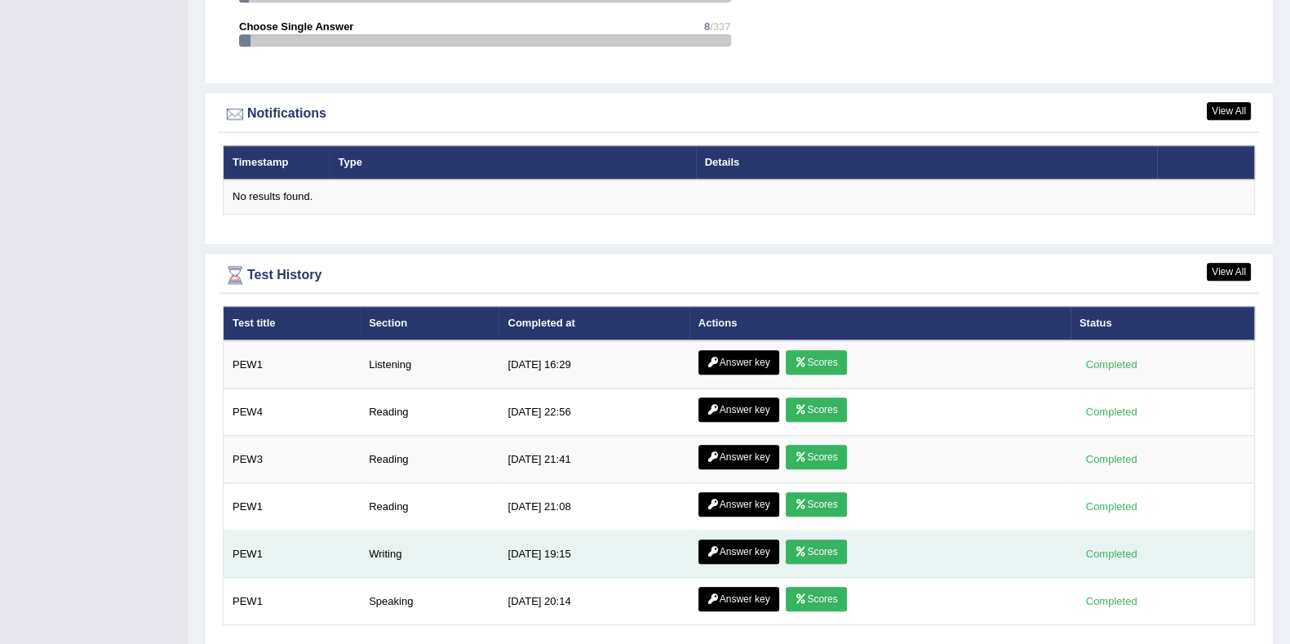
scroll to position [1958, 0]
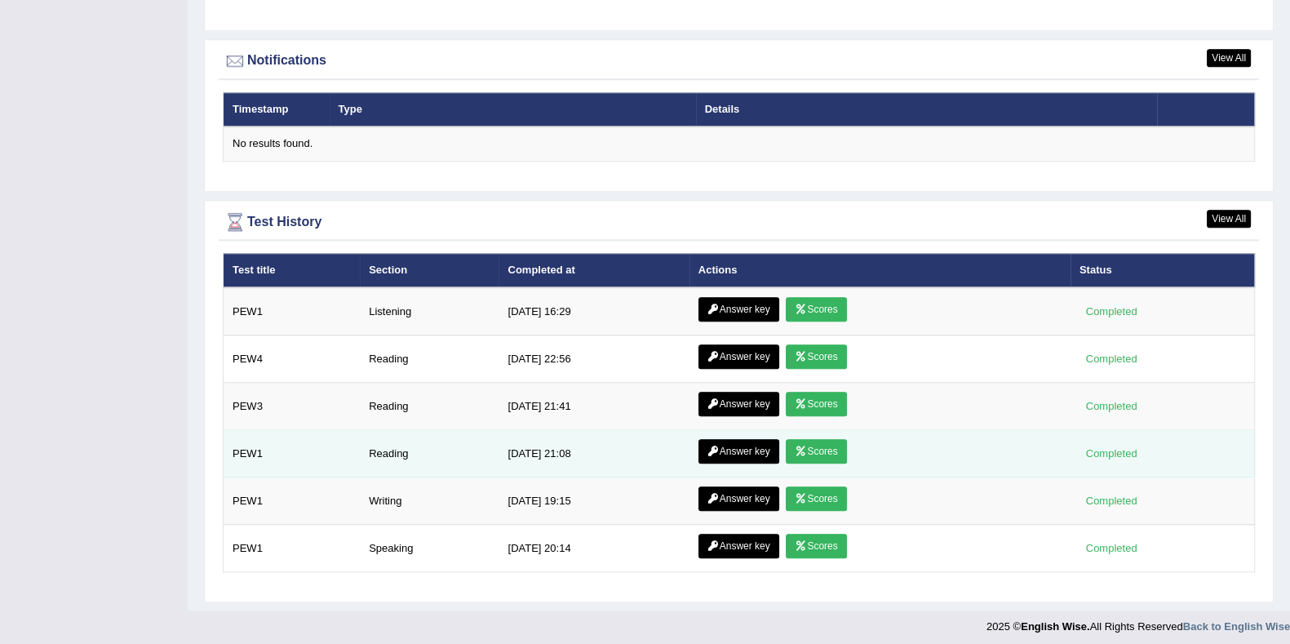
click at [801, 446] on icon at bounding box center [801, 451] width 12 height 10
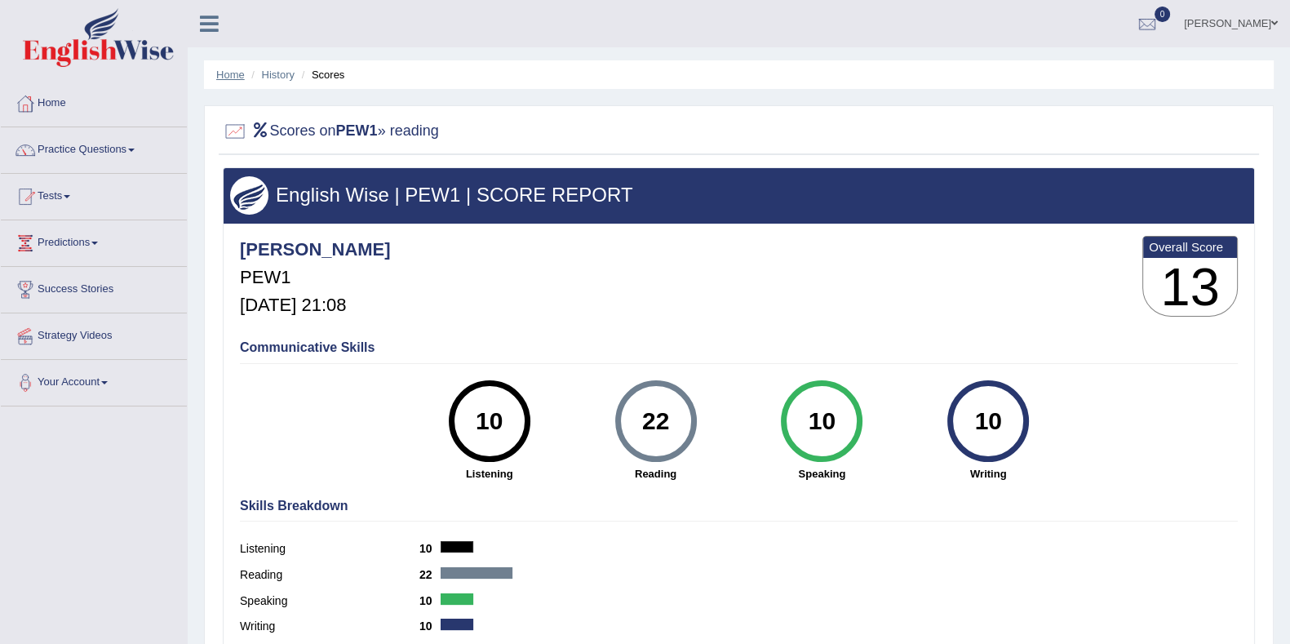
click at [228, 69] on link "Home" at bounding box center [230, 75] width 29 height 12
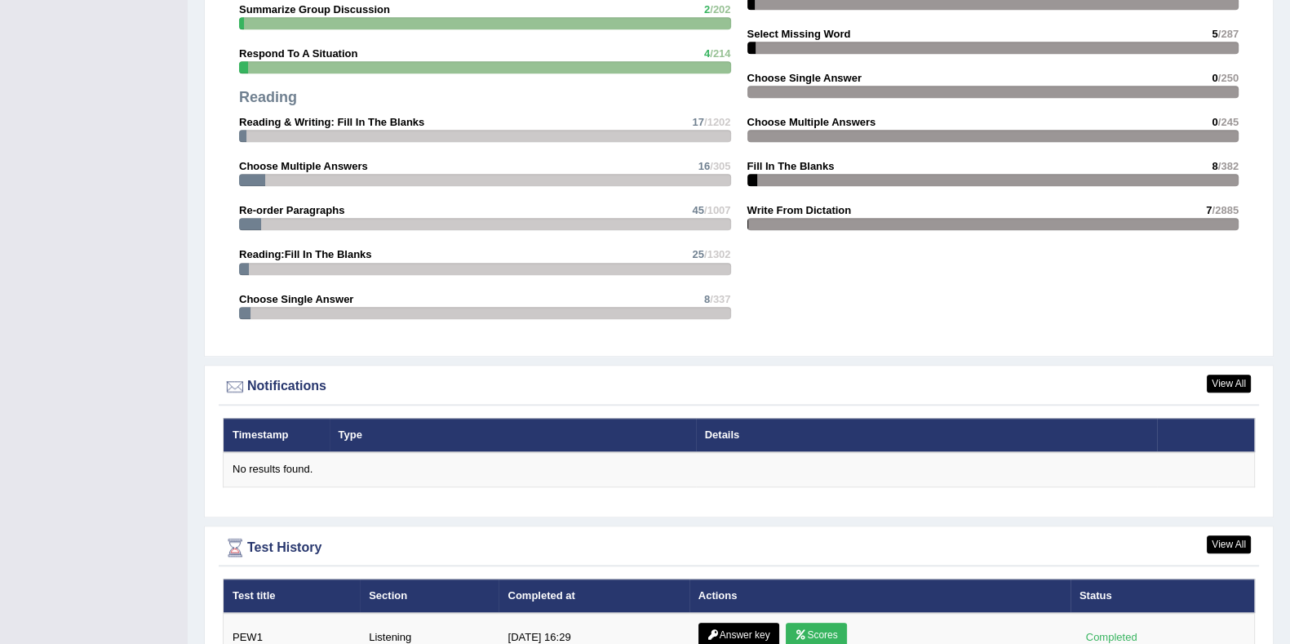
scroll to position [1958, 0]
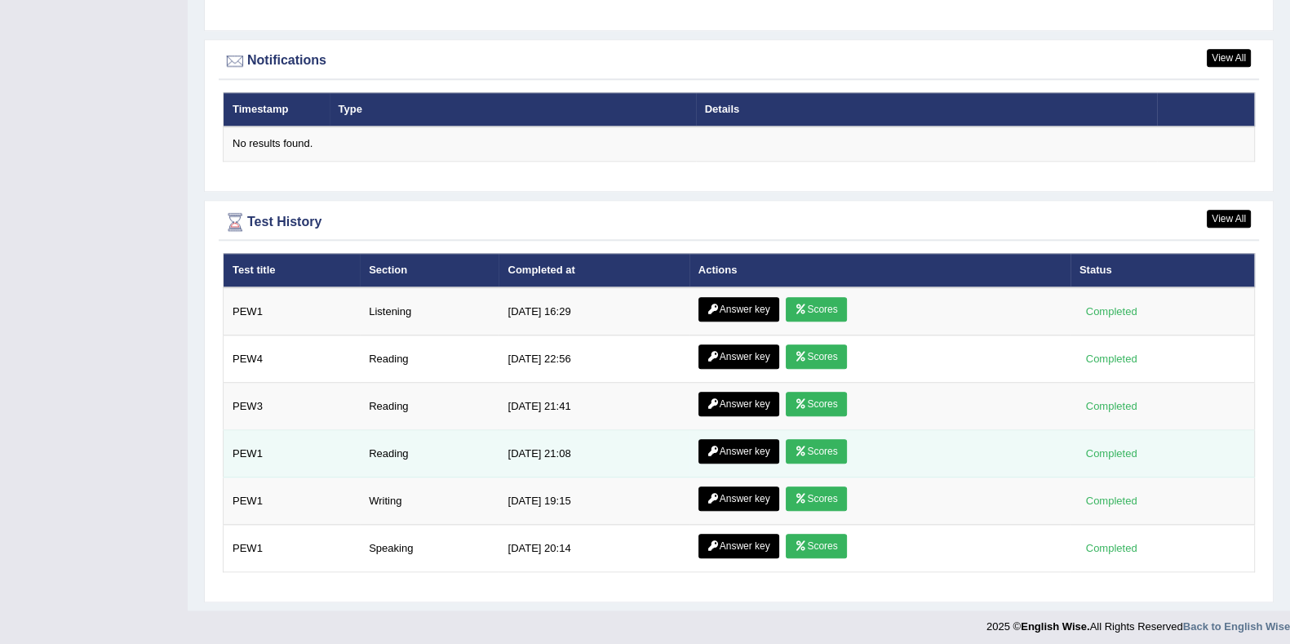
click at [711, 446] on icon at bounding box center [713, 451] width 12 height 10
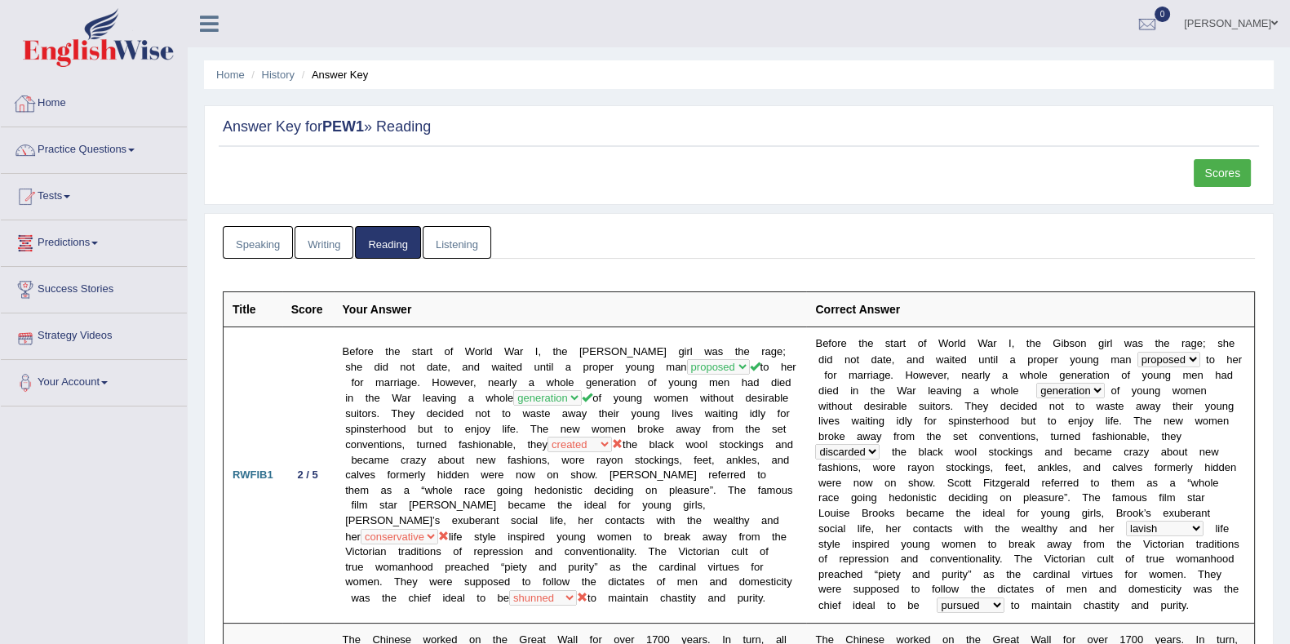
click at [55, 111] on link "Home" at bounding box center [94, 101] width 186 height 41
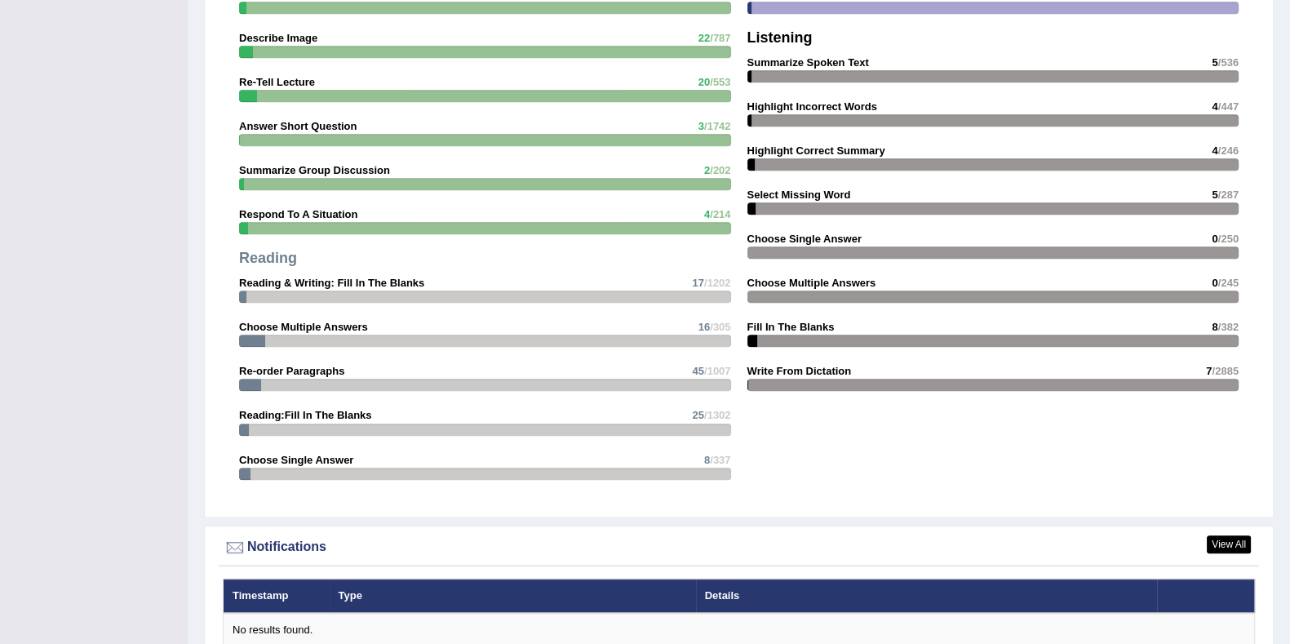
scroll to position [1879, 0]
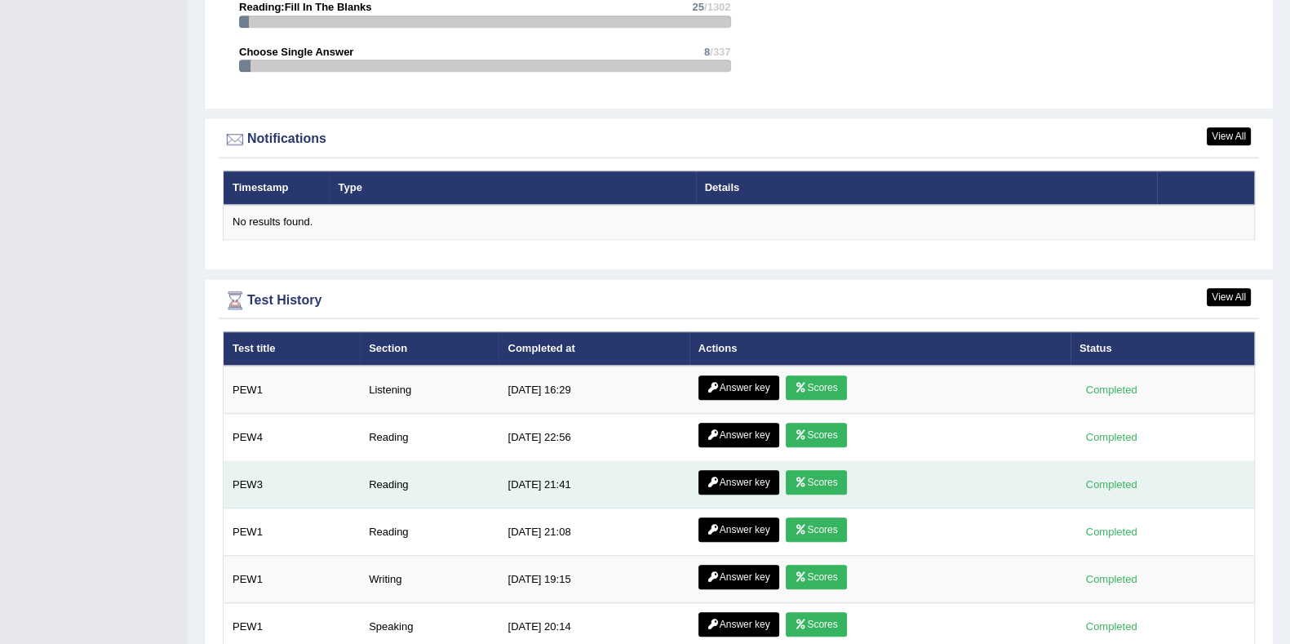
click at [716, 476] on link "Answer key" at bounding box center [738, 482] width 81 height 24
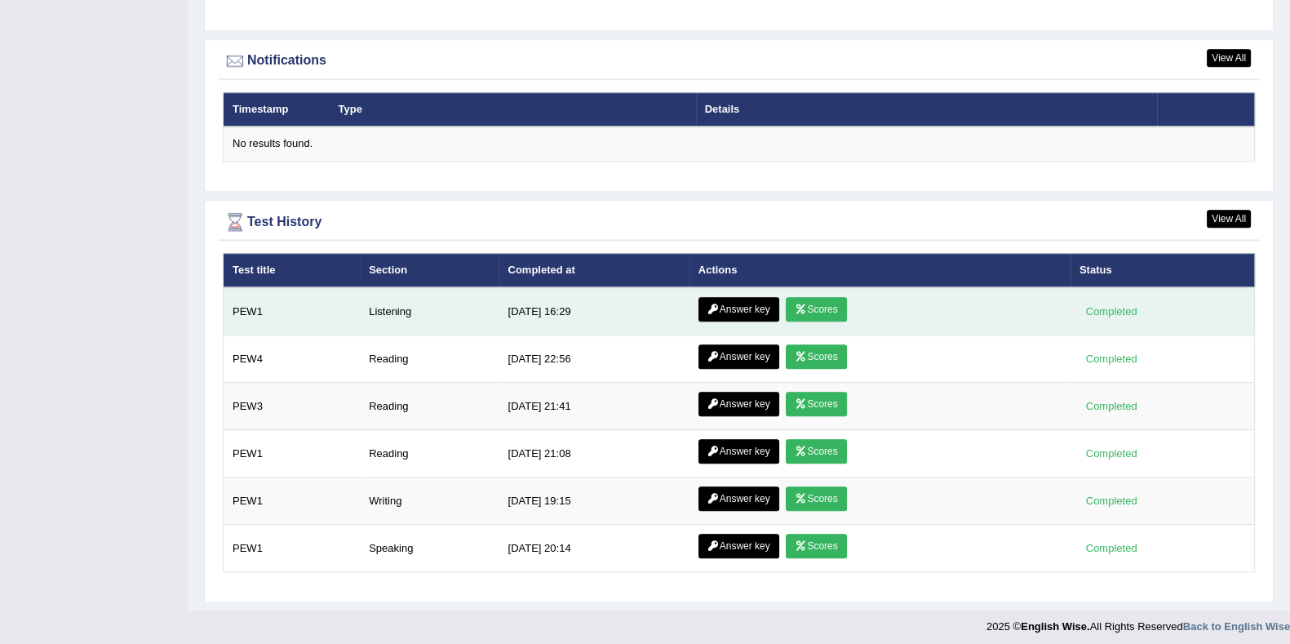
scroll to position [1958, 0]
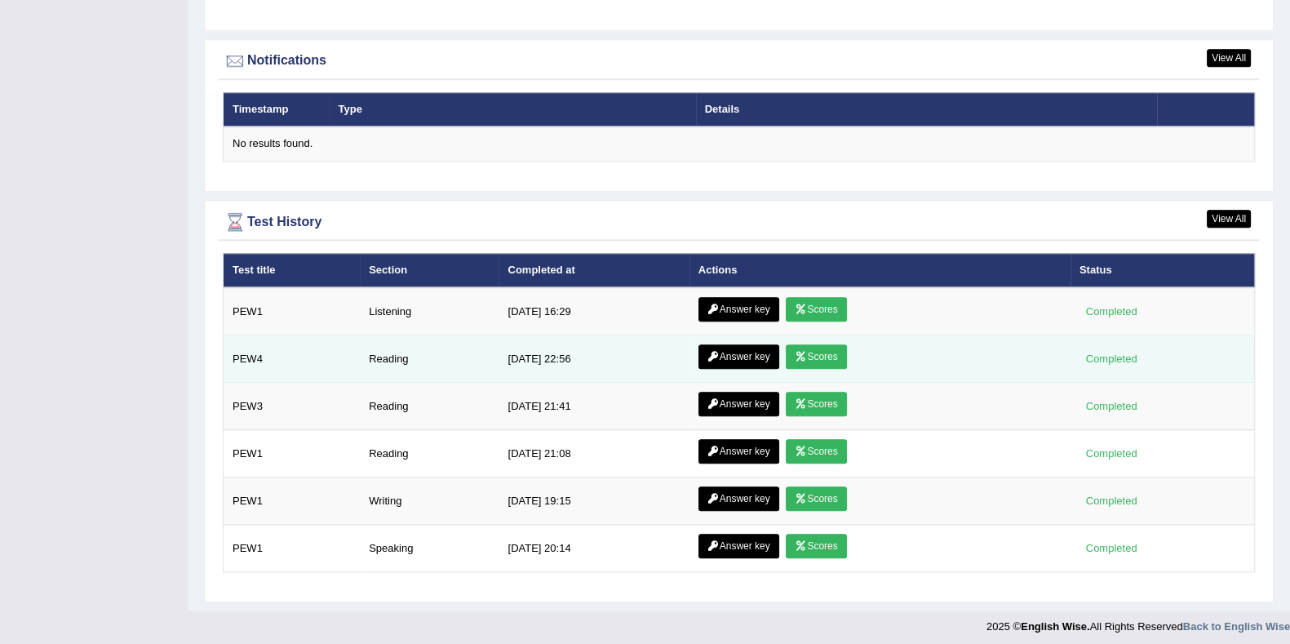
click at [749, 345] on link "Answer key" at bounding box center [738, 356] width 81 height 24
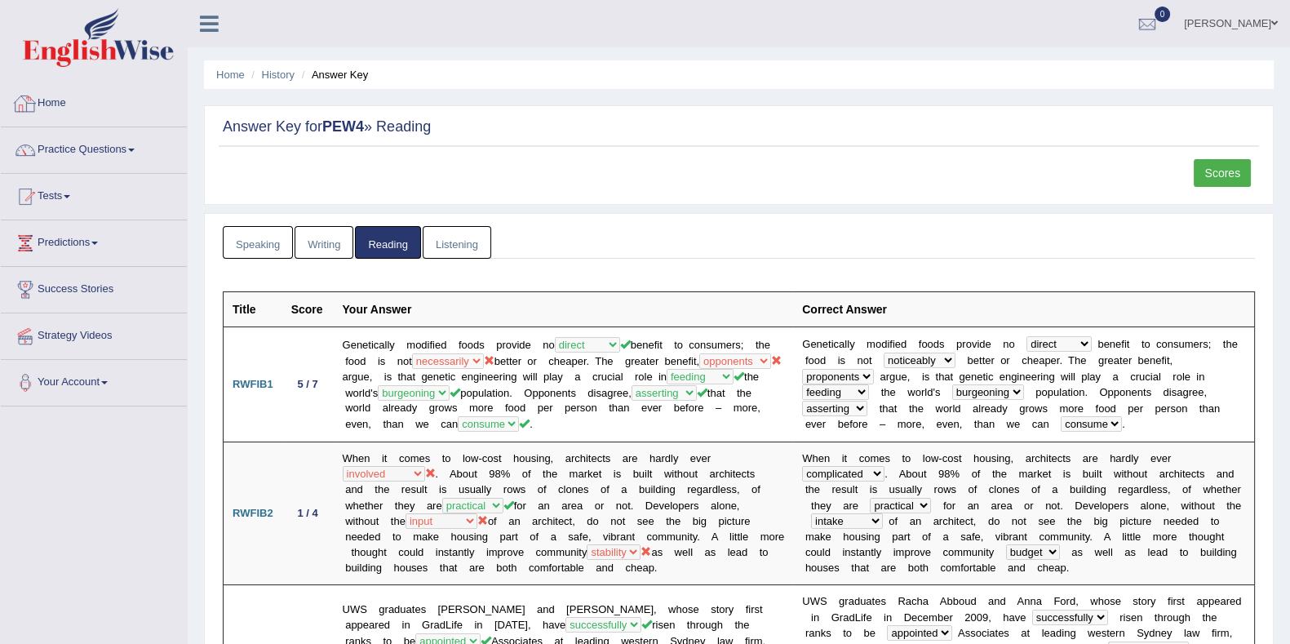
click at [64, 100] on link "Home" at bounding box center [94, 101] width 186 height 41
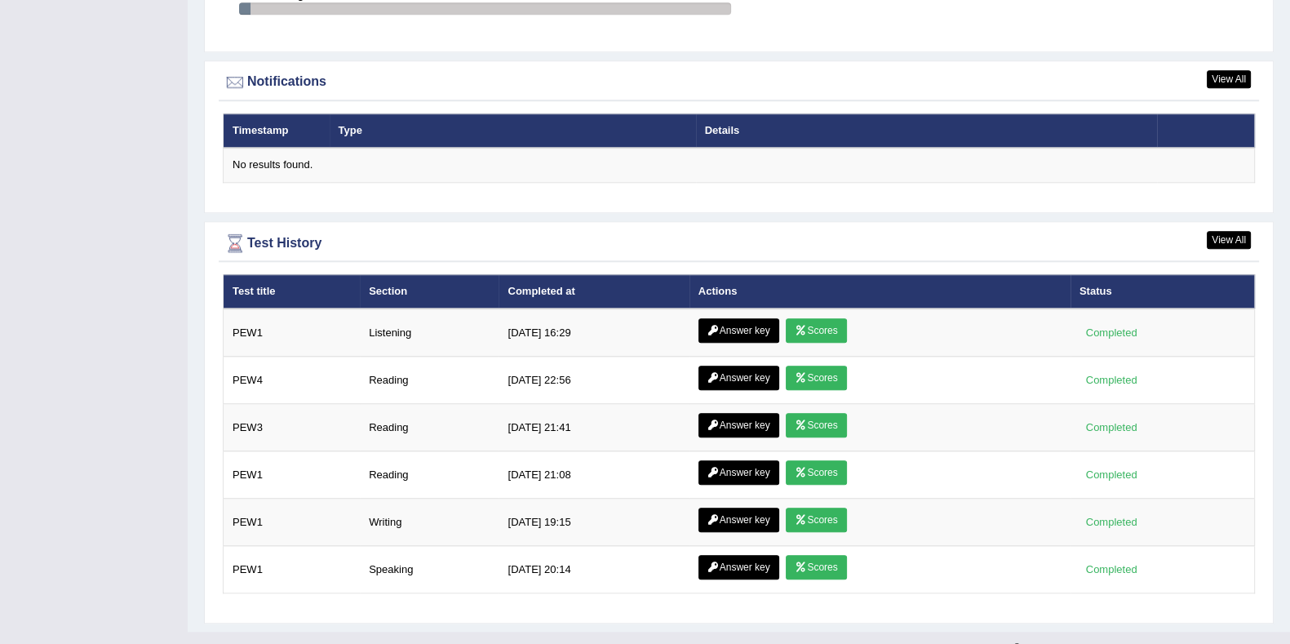
scroll to position [1937, 0]
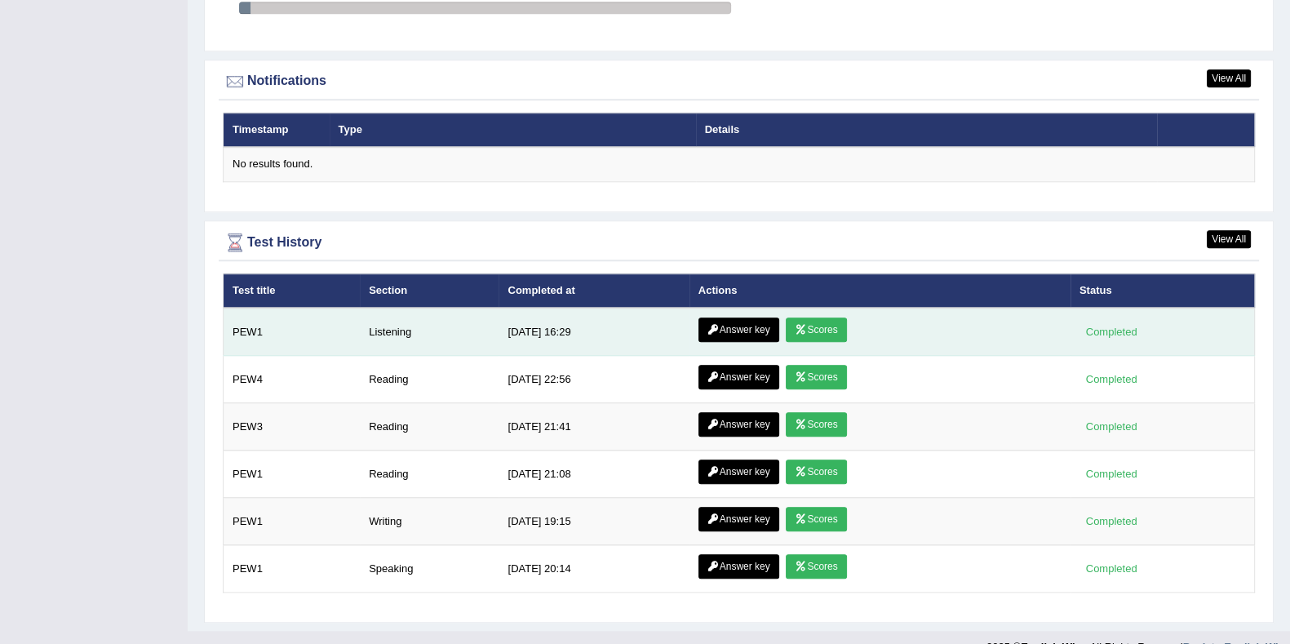
click at [734, 321] on link "Answer key" at bounding box center [738, 329] width 81 height 24
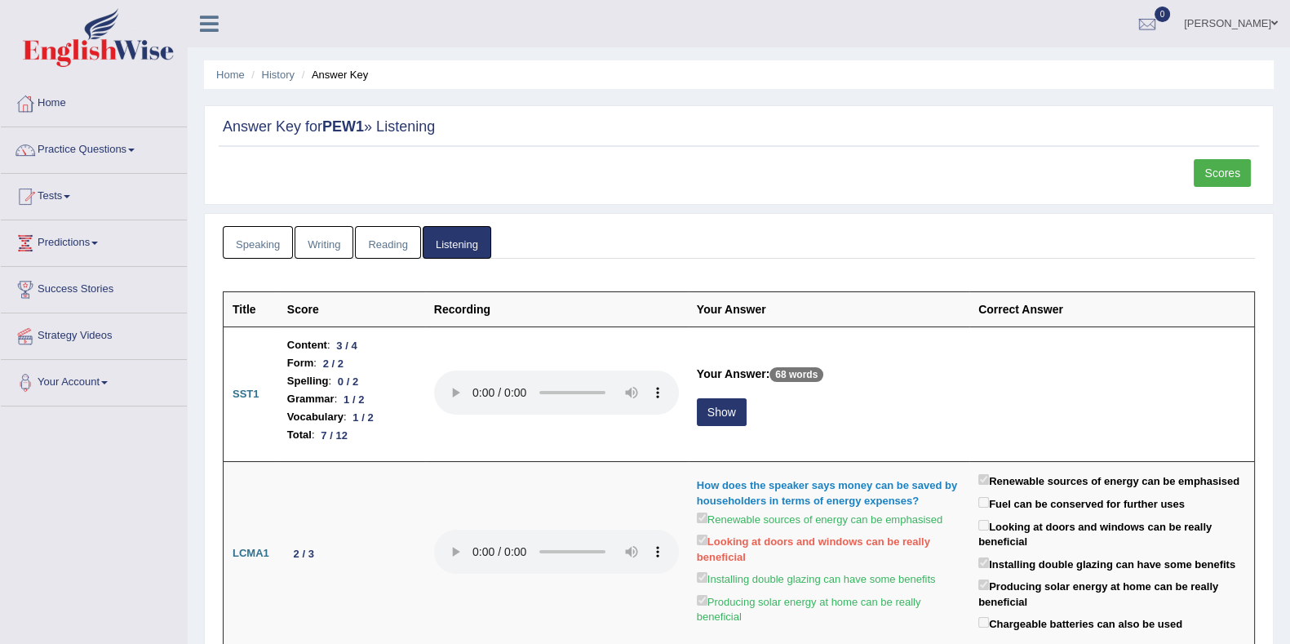
click at [62, 103] on link "Home" at bounding box center [94, 101] width 186 height 41
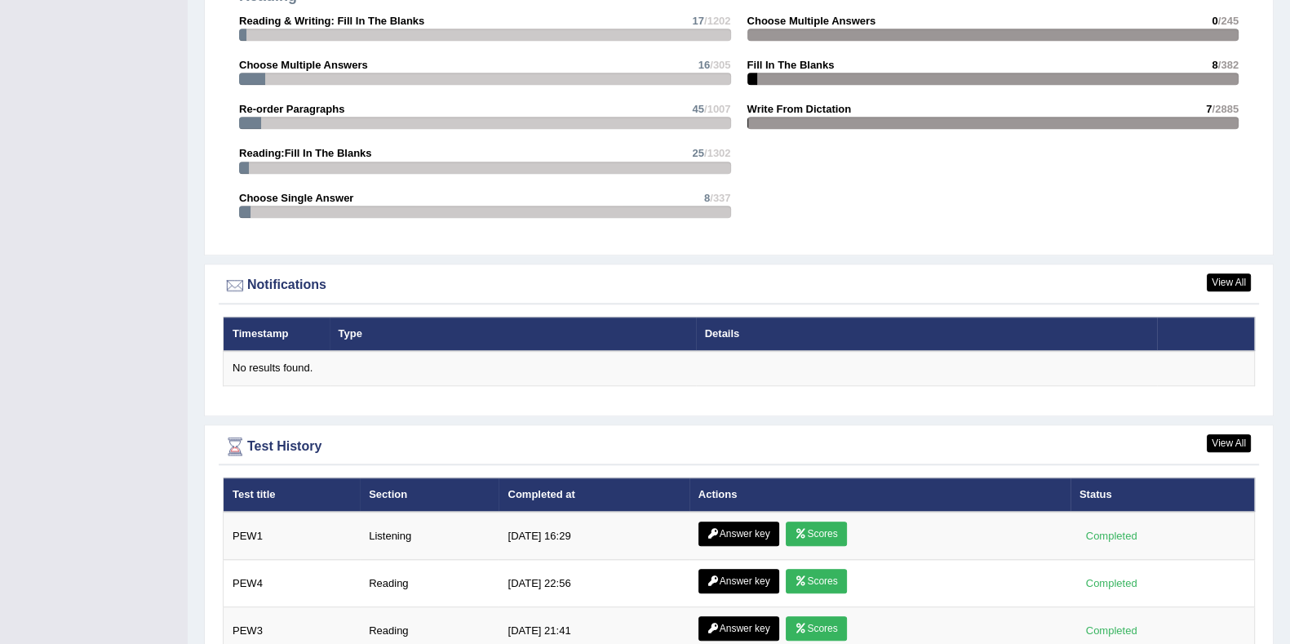
scroll to position [1958, 0]
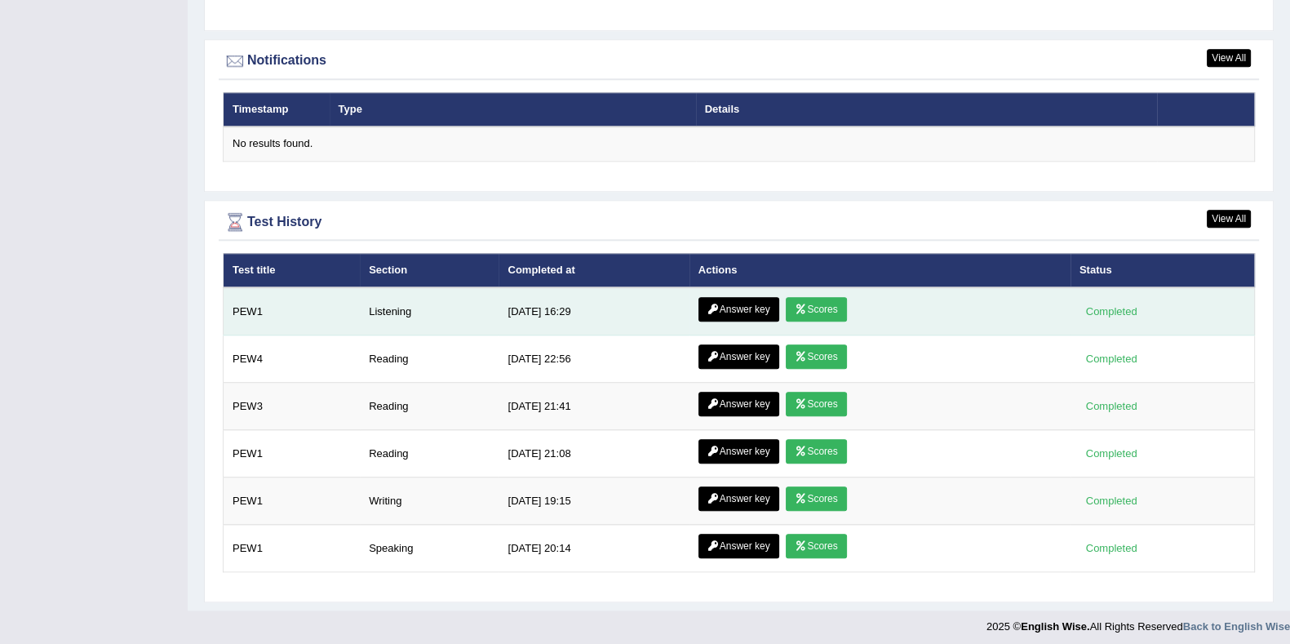
click at [722, 303] on link "Answer key" at bounding box center [738, 309] width 81 height 24
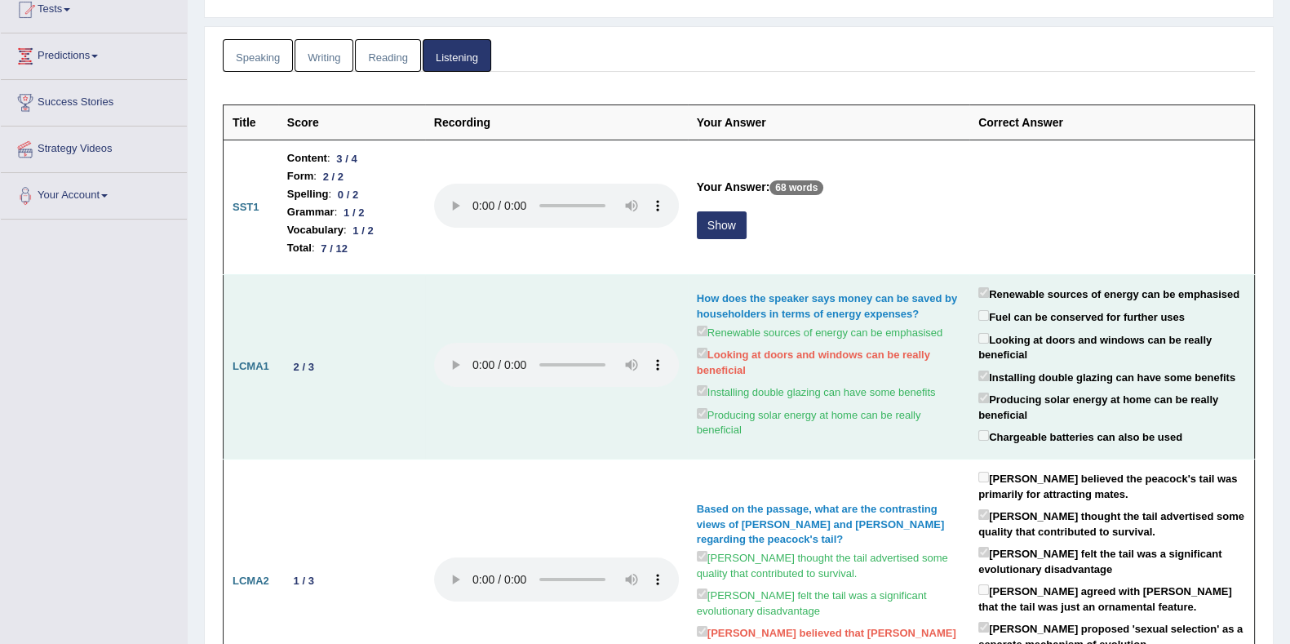
scroll to position [203, 0]
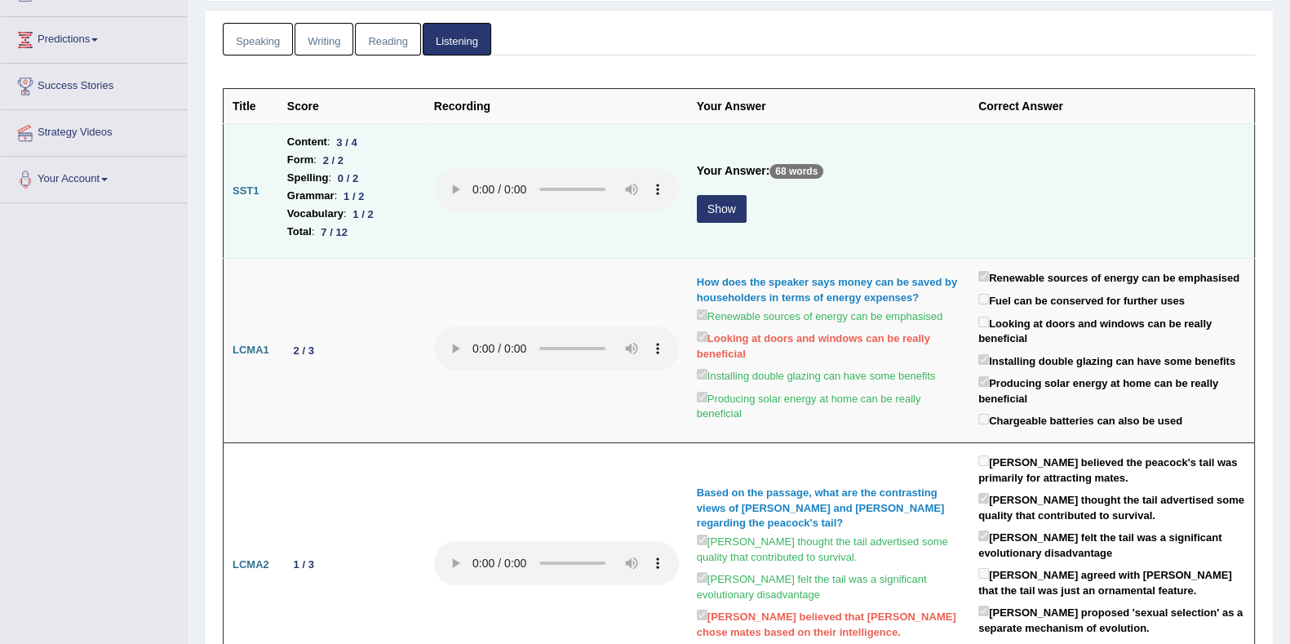
click at [740, 207] on button "Show" at bounding box center [722, 209] width 50 height 28
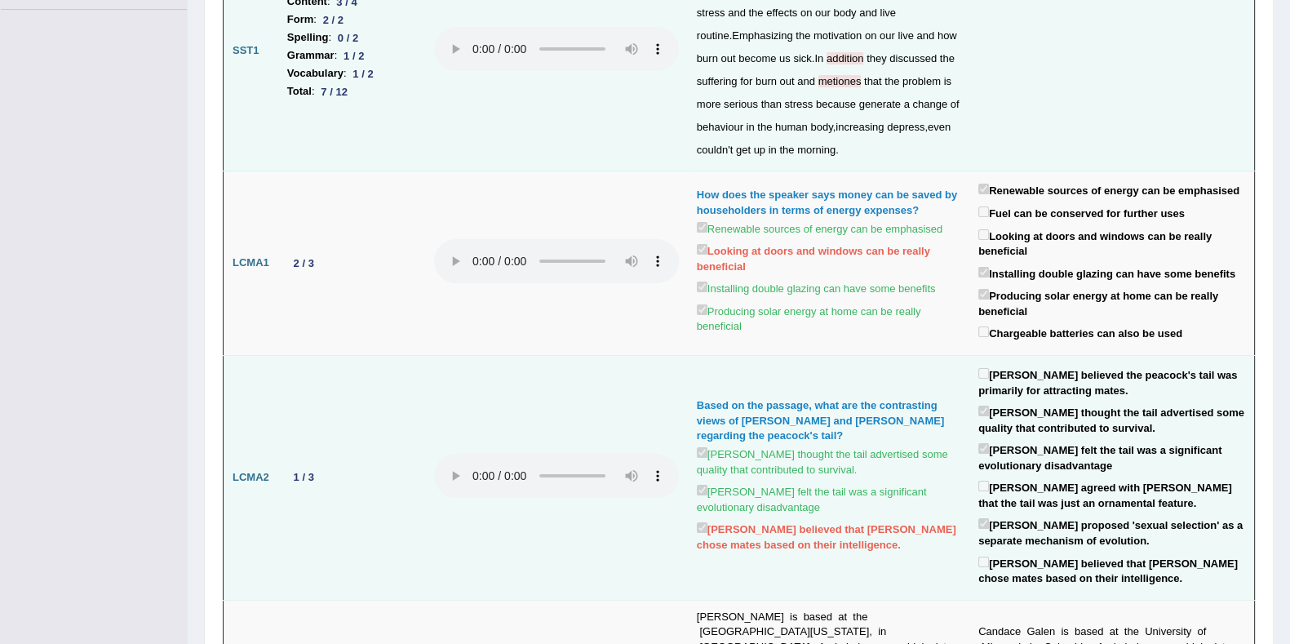
scroll to position [0, 0]
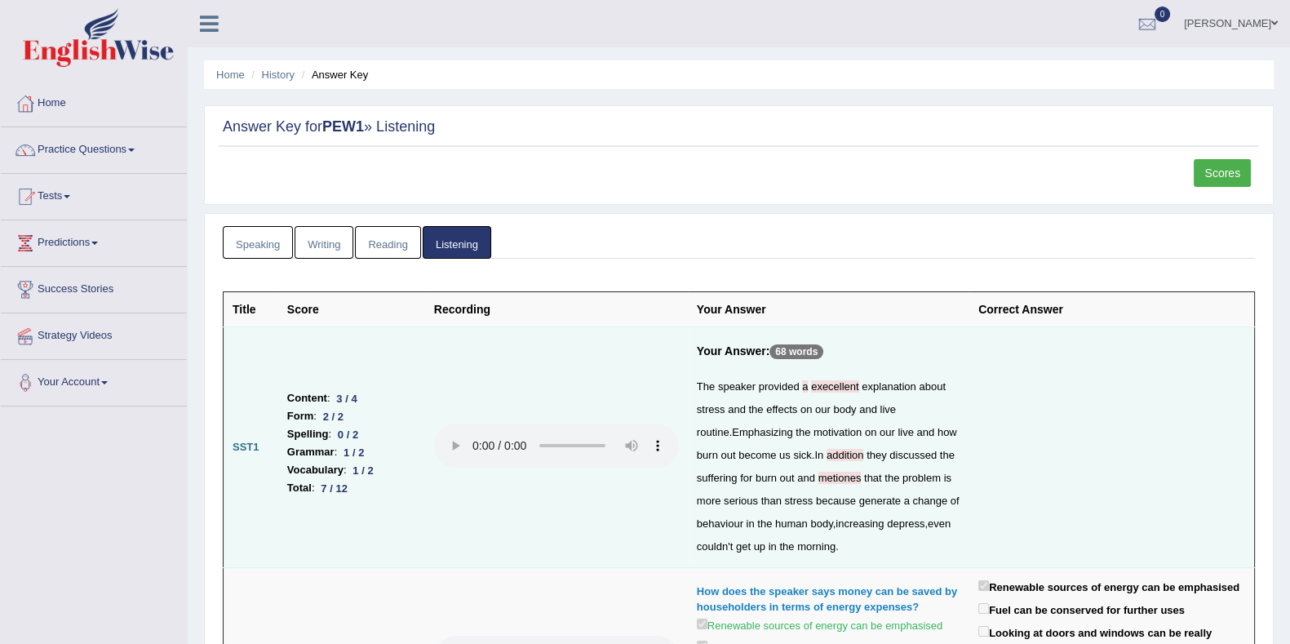
click at [502, 194] on div "Scores" at bounding box center [739, 177] width 1040 height 37
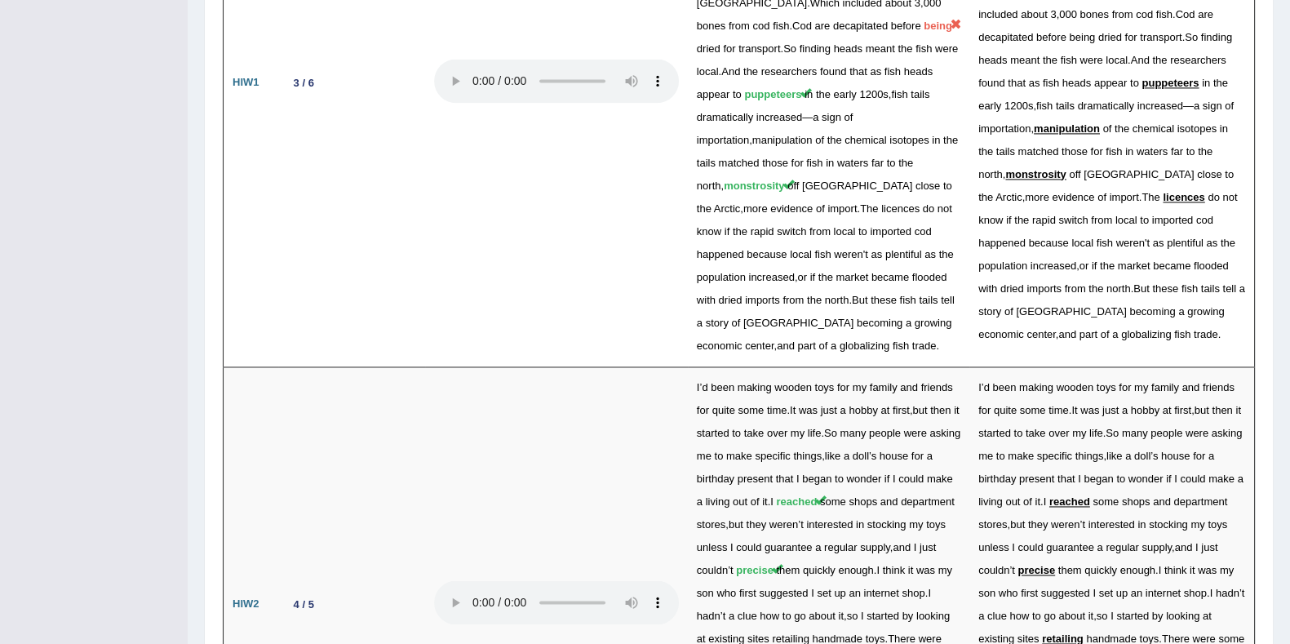
scroll to position [3455, 0]
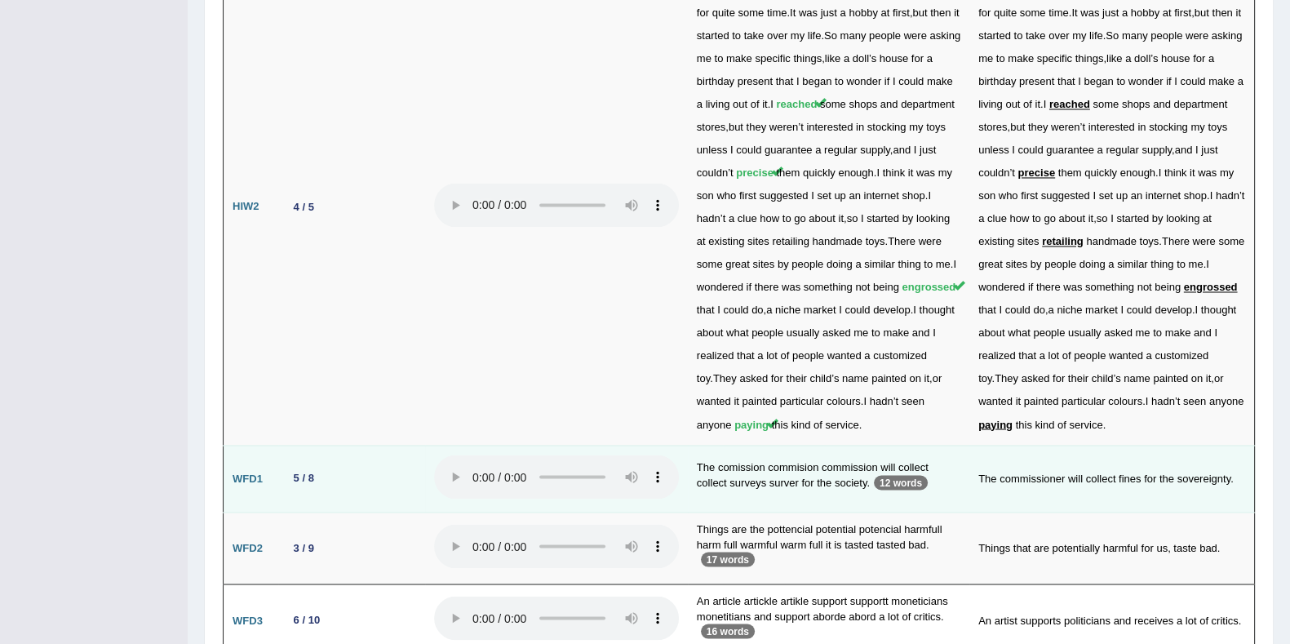
click at [874, 475] on p "12 words" at bounding box center [901, 482] width 54 height 15
drag, startPoint x: 1047, startPoint y: 381, endPoint x: 999, endPoint y: 389, distance: 48.0
click at [1047, 445] on td "The commissioner will collect fines for the sovereignty." at bounding box center [1111, 479] width 285 height 68
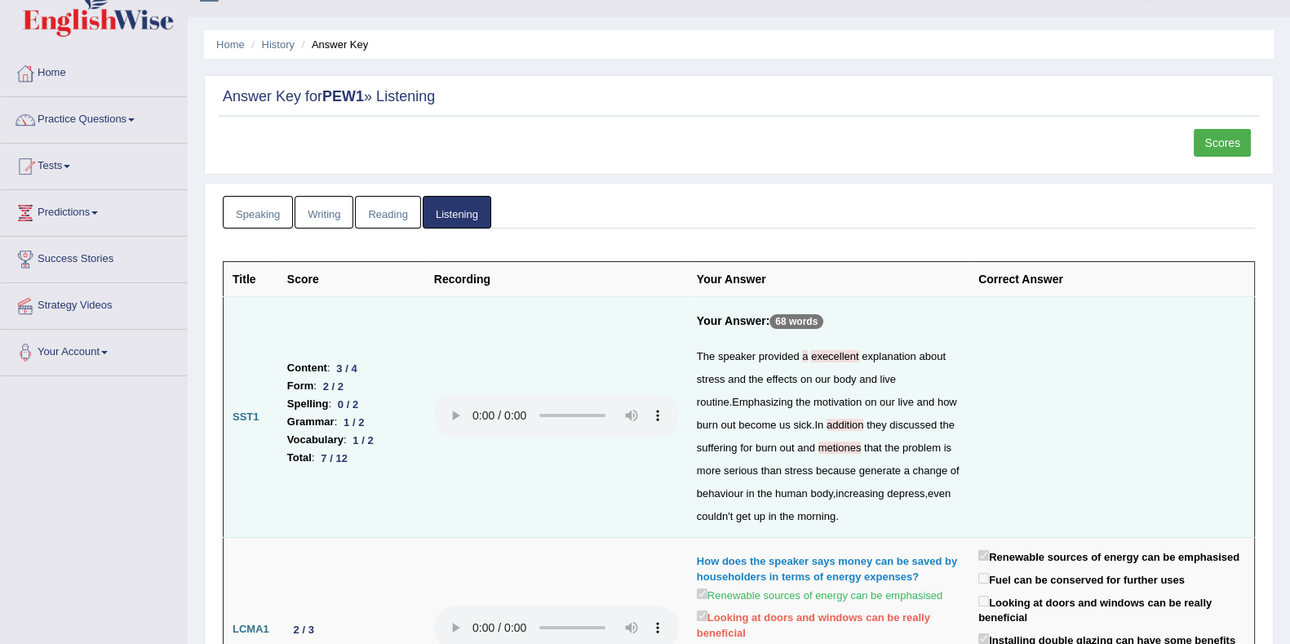
scroll to position [0, 0]
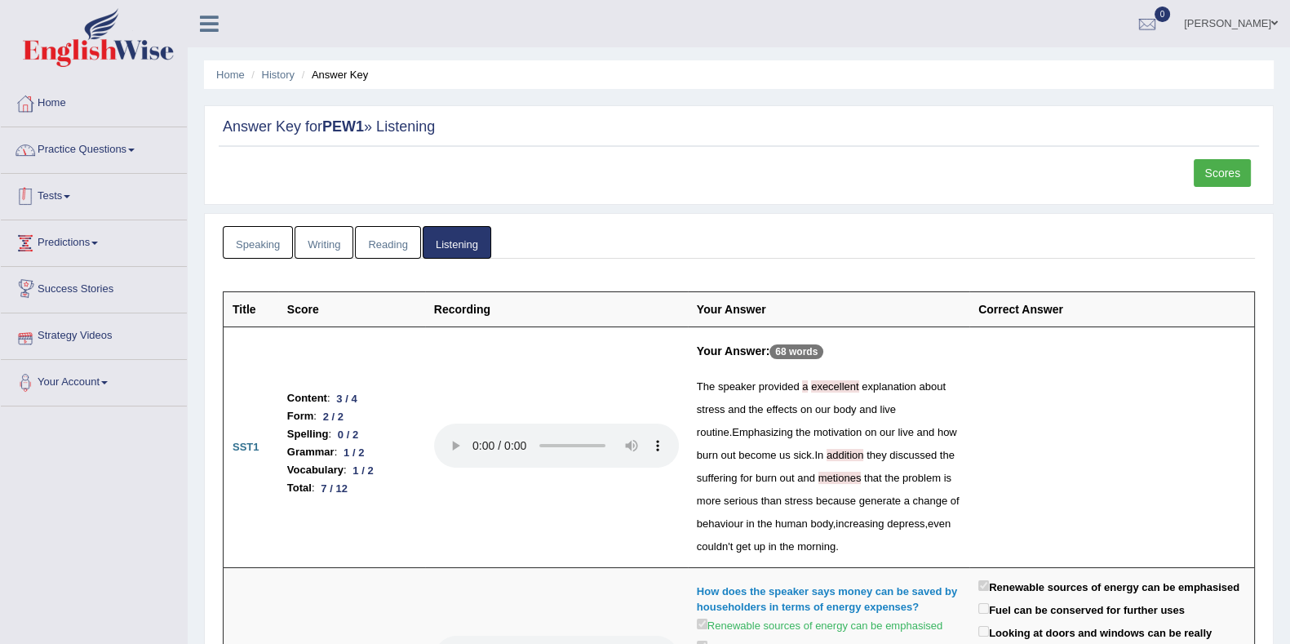
click at [75, 155] on link "Practice Questions" at bounding box center [94, 147] width 186 height 41
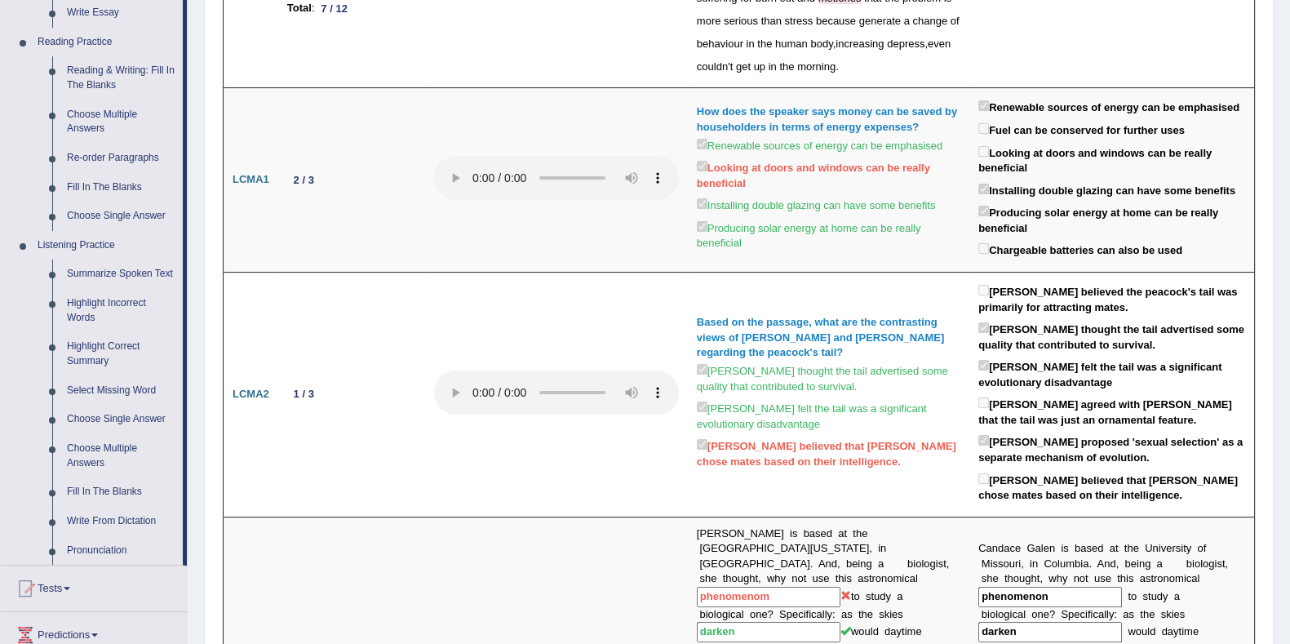
scroll to position [510, 0]
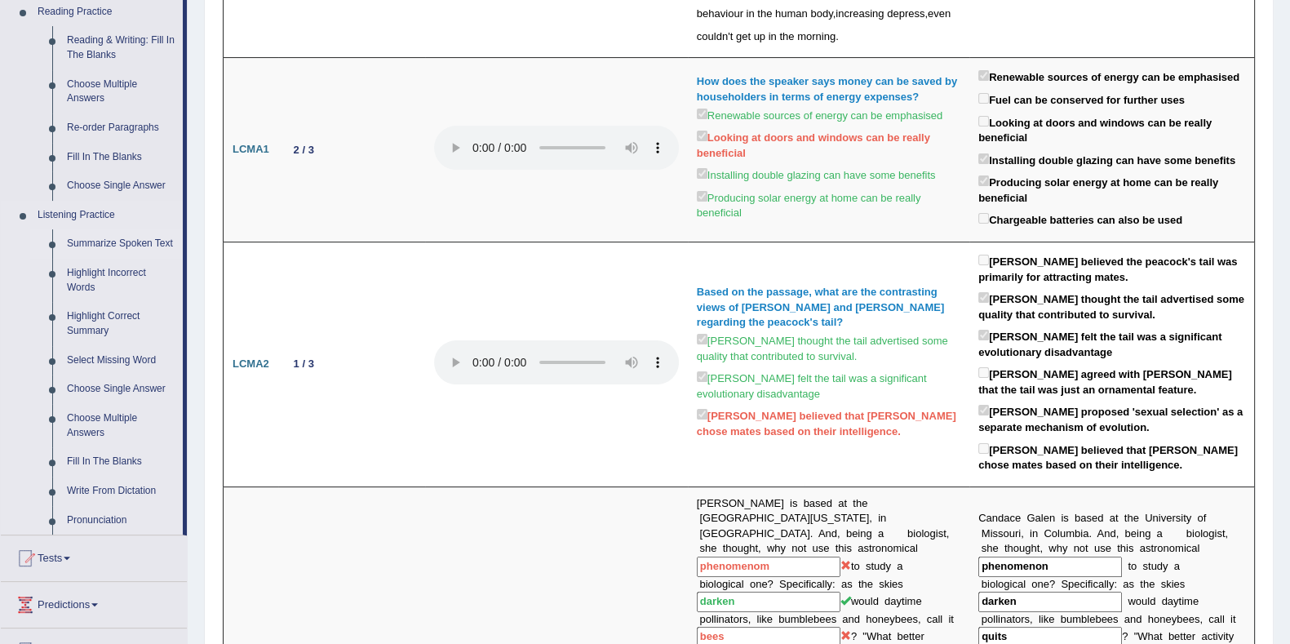
click at [123, 234] on link "Summarize Spoken Text" at bounding box center [121, 243] width 123 height 29
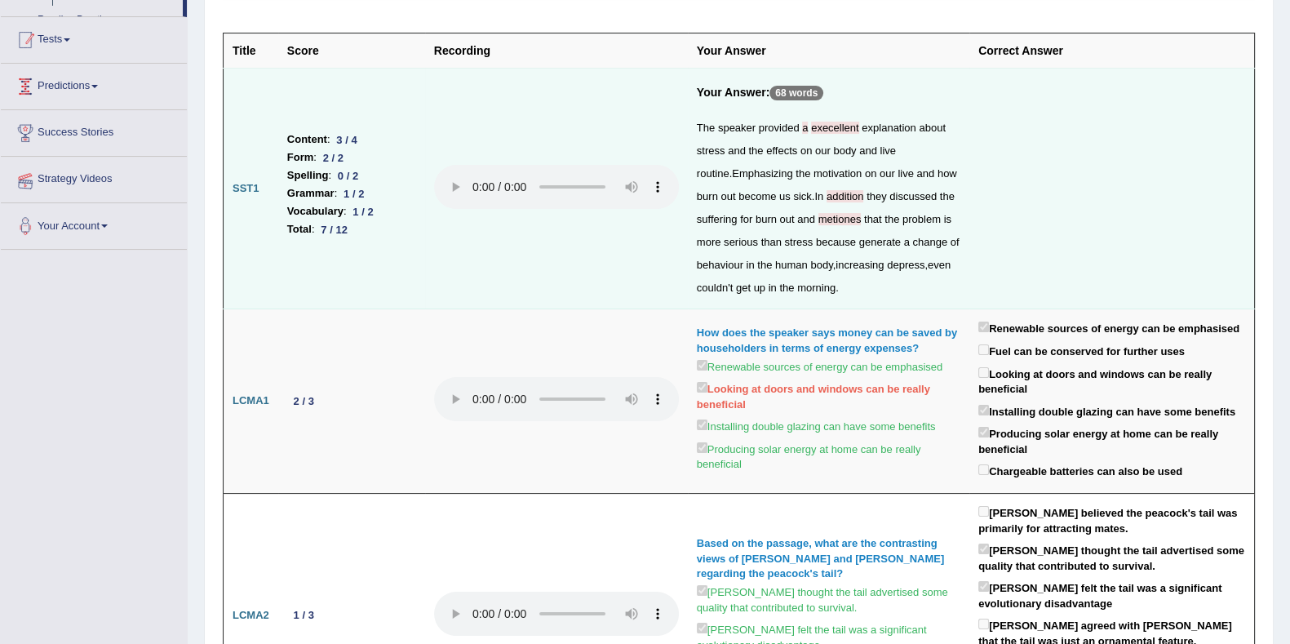
scroll to position [265, 0]
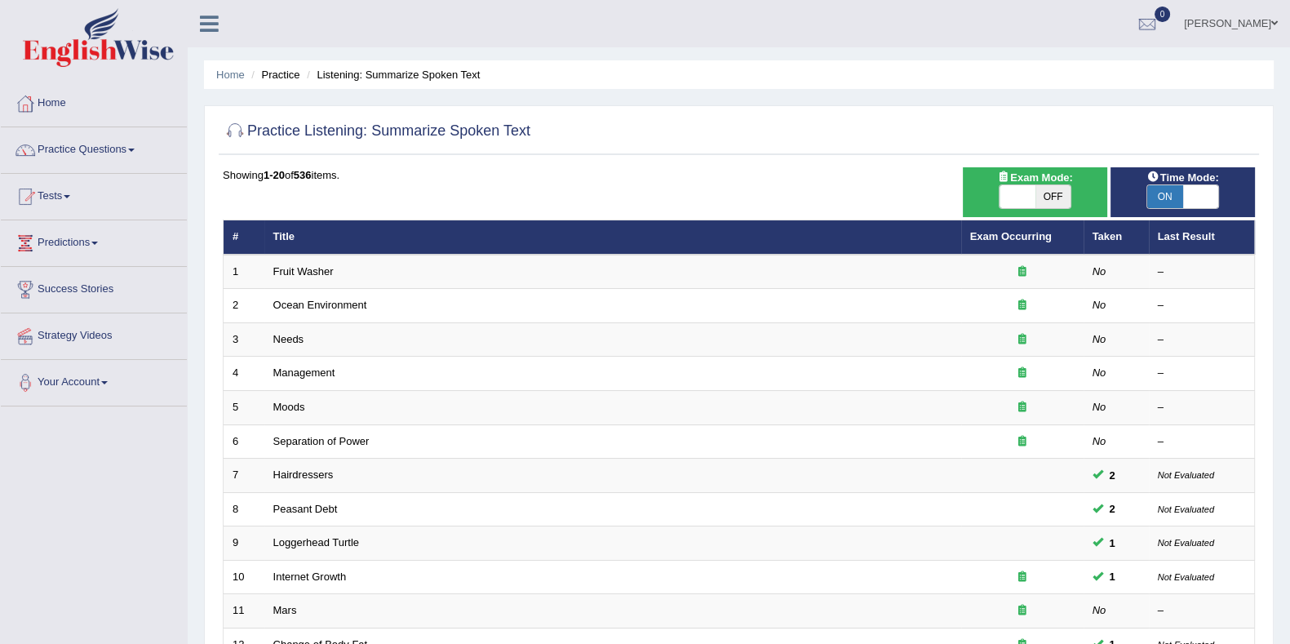
click at [51, 95] on link "Home" at bounding box center [94, 101] width 186 height 41
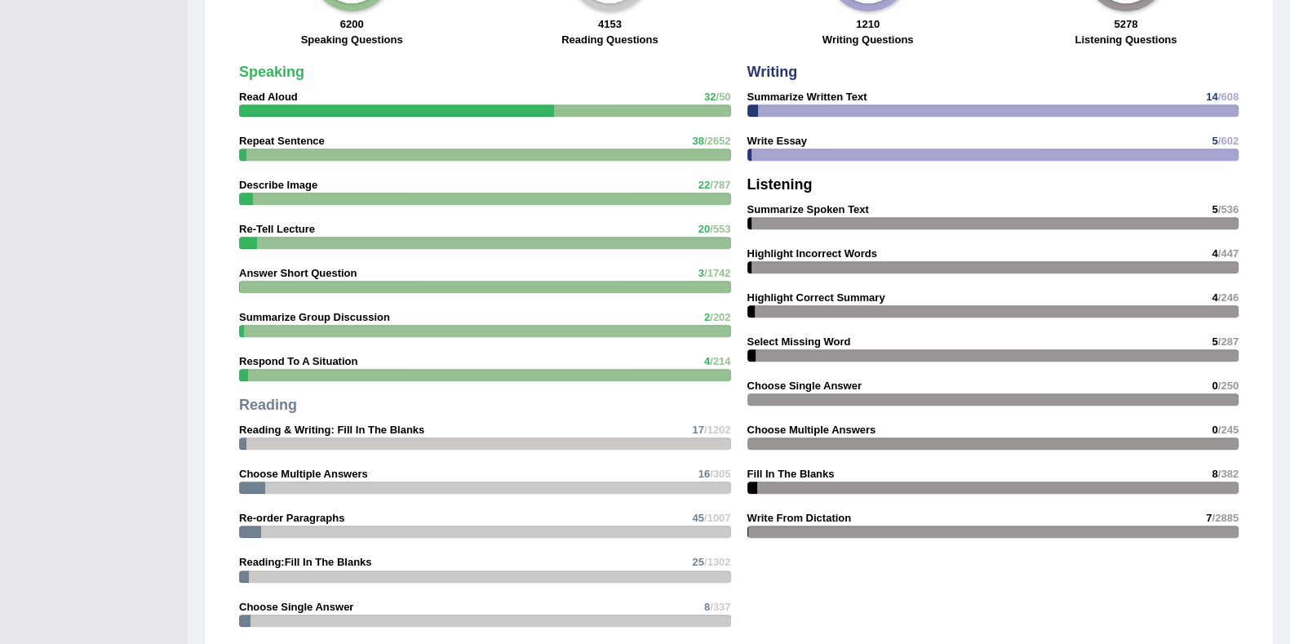
scroll to position [1937, 0]
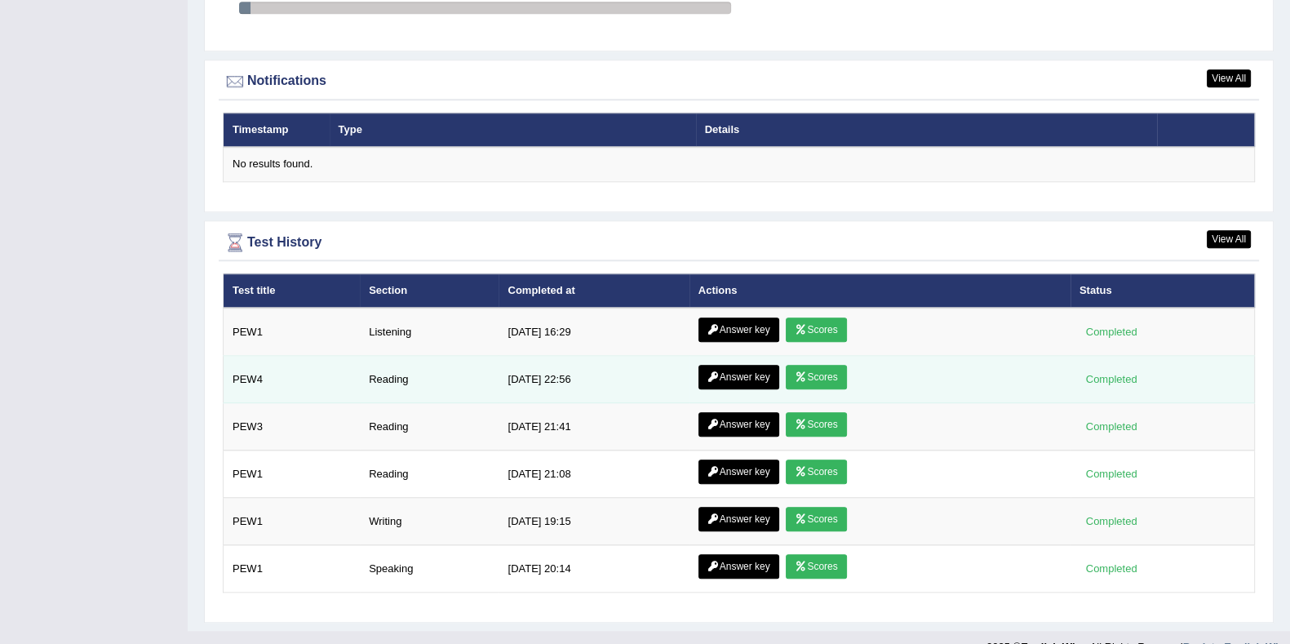
click at [719, 370] on link "Answer key" at bounding box center [738, 377] width 81 height 24
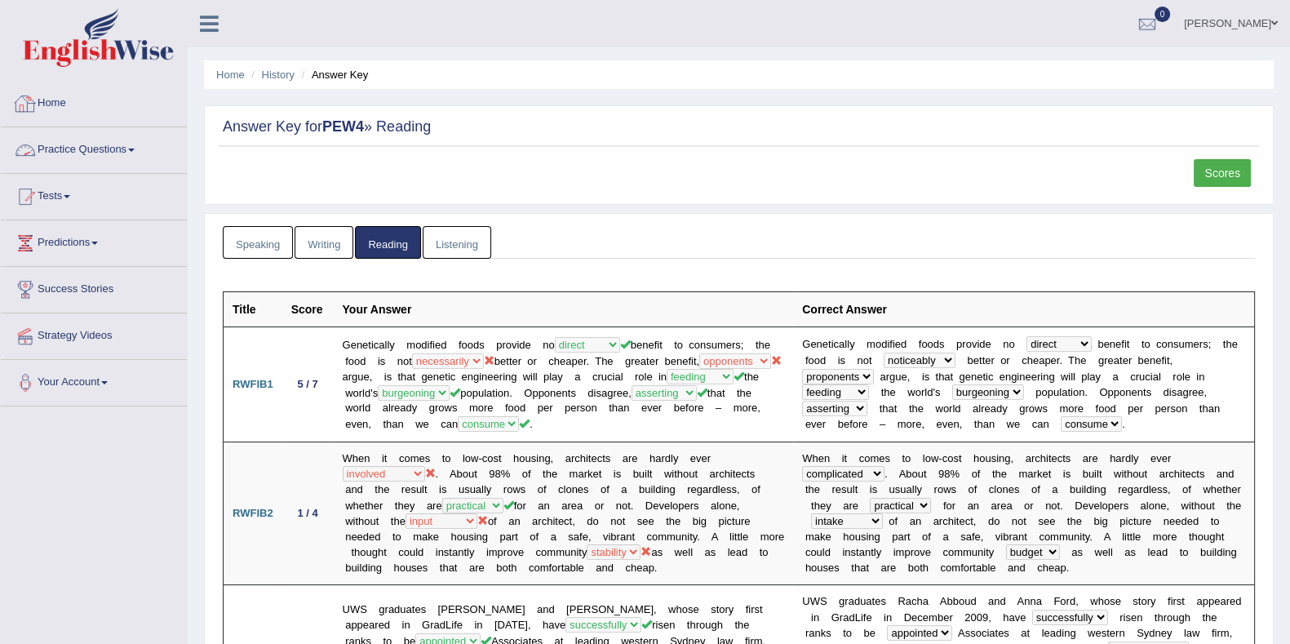
click at [82, 96] on link "Home" at bounding box center [94, 101] width 186 height 41
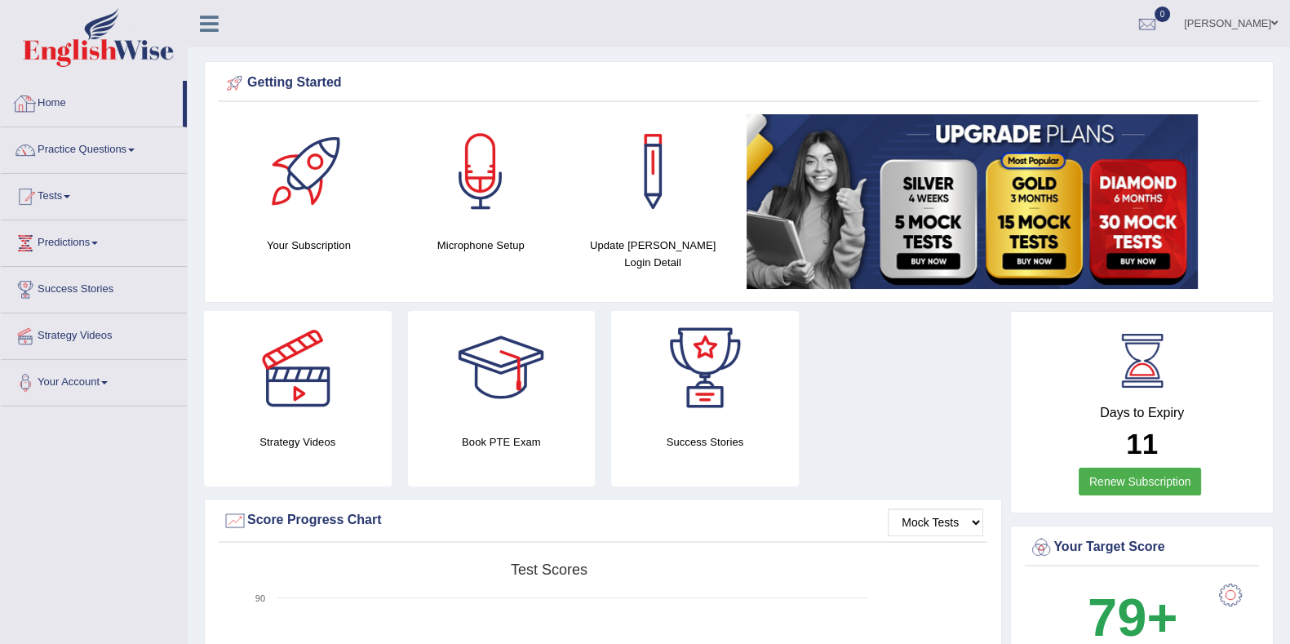
click at [49, 148] on link "Practice Questions" at bounding box center [94, 147] width 186 height 41
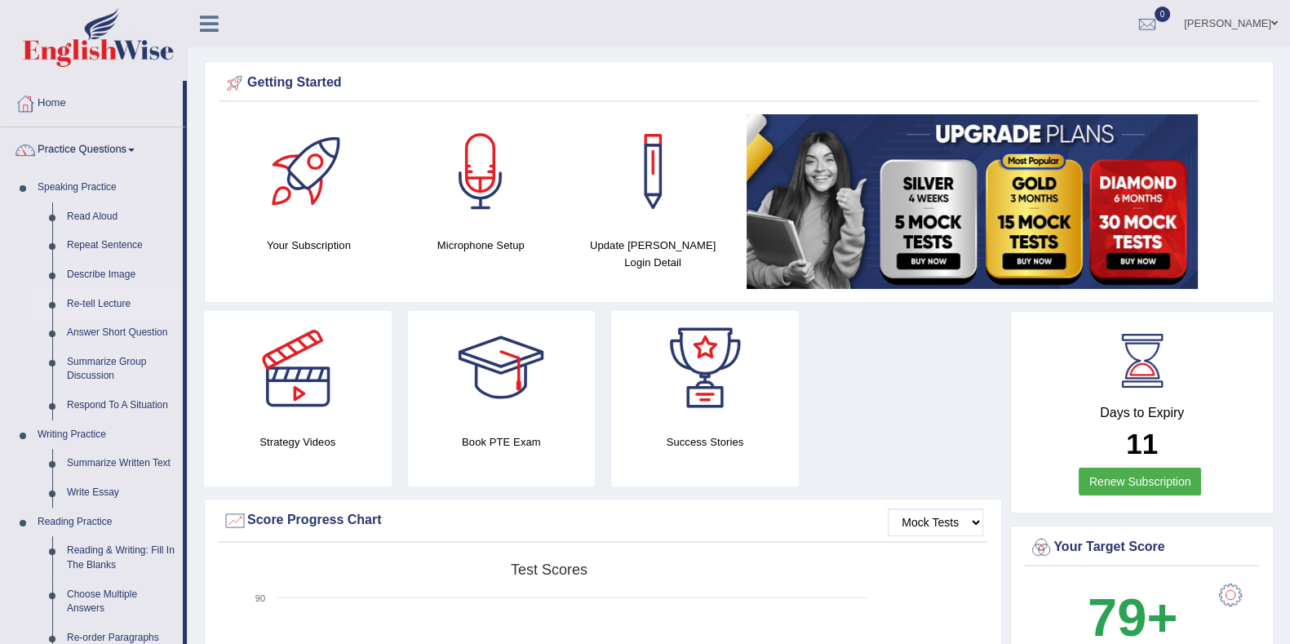
click at [120, 308] on link "Re-tell Lecture" at bounding box center [121, 304] width 123 height 29
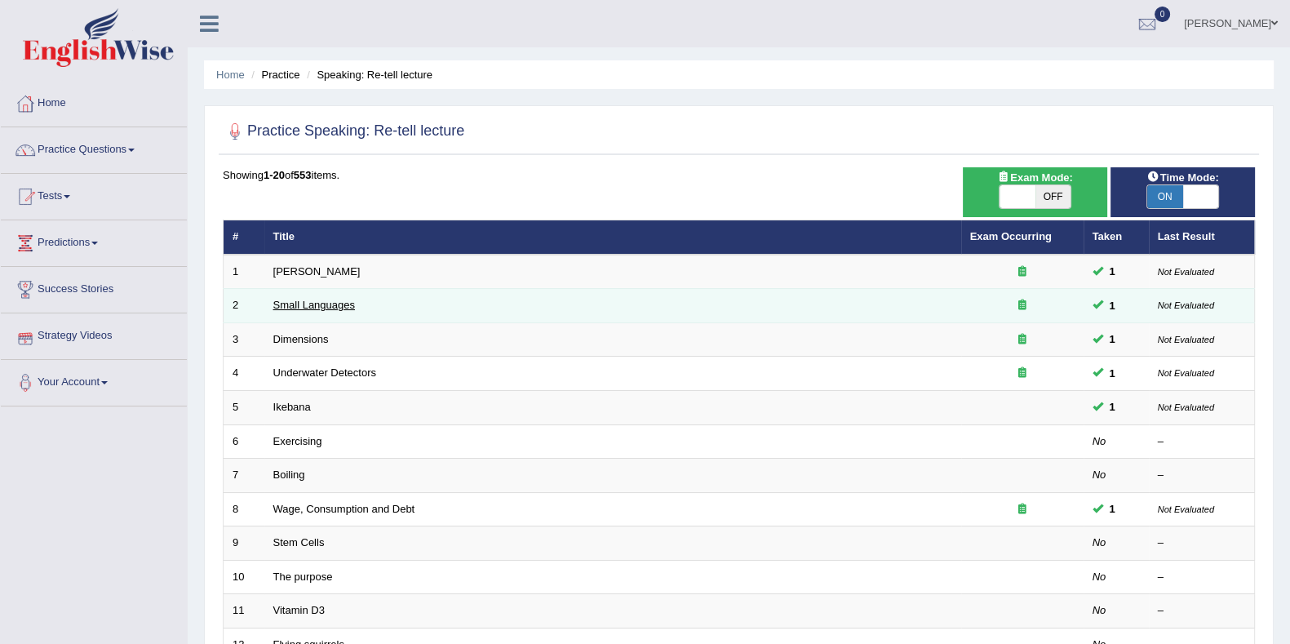
click at [310, 299] on link "Small Languages" at bounding box center [314, 305] width 82 height 12
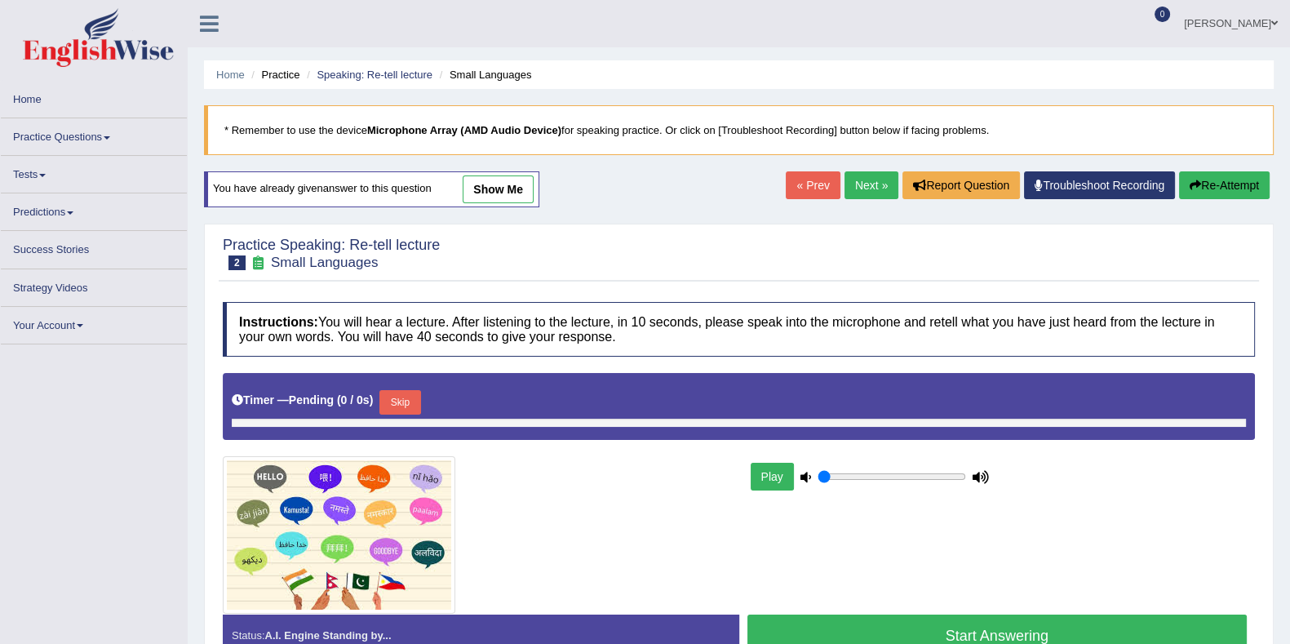
type input "1"
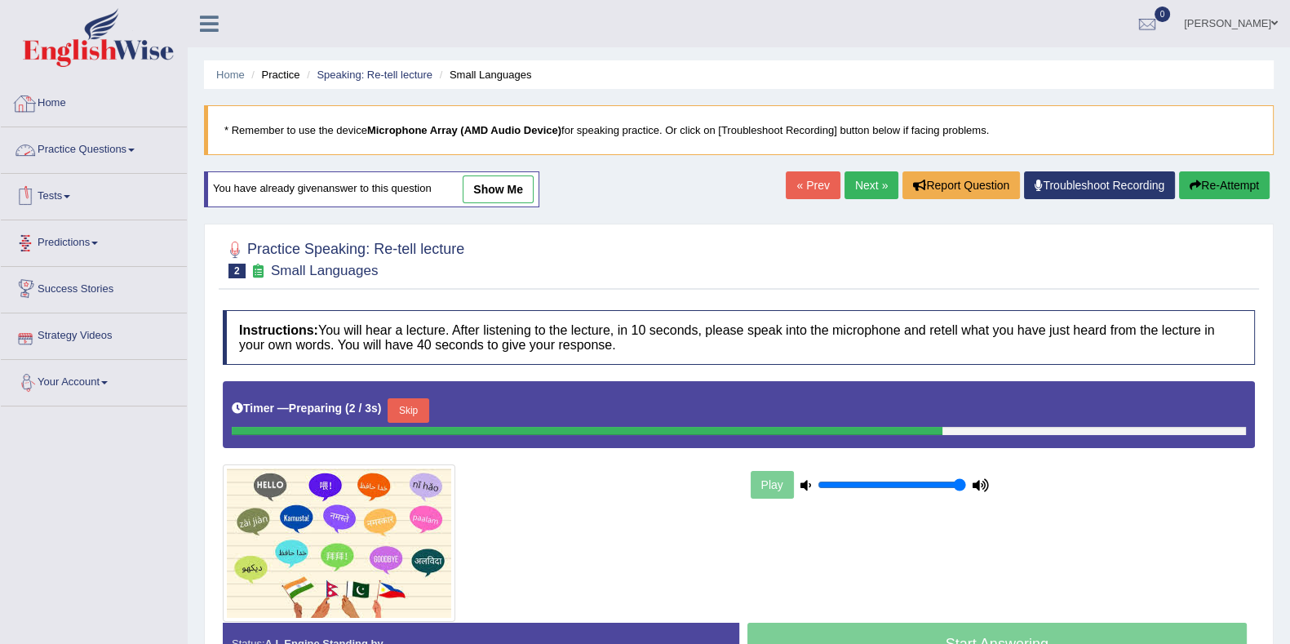
click at [107, 141] on link "Practice Questions" at bounding box center [94, 147] width 186 height 41
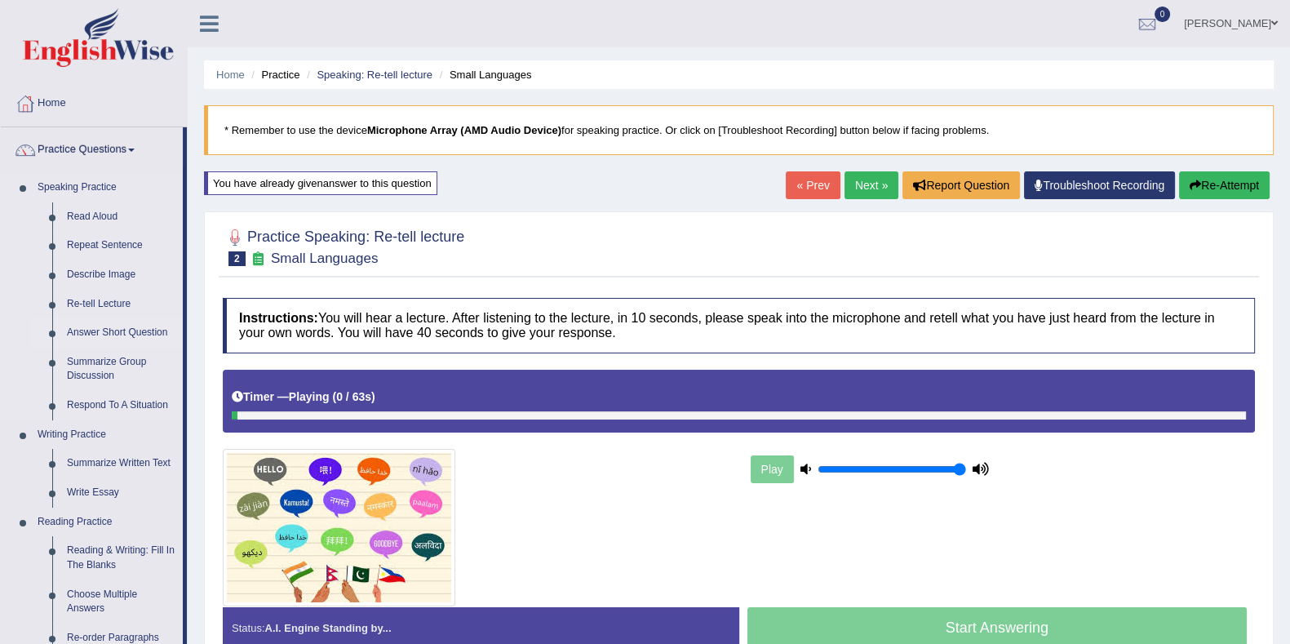
click at [81, 326] on link "Answer Short Question" at bounding box center [121, 332] width 123 height 29
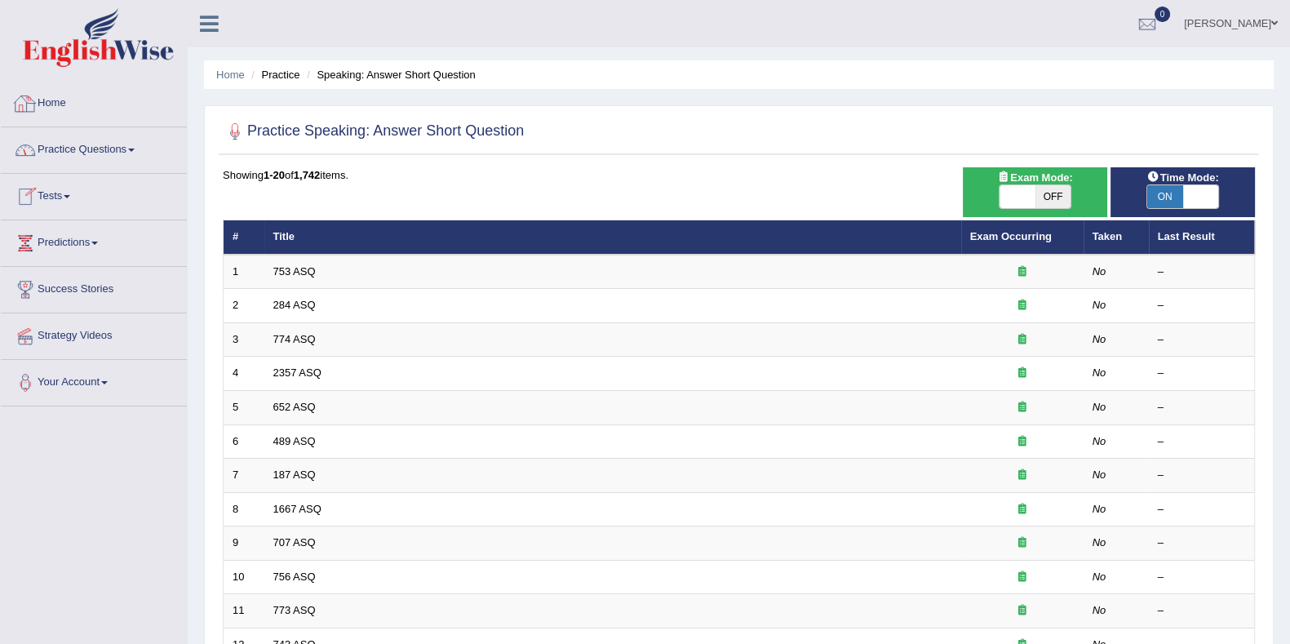
click at [73, 151] on link "Practice Questions" at bounding box center [94, 147] width 186 height 41
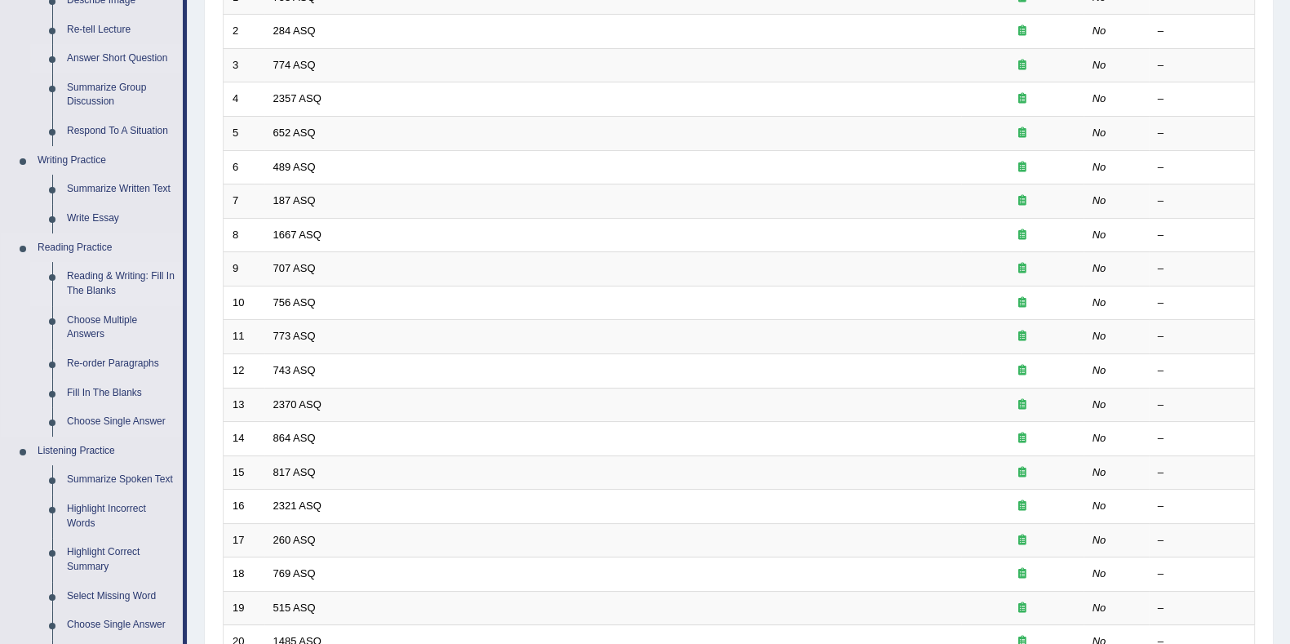
scroll to position [306, 0]
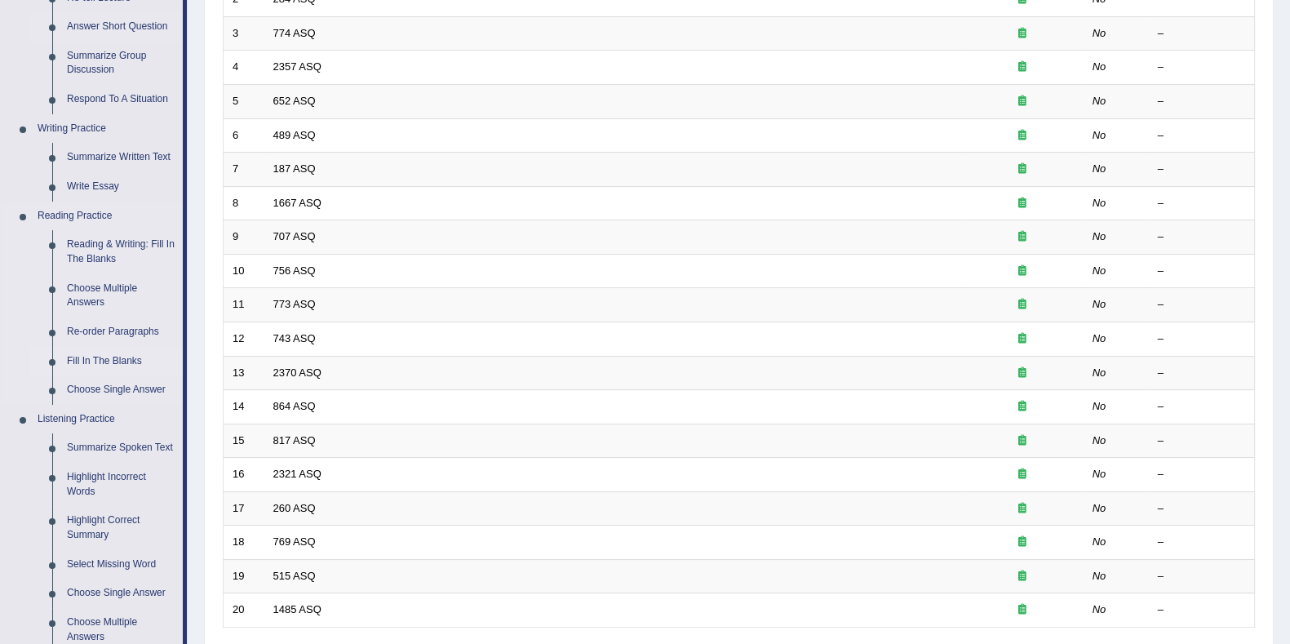
click at [112, 355] on link "Fill In The Blanks" at bounding box center [121, 361] width 123 height 29
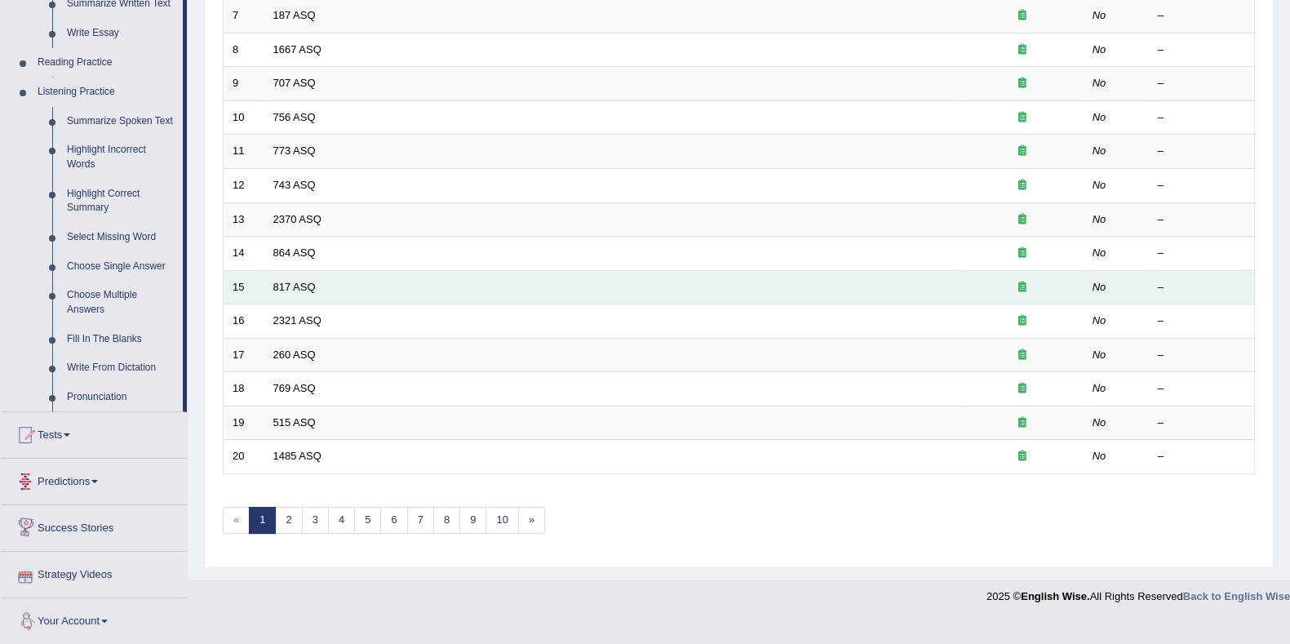
scroll to position [471, 0]
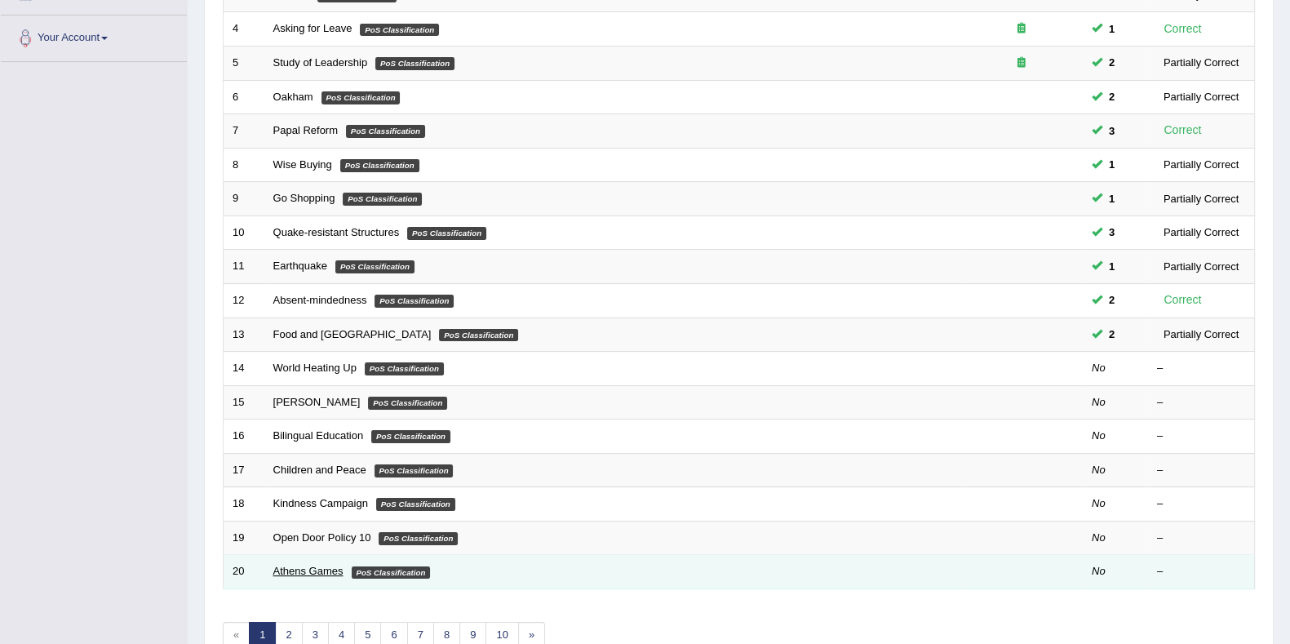
scroll to position [432, 0]
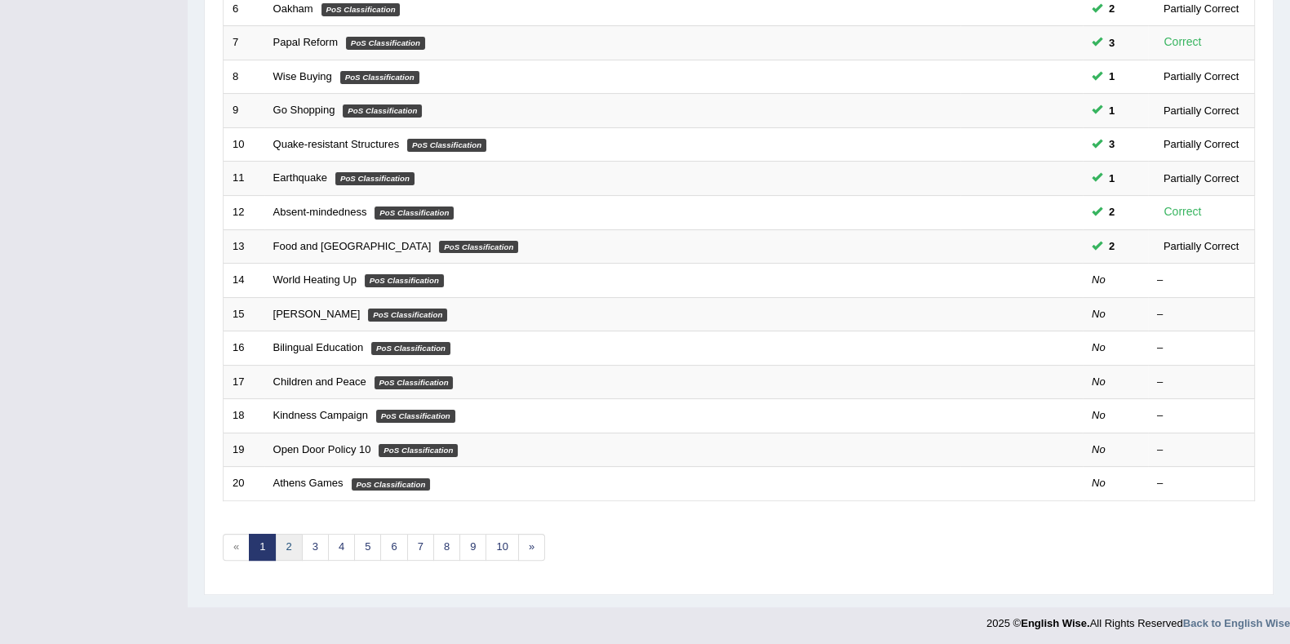
click at [286, 541] on link "2" at bounding box center [288, 546] width 27 height 27
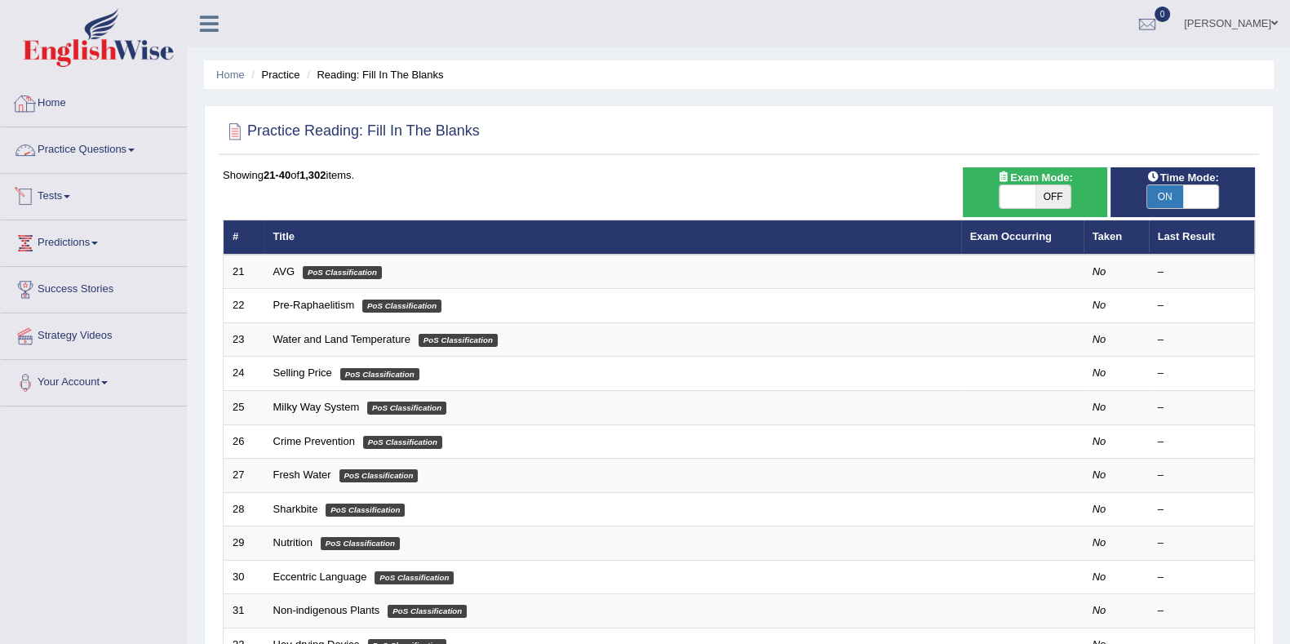
click at [38, 95] on link "Home" at bounding box center [94, 101] width 186 height 41
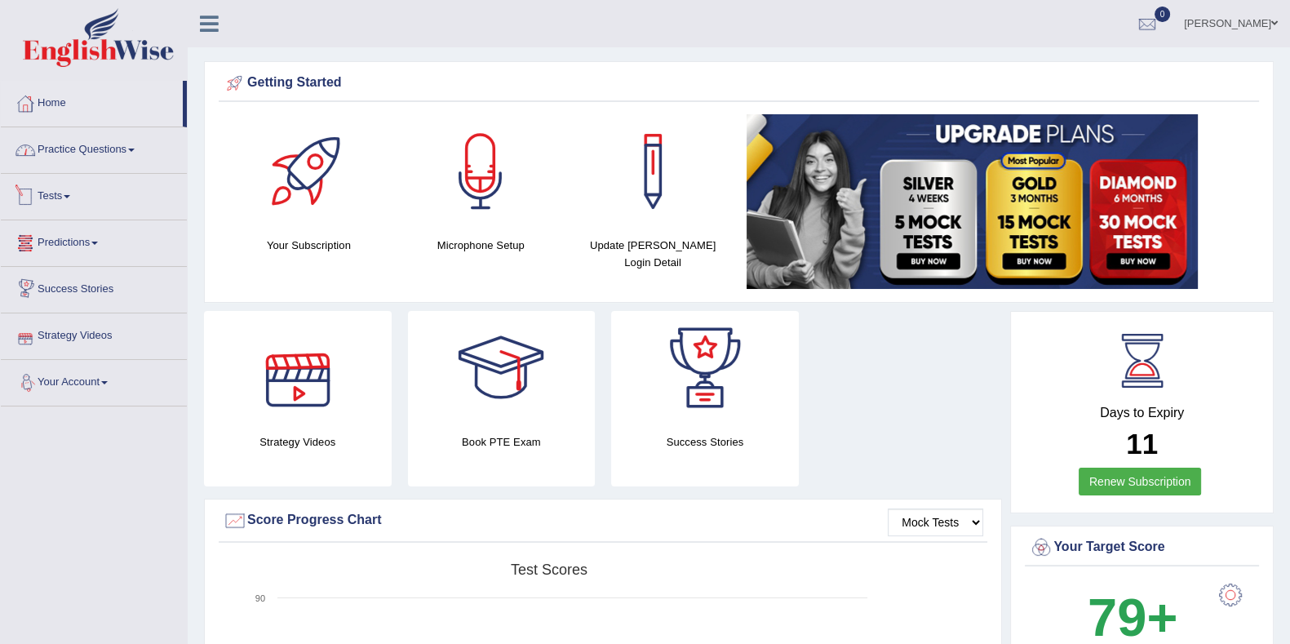
click at [107, 157] on link "Practice Questions" at bounding box center [94, 147] width 186 height 41
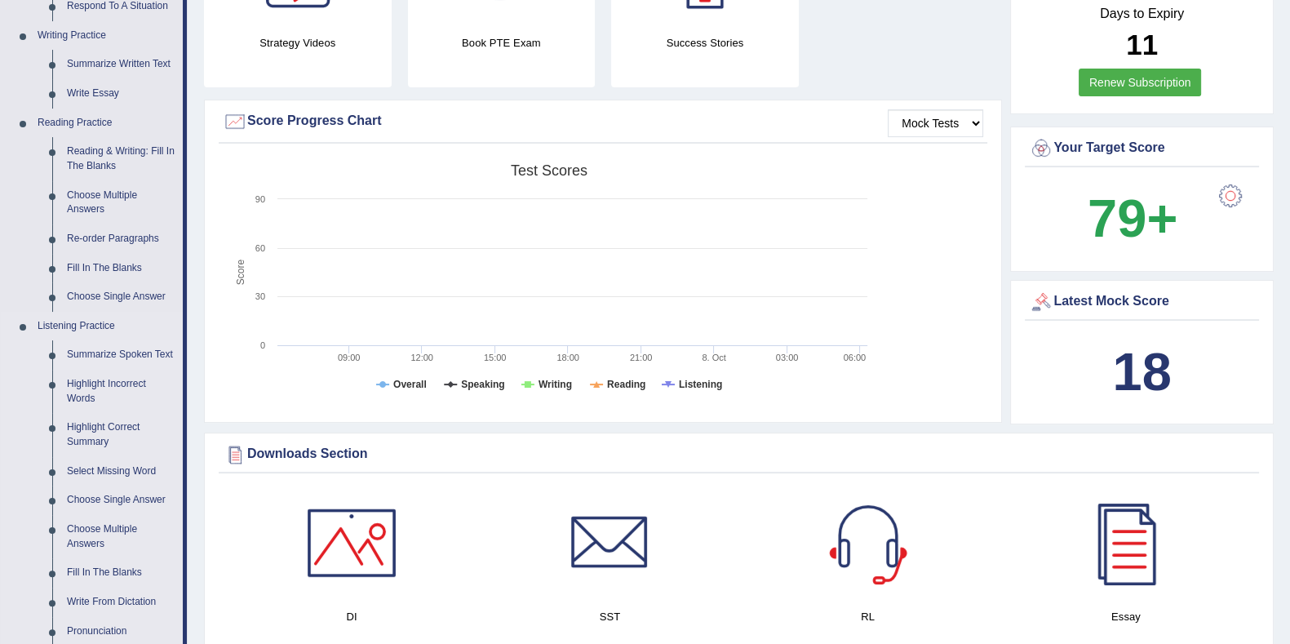
scroll to position [306, 0]
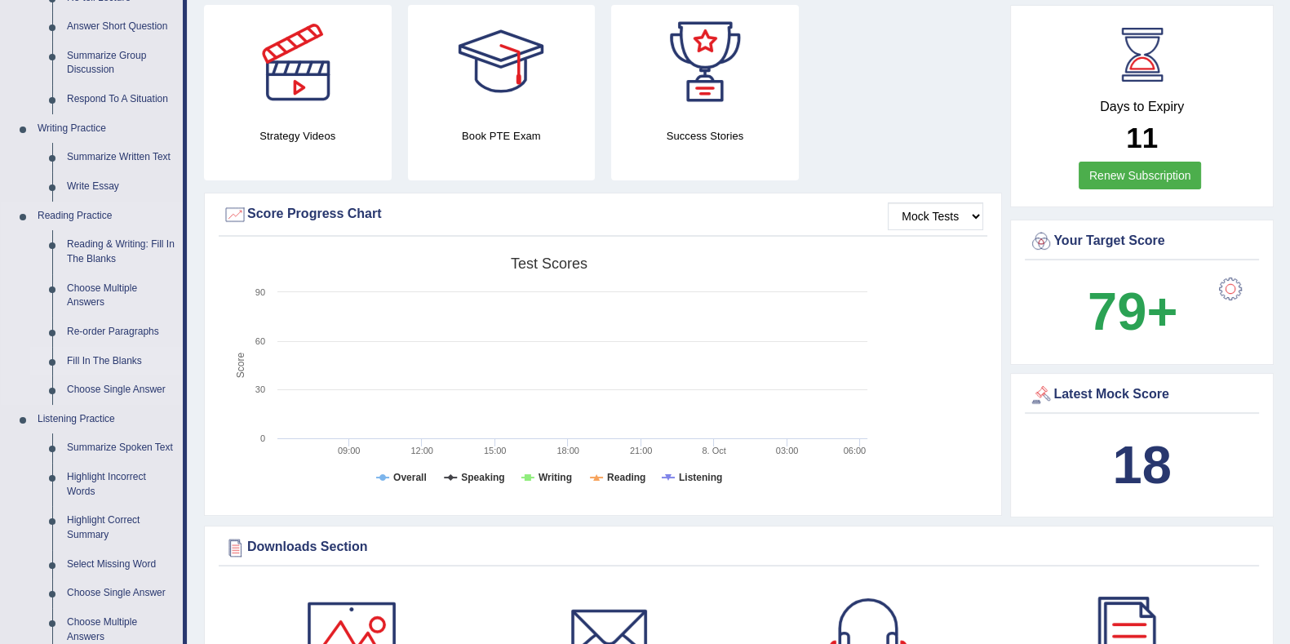
click at [114, 358] on link "Fill In The Blanks" at bounding box center [121, 361] width 123 height 29
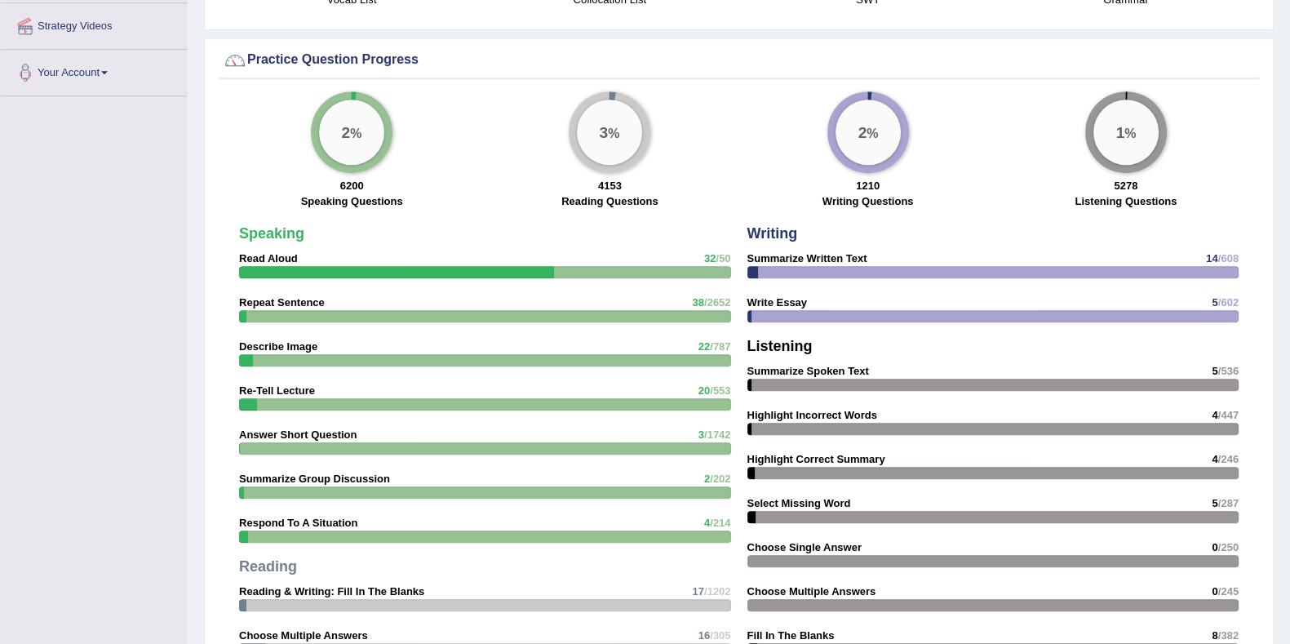
scroll to position [1131, 0]
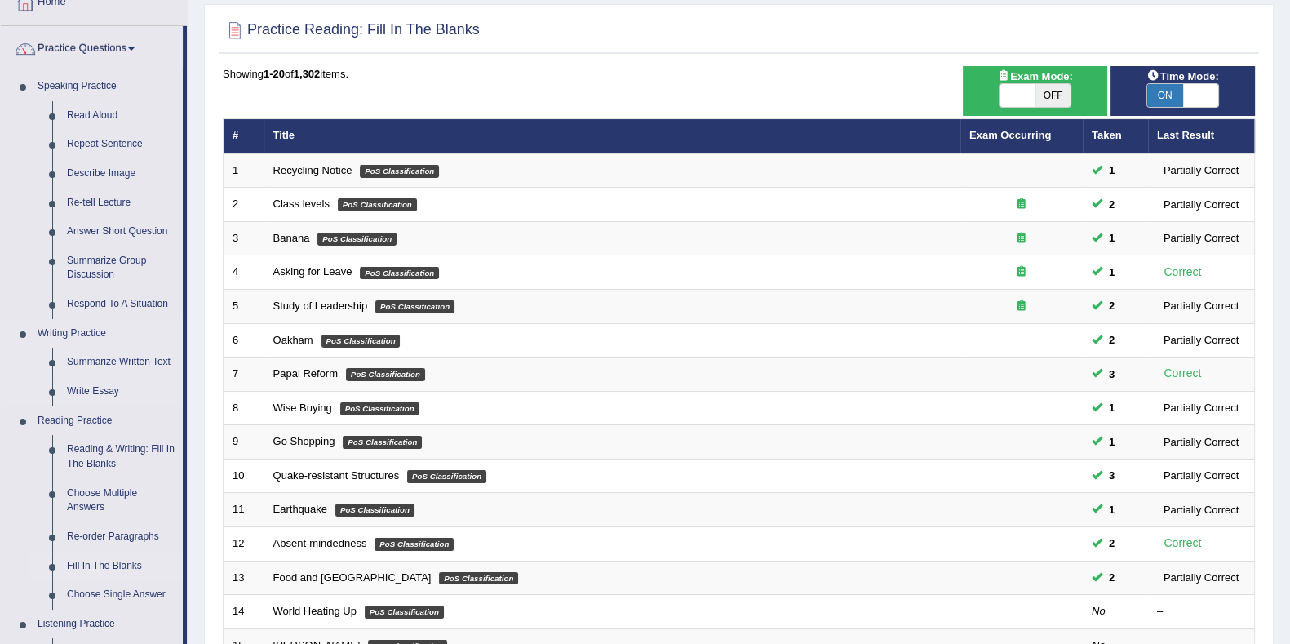
scroll to position [203, 0]
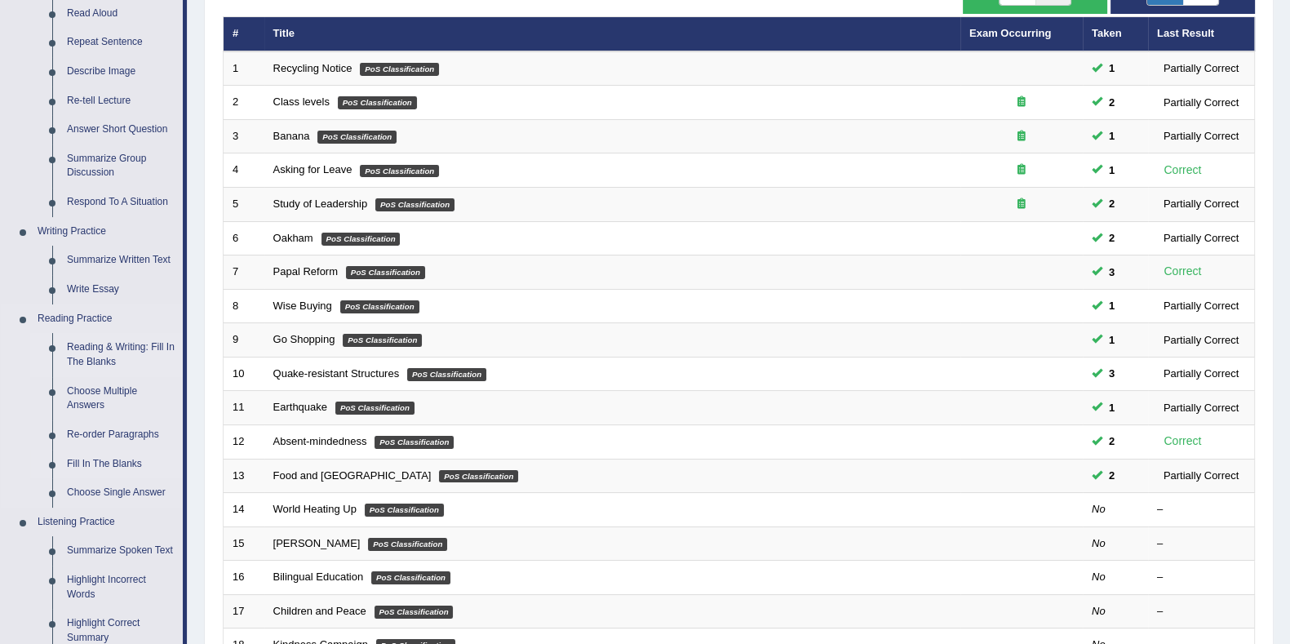
click at [106, 349] on link "Reading & Writing: Fill In The Blanks" at bounding box center [121, 354] width 123 height 43
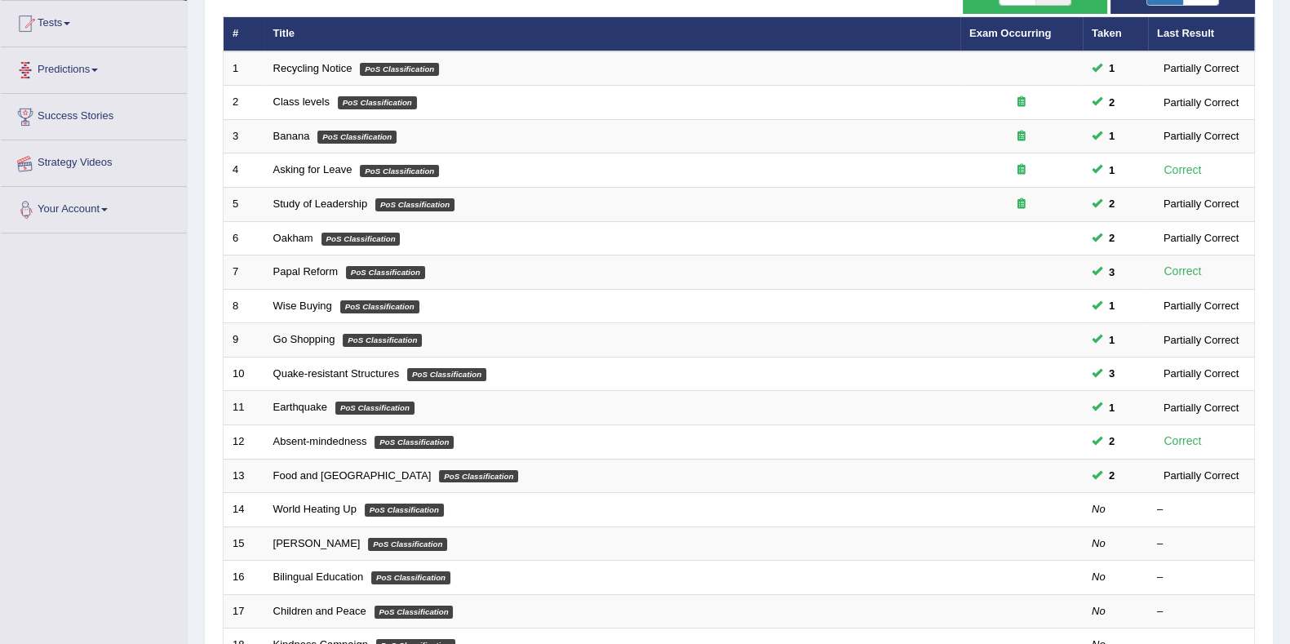
scroll to position [277, 0]
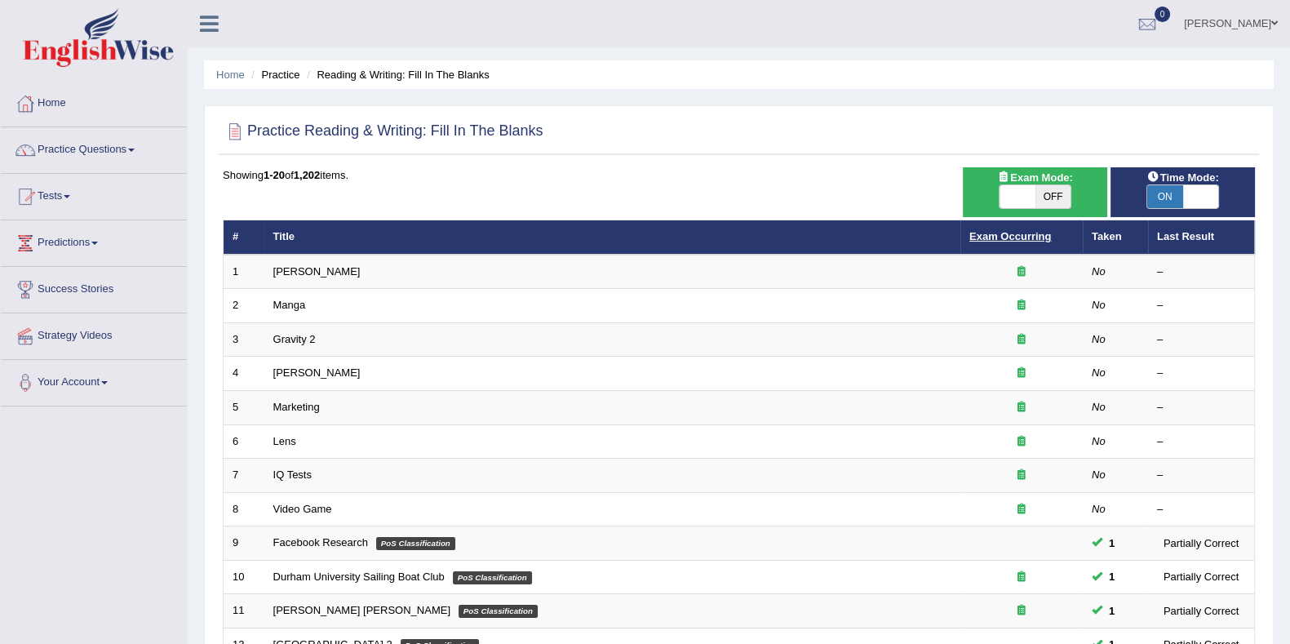
click at [998, 232] on link "Exam Occurring" at bounding box center [1010, 236] width 82 height 12
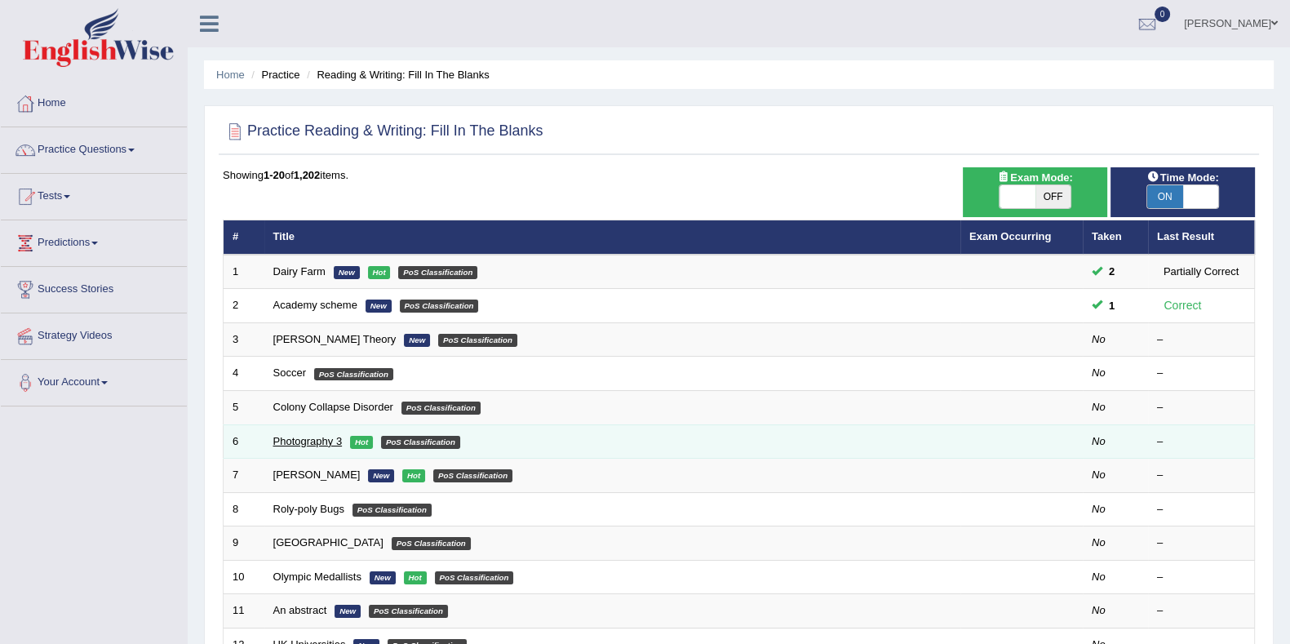
click at [319, 438] on link "Photography 3" at bounding box center [307, 441] width 69 height 12
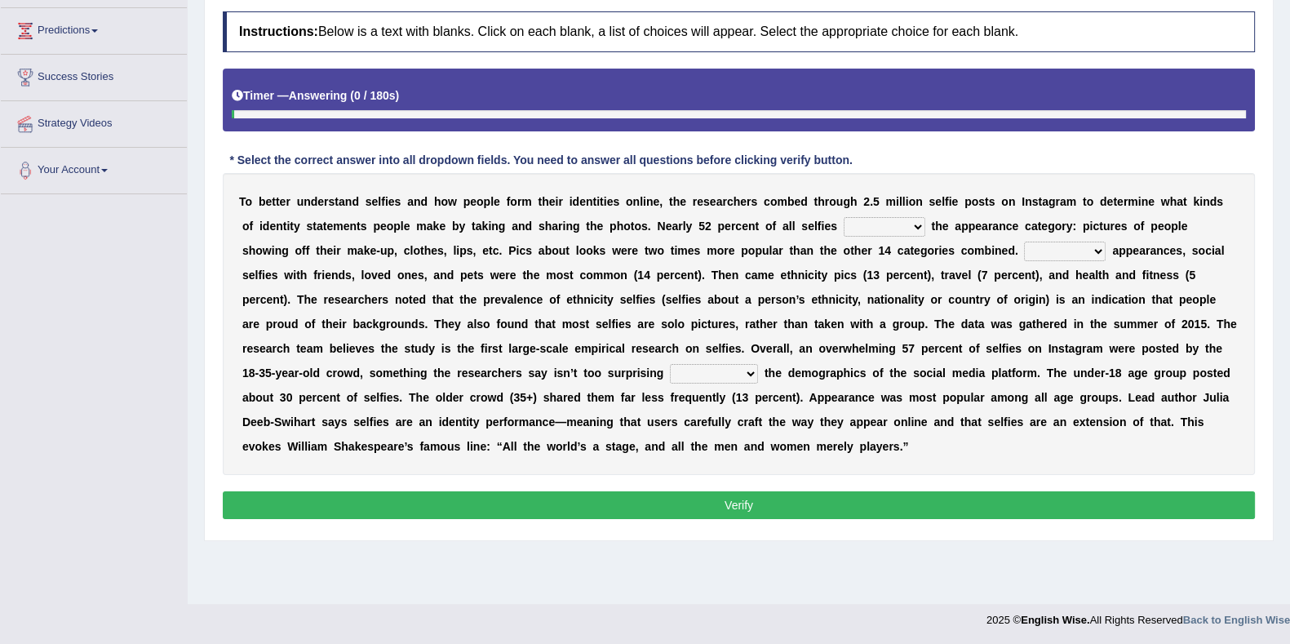
scroll to position [212, 0]
click at [873, 221] on select "subject to come off give in fell into" at bounding box center [884, 227] width 82 height 20
select select "give in"
click at [843, 217] on select "subject to come off give in fell into" at bounding box center [884, 227] width 82 height 20
click at [1061, 253] on select "After Preceding Before Leading" at bounding box center [1065, 251] width 82 height 20
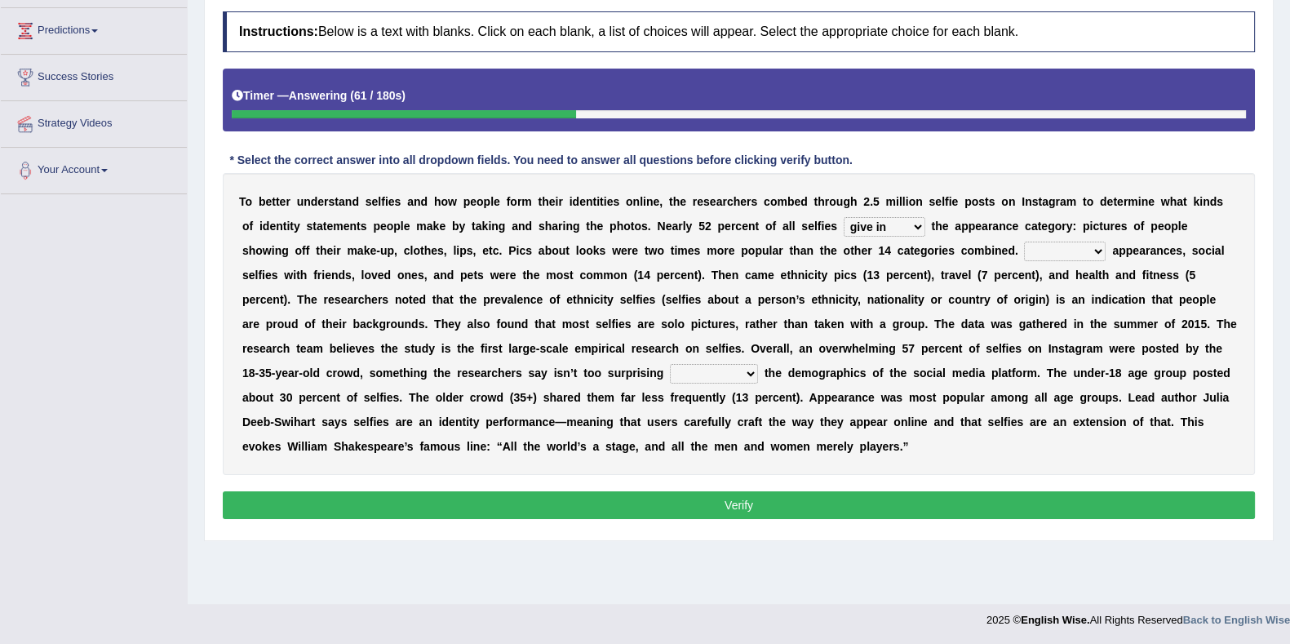
select select "Leading"
click at [1024, 241] on select "After Preceding Before Leading" at bounding box center [1065, 251] width 82 height 20
click at [701, 369] on select "calculating collecting considering changing" at bounding box center [714, 374] width 88 height 20
click at [670, 364] on select "calculating collecting considering changing" at bounding box center [714, 374] width 88 height 20
click at [723, 371] on select "calculating collecting considering changing" at bounding box center [714, 374] width 88 height 20
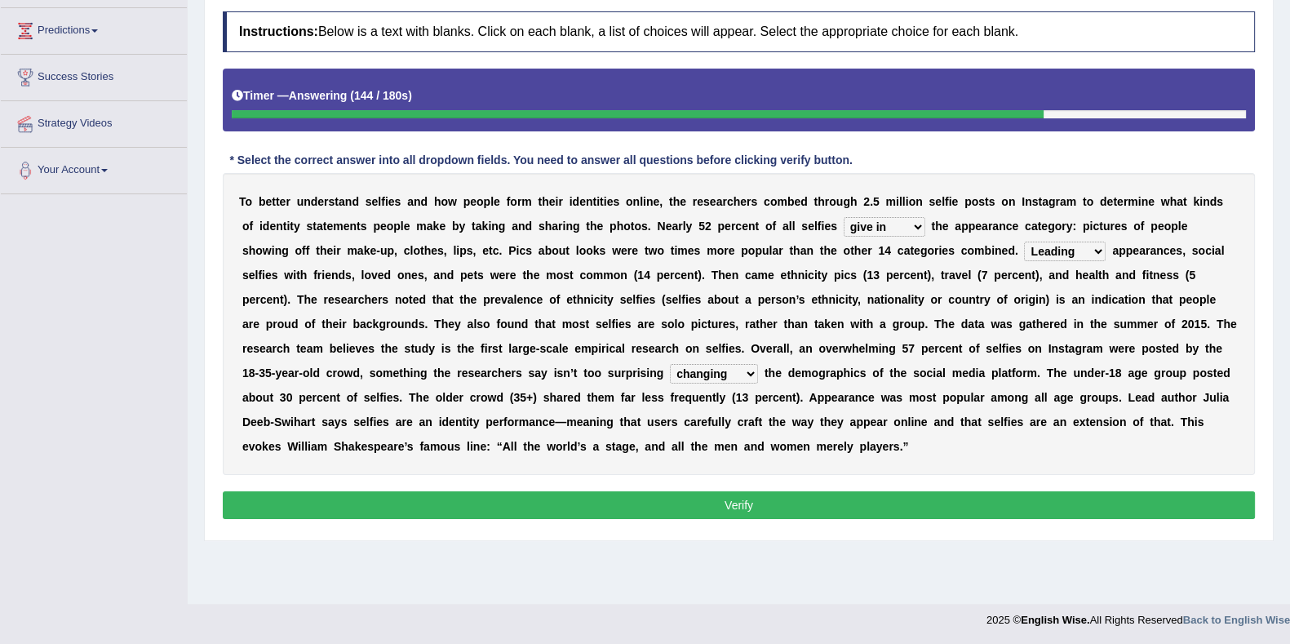
select select "calculating"
click at [670, 364] on select "calculating collecting considering changing" at bounding box center [714, 374] width 88 height 20
click at [914, 219] on select "subject to come off give in fell into" at bounding box center [884, 227] width 82 height 20
click at [843, 217] on select "subject to come off give in fell into" at bounding box center [884, 227] width 82 height 20
click at [876, 234] on div "T o b e t t e r u n d e r s t a n d s e l f i e s a n d h o w p e o p l e f o r…" at bounding box center [739, 324] width 1032 height 302
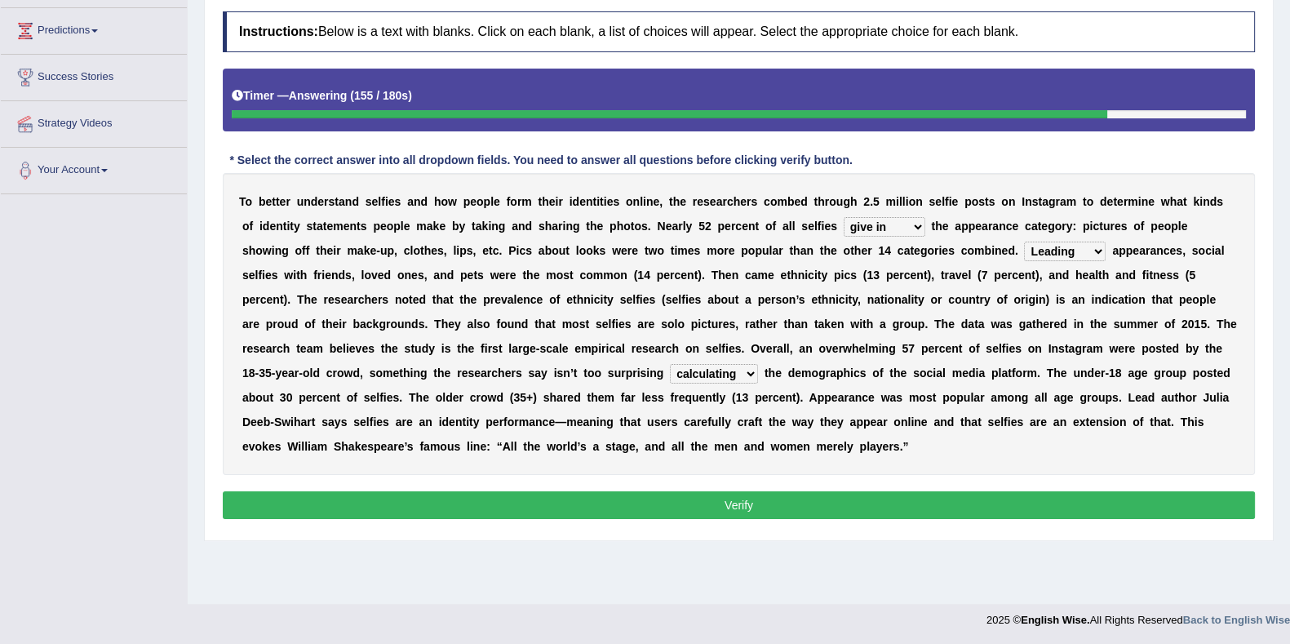
click at [879, 226] on select "subject to come off give in fell into" at bounding box center [884, 227] width 82 height 20
click at [772, 510] on button "Verify" at bounding box center [739, 505] width 1032 height 28
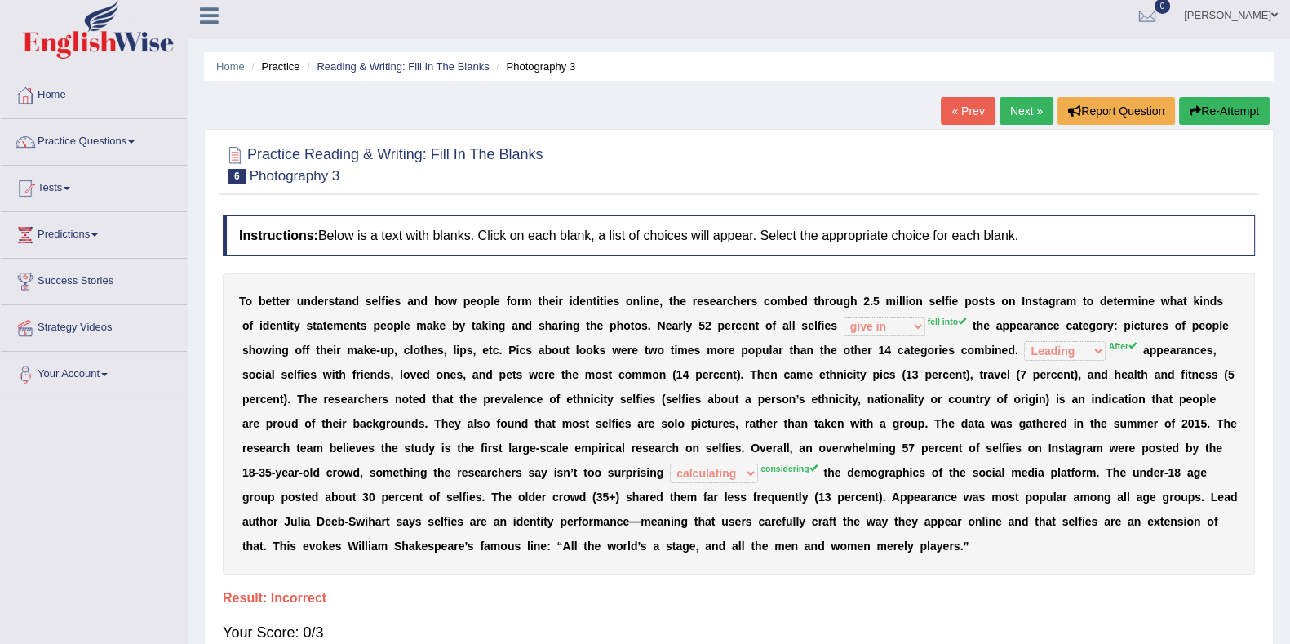
scroll to position [0, 0]
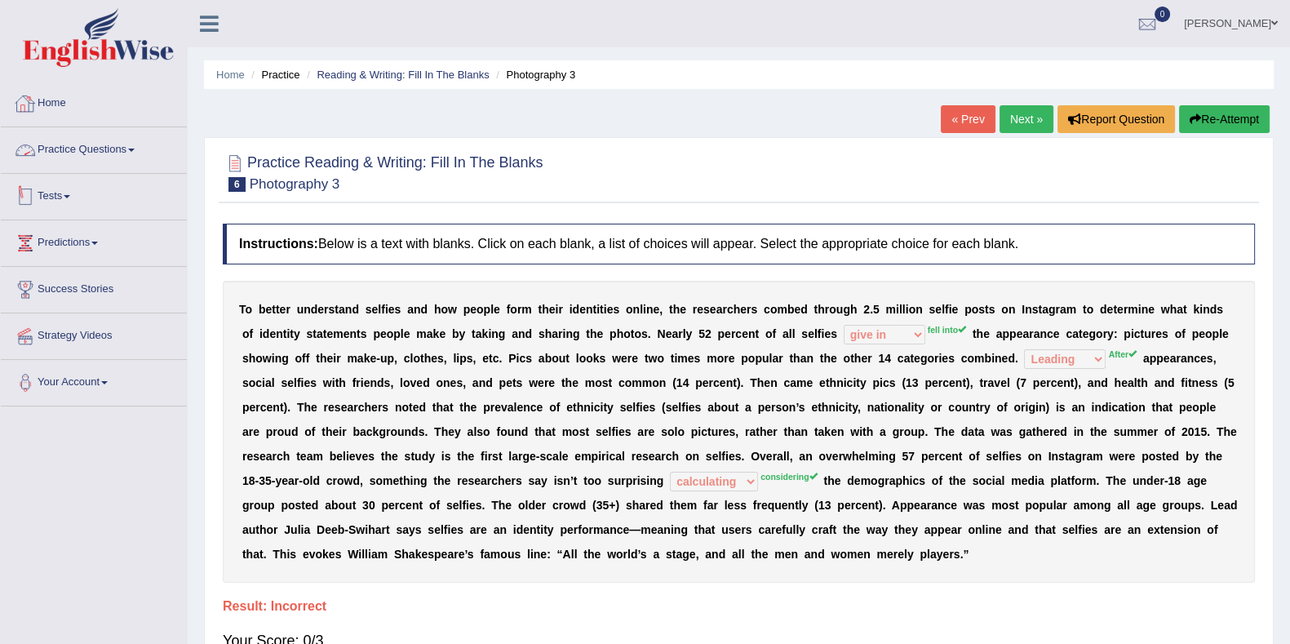
click at [57, 103] on link "Home" at bounding box center [94, 101] width 186 height 41
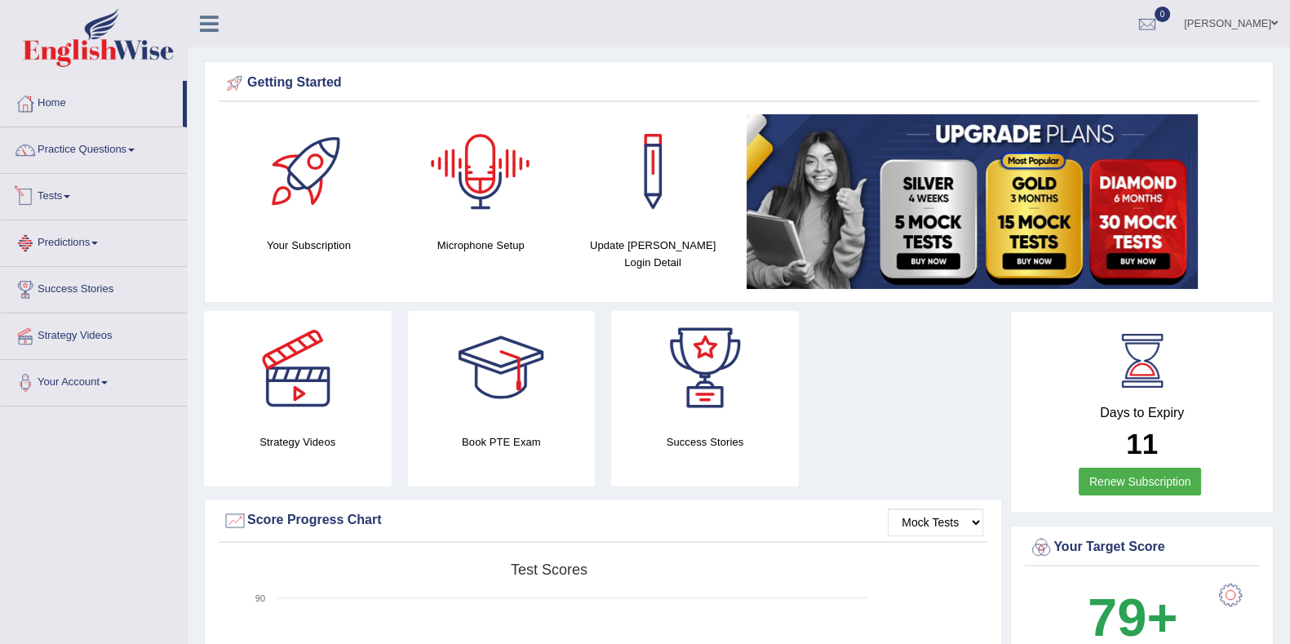
click at [91, 203] on link "Tests" at bounding box center [94, 194] width 186 height 41
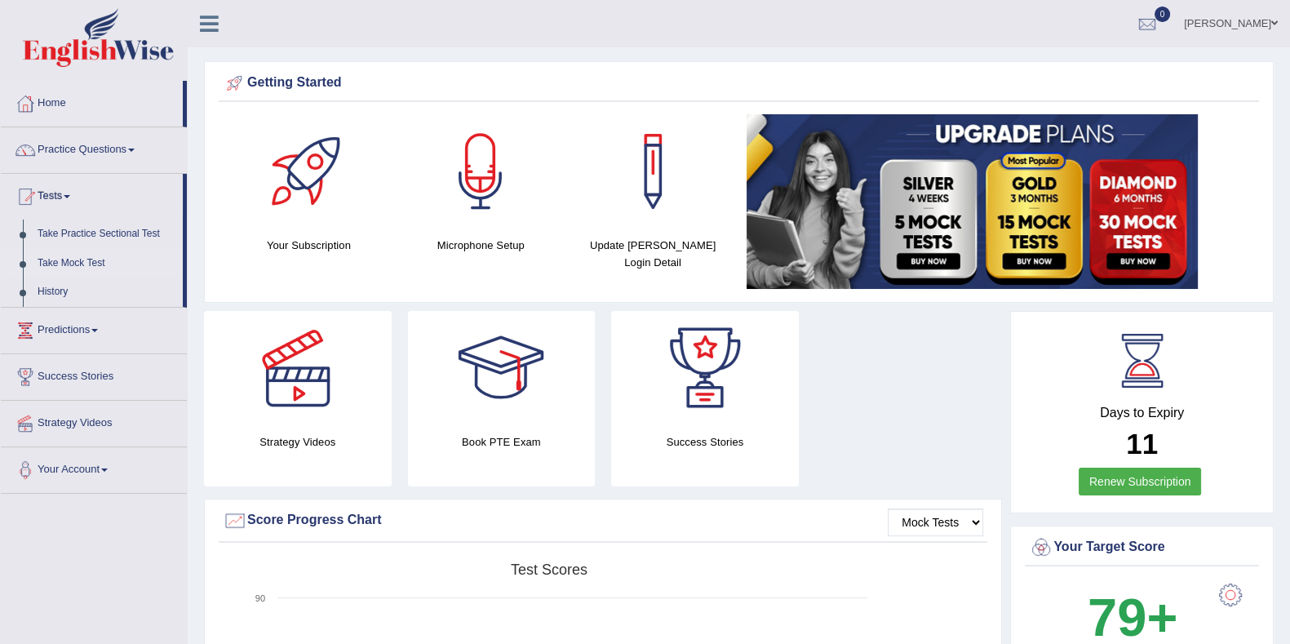
click at [98, 266] on link "Take Mock Test" at bounding box center [106, 263] width 153 height 29
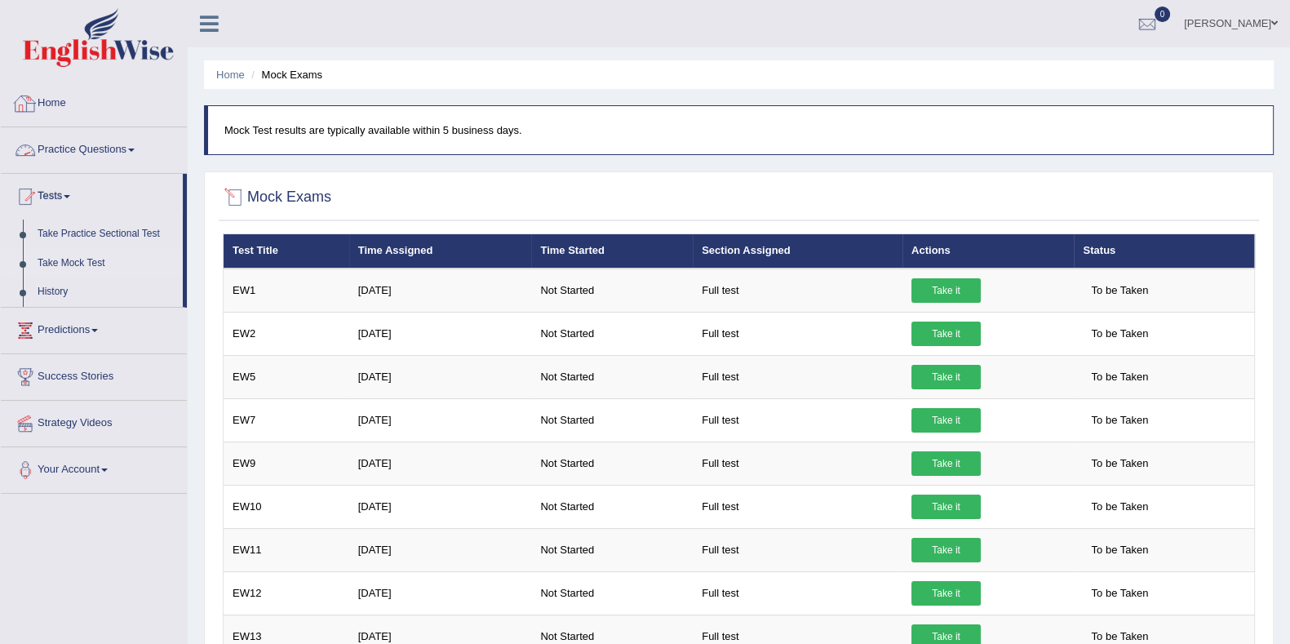
click at [109, 104] on link "Home" at bounding box center [94, 101] width 186 height 41
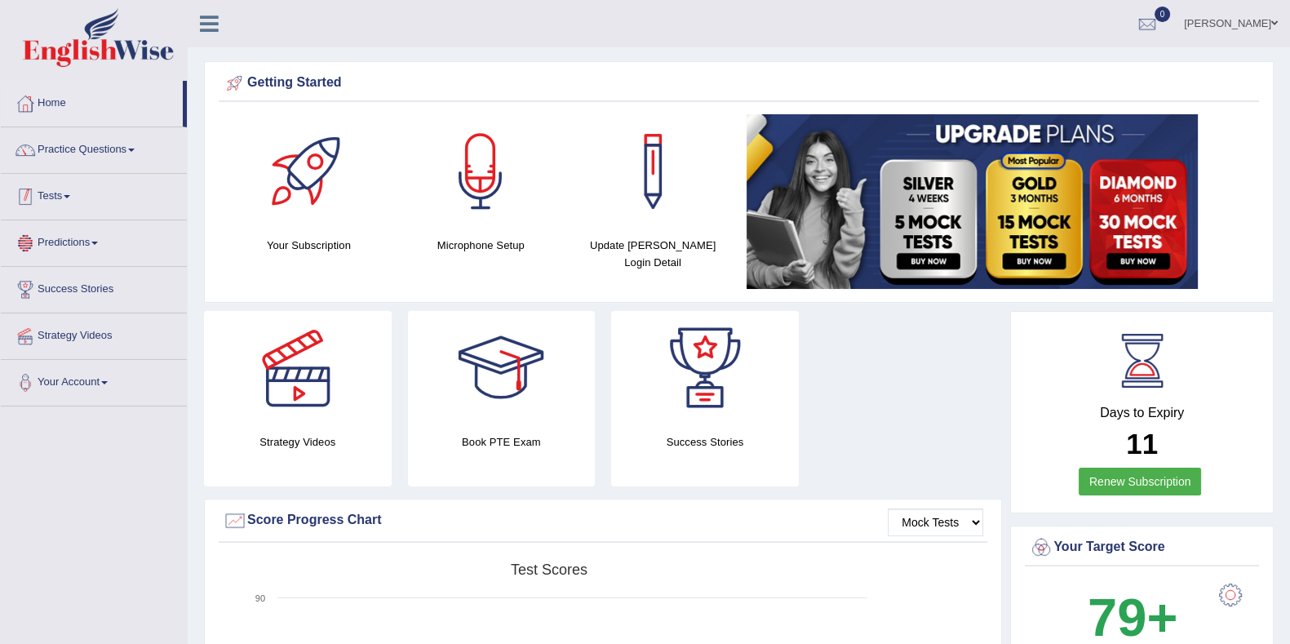
click at [73, 168] on li "Practice Questions Speaking Practice Read Aloud Repeat Sentence Describe Image …" at bounding box center [94, 150] width 186 height 46
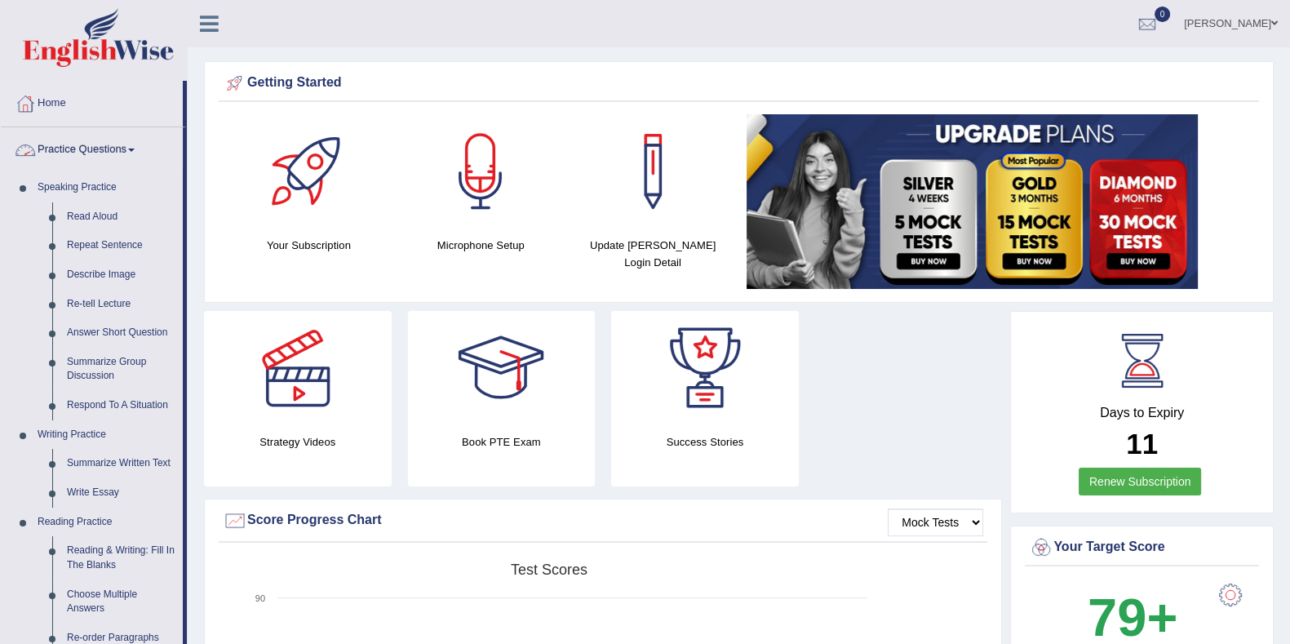
click at [104, 140] on link "Practice Questions" at bounding box center [92, 147] width 182 height 41
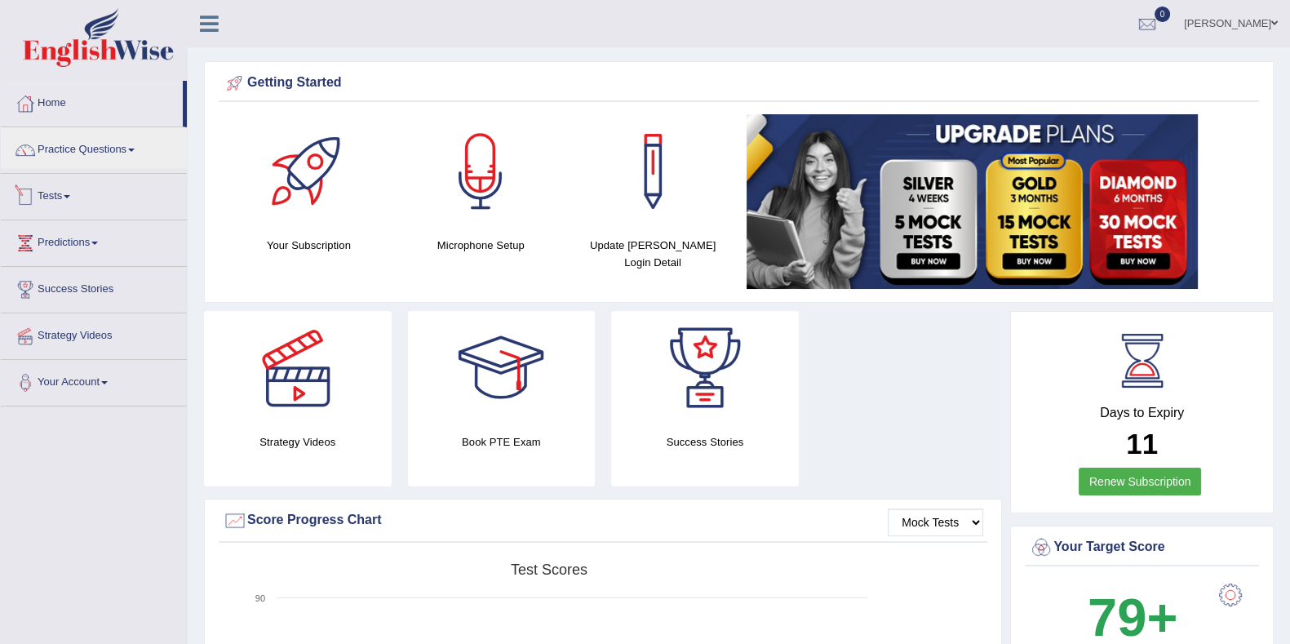
click at [95, 193] on link "Tests" at bounding box center [94, 194] width 186 height 41
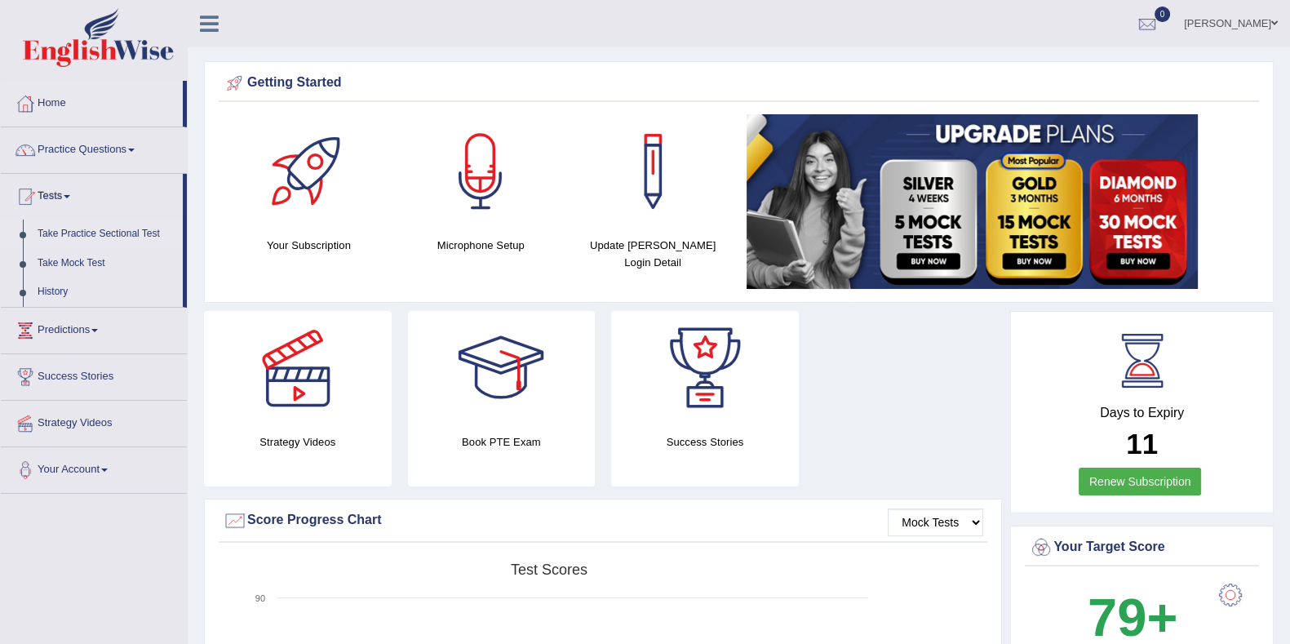
click at [91, 234] on link "Take Practice Sectional Test" at bounding box center [106, 233] width 153 height 29
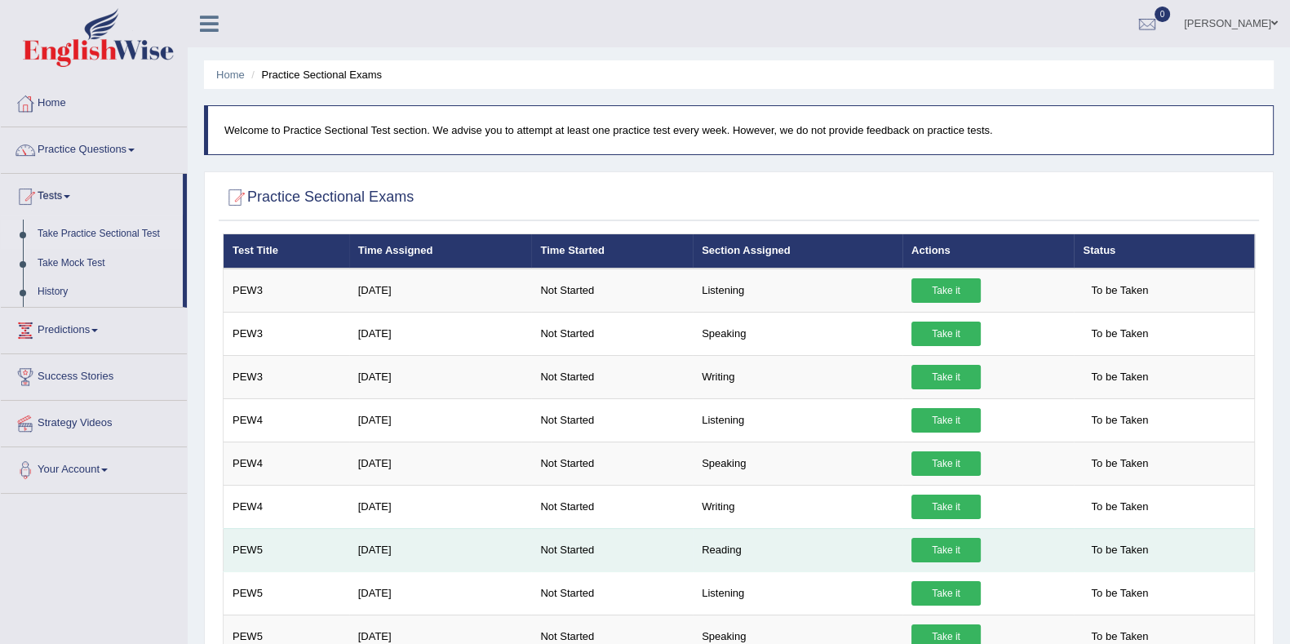
click at [937, 546] on link "Take it" at bounding box center [945, 550] width 69 height 24
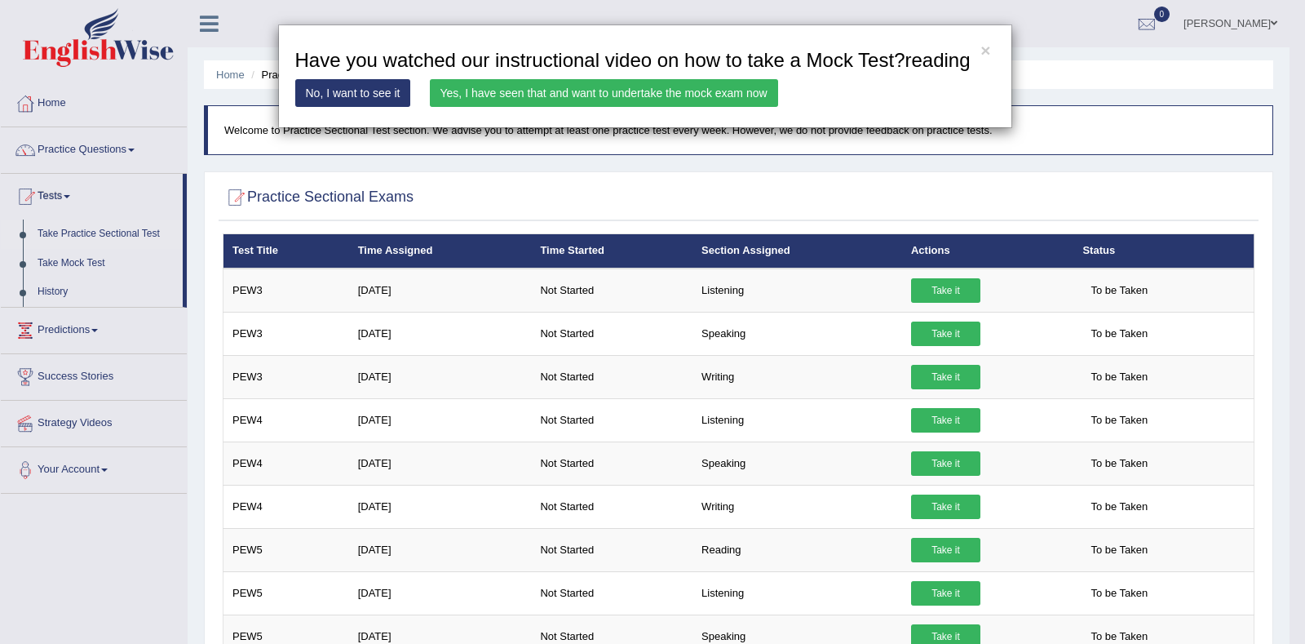
click at [485, 96] on link "Yes, I have seen that and want to undertake the mock exam now" at bounding box center [604, 93] width 348 height 28
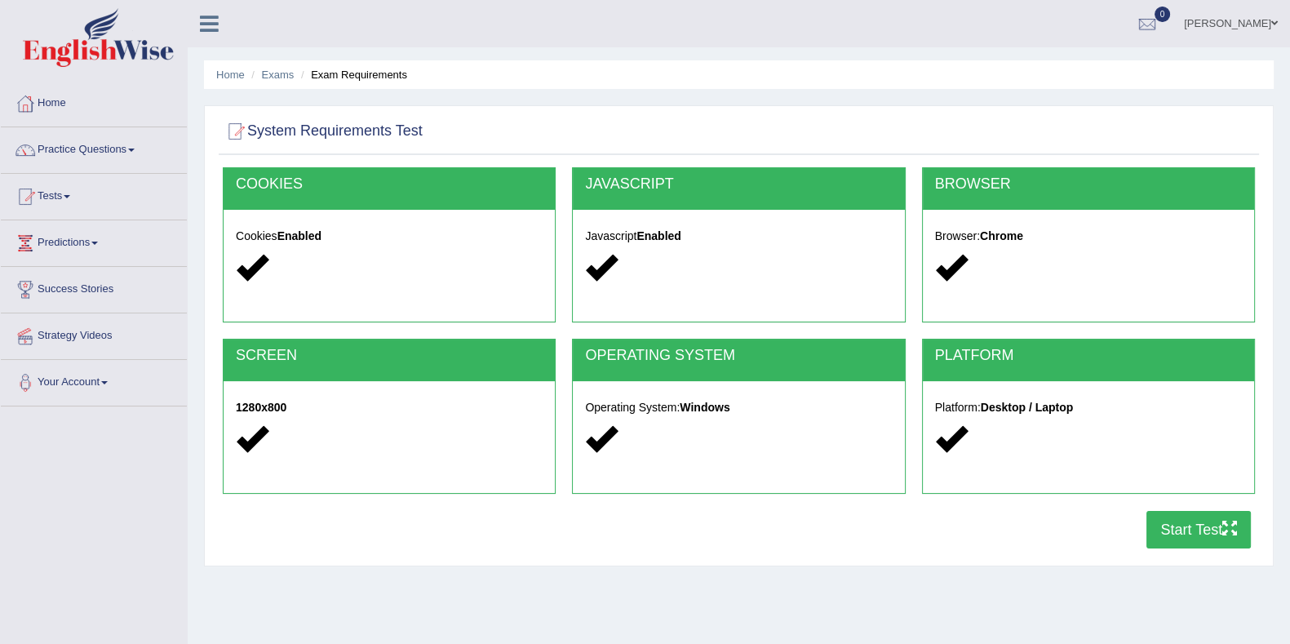
click at [1190, 511] on button "Start Test" at bounding box center [1198, 530] width 104 height 38
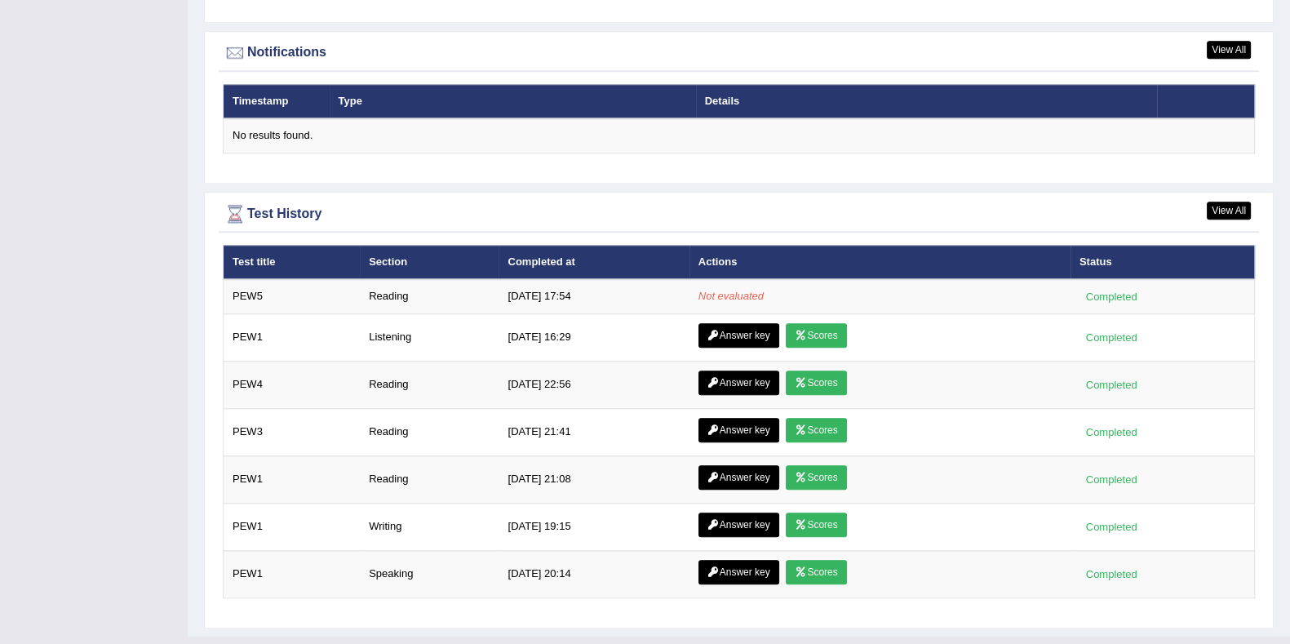
scroll to position [1991, 0]
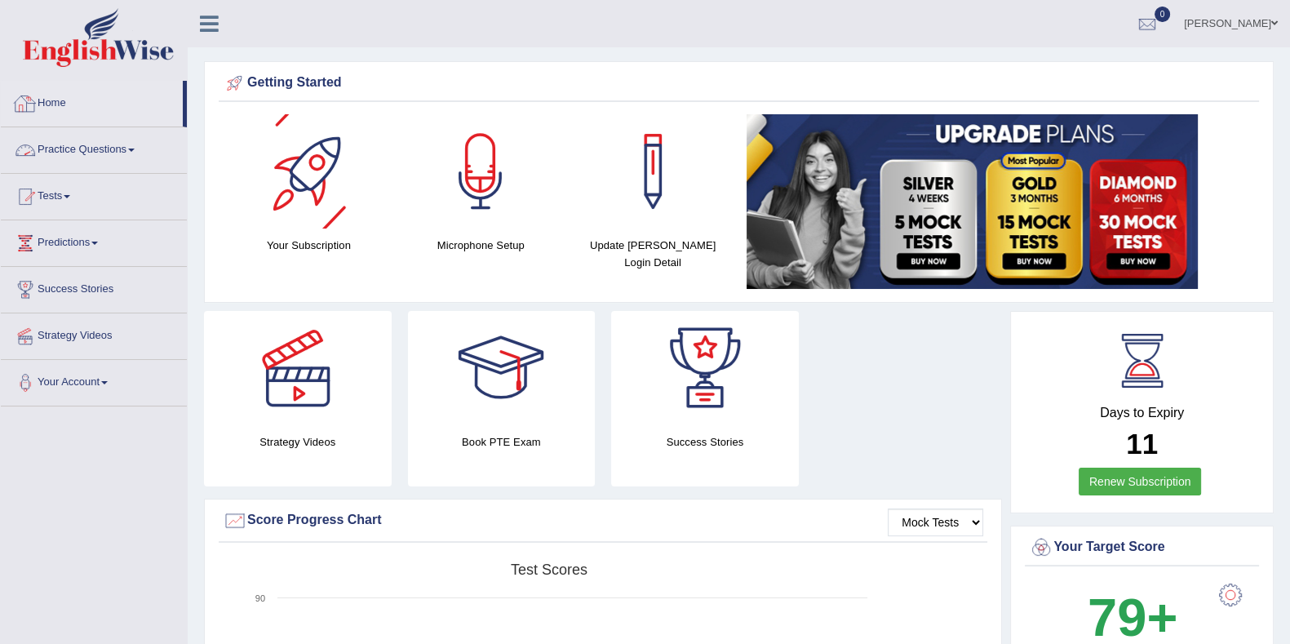
click at [114, 136] on link "Practice Questions" at bounding box center [94, 147] width 186 height 41
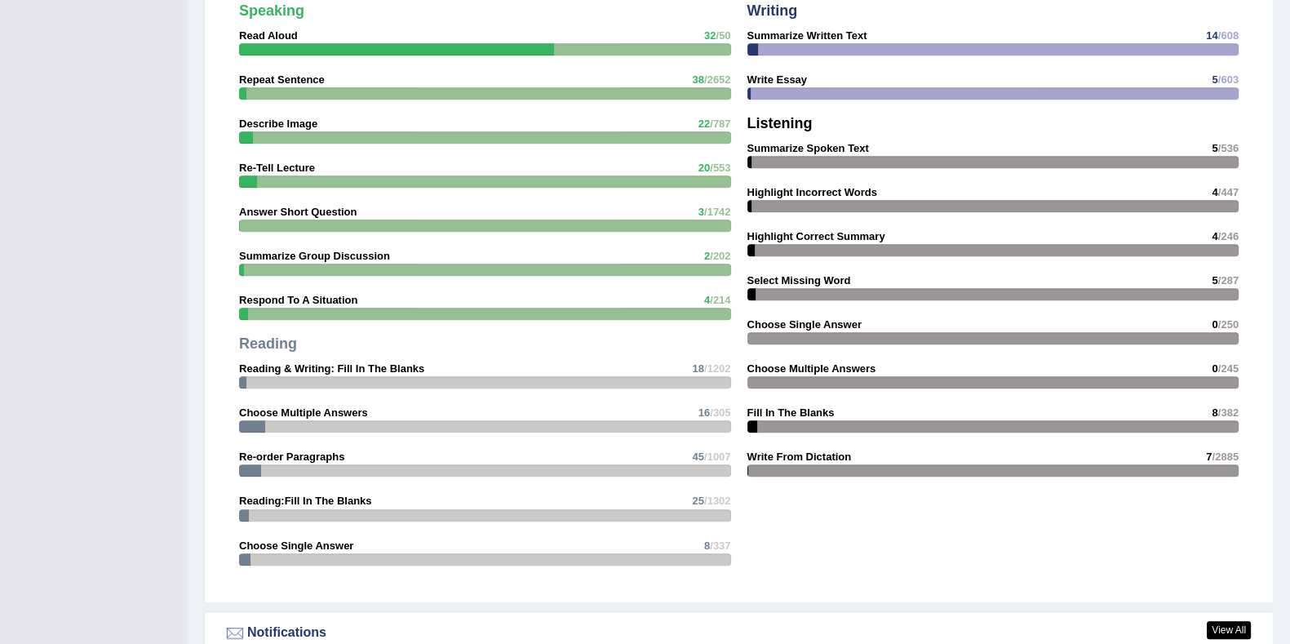
scroll to position [1529, 0]
